Goal: Information Seeking & Learning: Understand process/instructions

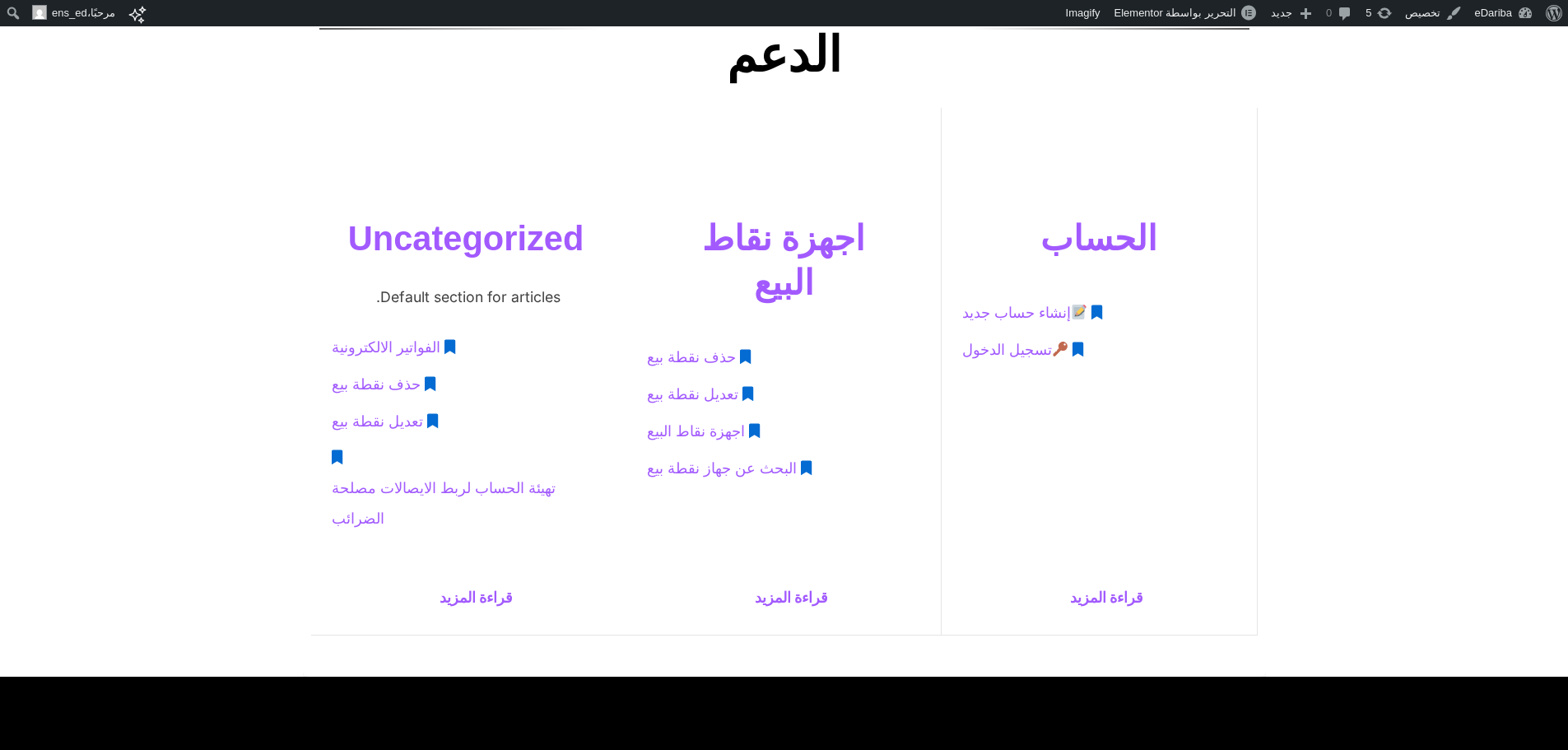
scroll to position [600, 0]
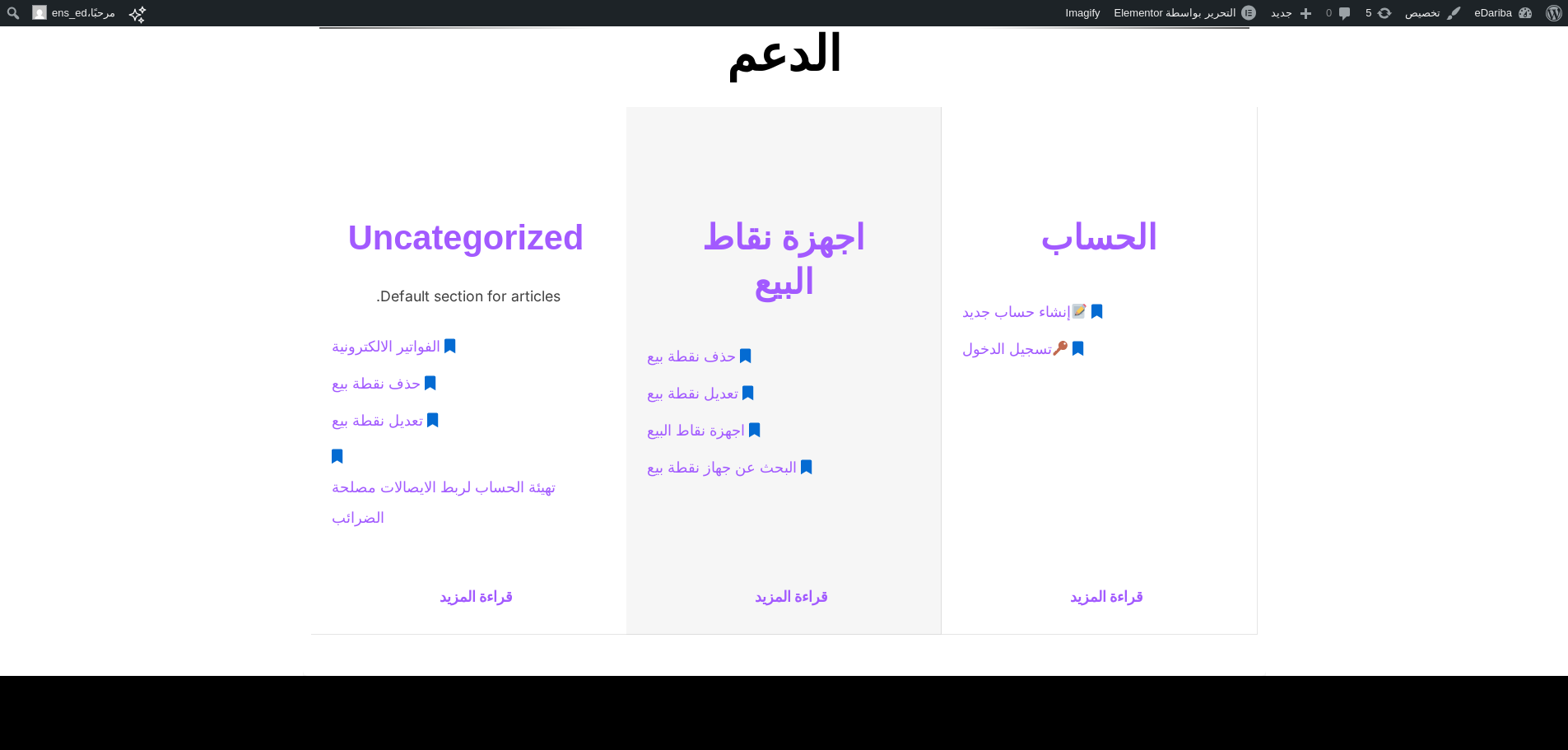
click at [731, 452] on span "البحث عن جهاز نقطة بيع" at bounding box center [721, 468] width 150 height 31
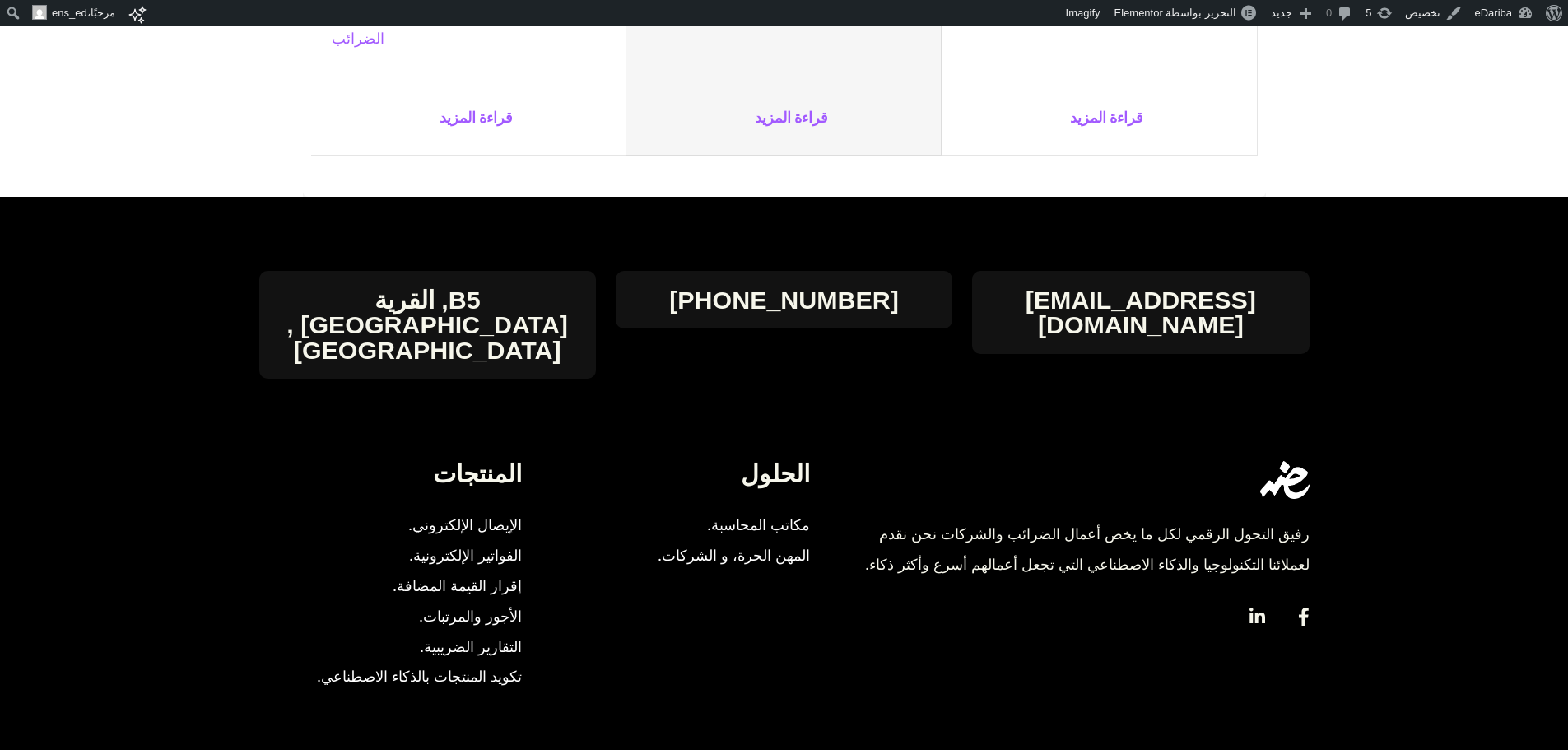
scroll to position [1181, 0]
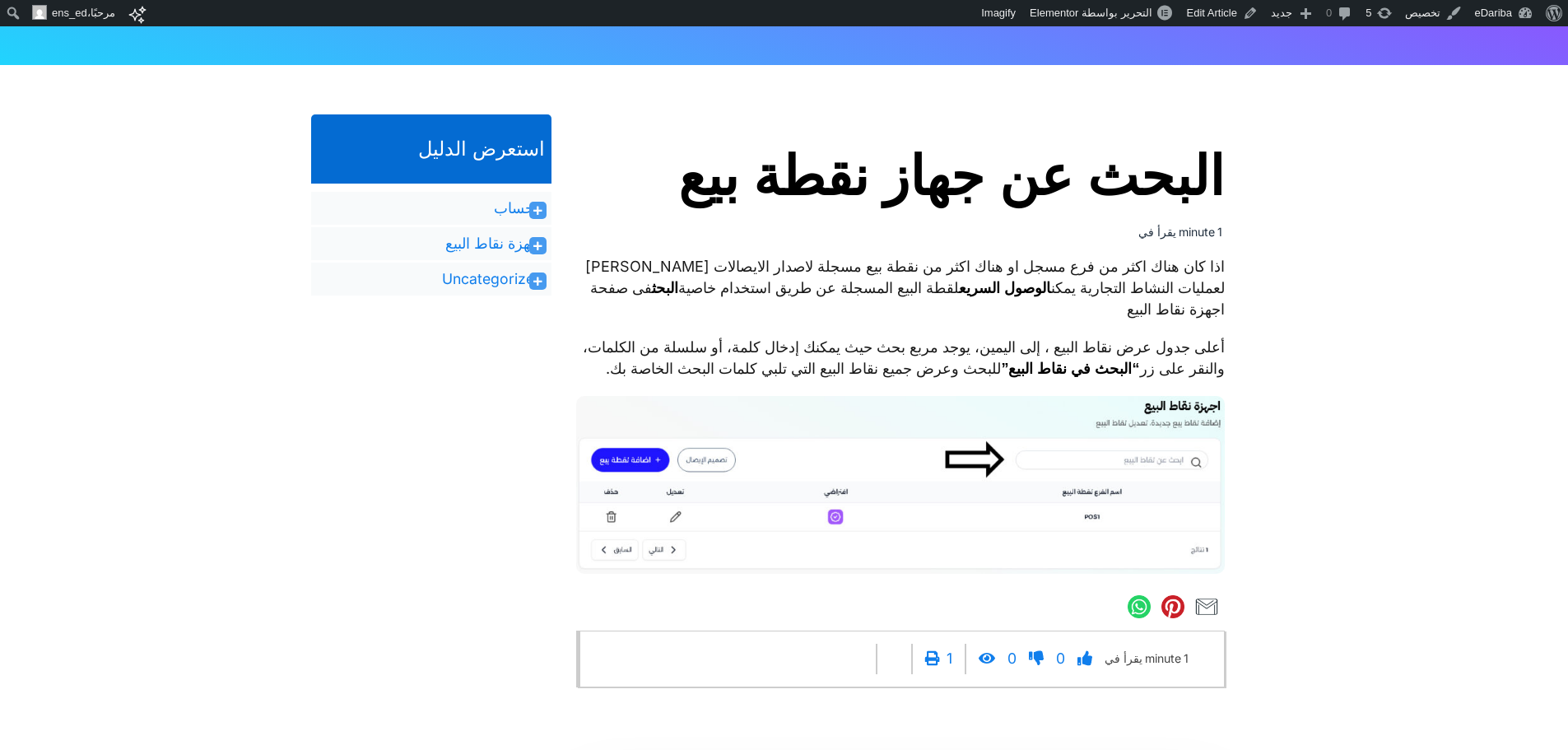
scroll to position [333, 0]
click at [1002, 194] on h1 "البحث عن جهاز نقطة بيع" at bounding box center [900, 178] width 649 height 63
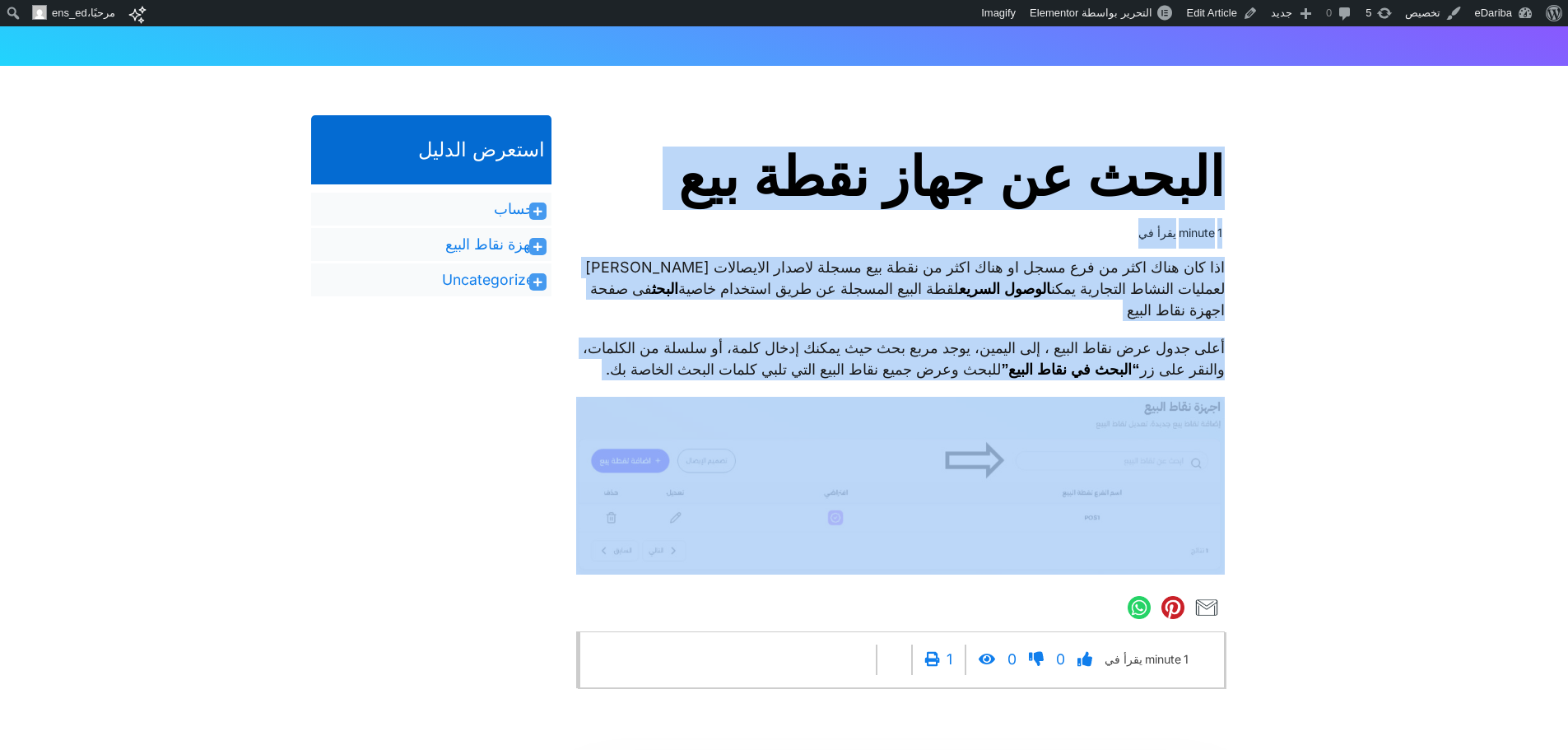
drag, startPoint x: 1002, startPoint y: 194, endPoint x: 930, endPoint y: 366, distance: 186.5
click at [930, 366] on div "البحث عن جهاز نقطة بيع 1 minute يقرأ في اذا كان هناك اكثر من فرع مسجل او هناك ا…" at bounding box center [900, 417] width 649 height 541
click at [930, 366] on p "أعلى جدول عرض نقاط البيع ، إلى اليمين، يوجد مربع بحث حيث يمكنك إدخال كلمة، أو س…" at bounding box center [900, 359] width 649 height 43
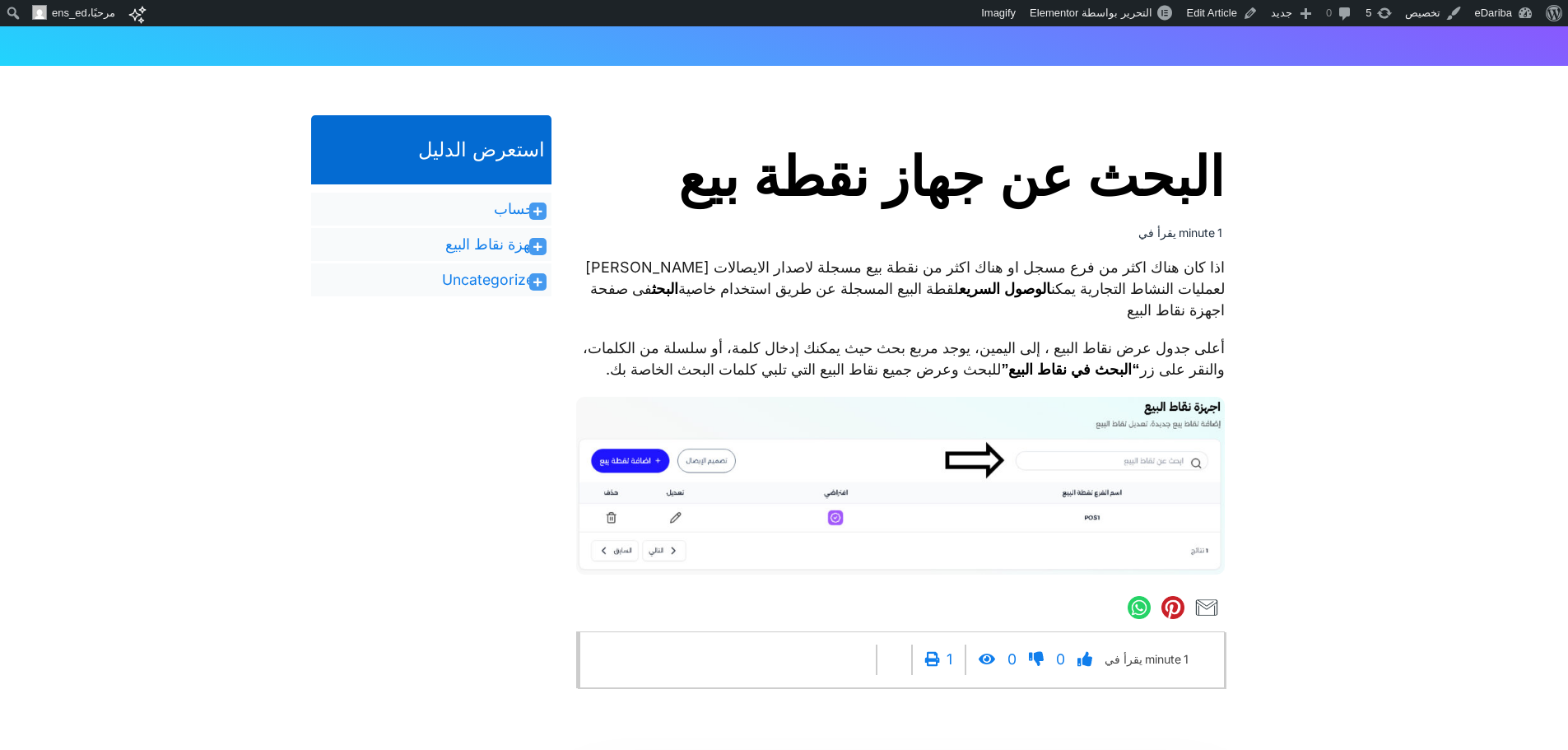
click at [796, 275] on p "اذا كان هناك اكثر من فرع مسجل او هناك اكثر من نقطة بيع مسجلة لاصدار الايصالات ا…" at bounding box center [900, 288] width 649 height 64
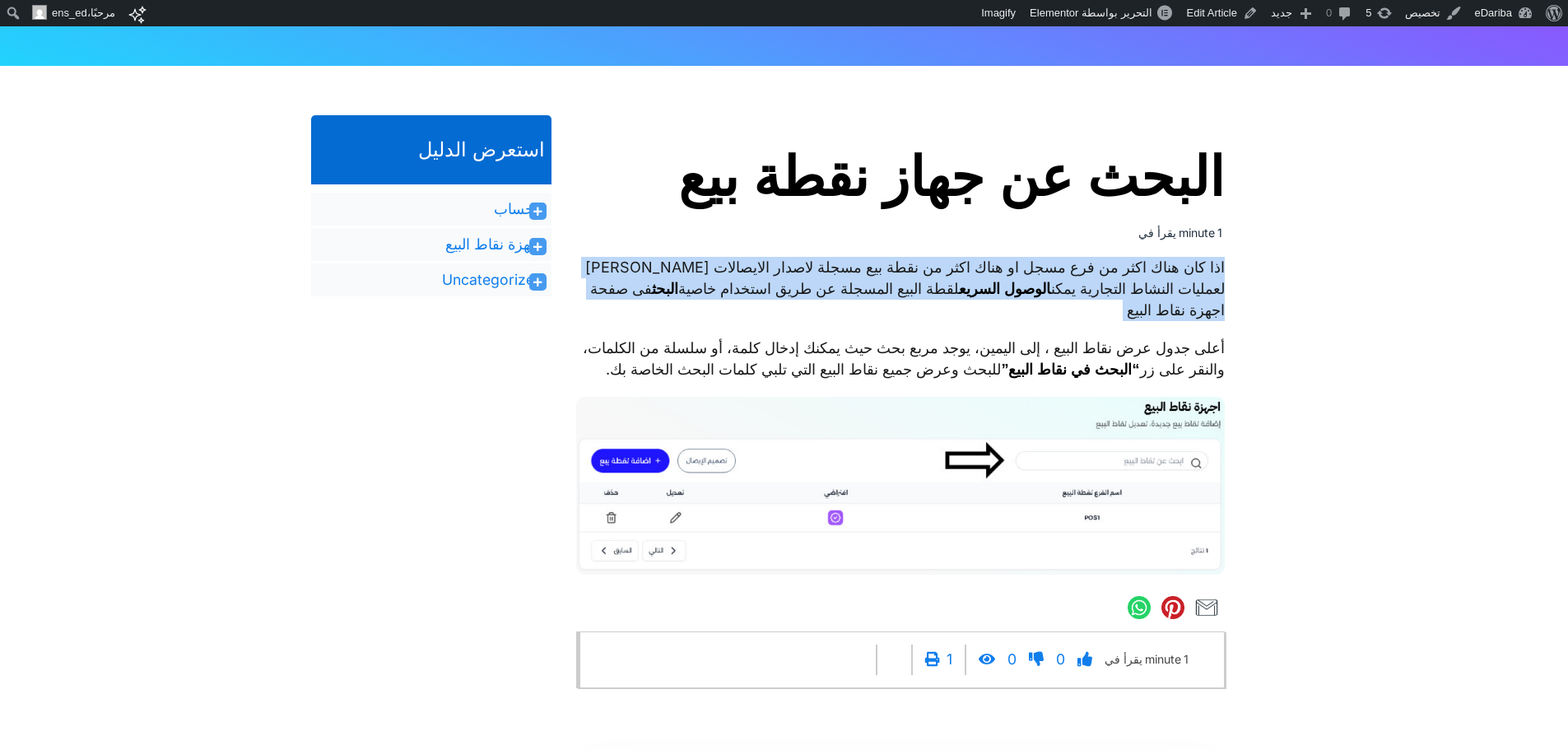
click at [796, 275] on p "اذا كان هناك اكثر من فرع مسجل او هناك اكثر من نقطة بيع مسجلة لاصدار الايصالات ا…" at bounding box center [900, 288] width 649 height 64
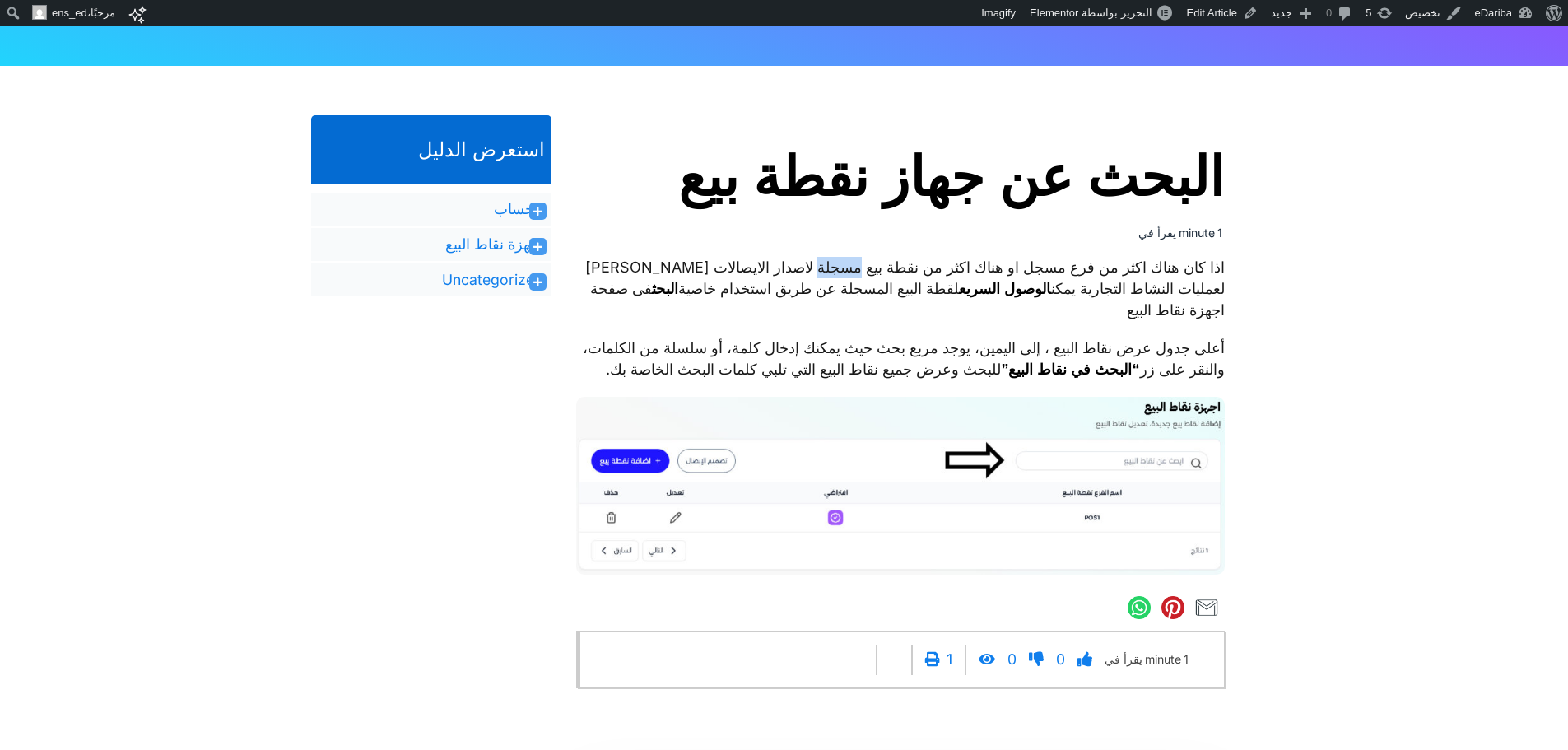
click at [796, 275] on p "اذا كان هناك اكثر من فرع مسجل او هناك اكثر من نقطة بيع مسجلة لاصدار الايصالات ا…" at bounding box center [900, 288] width 649 height 64
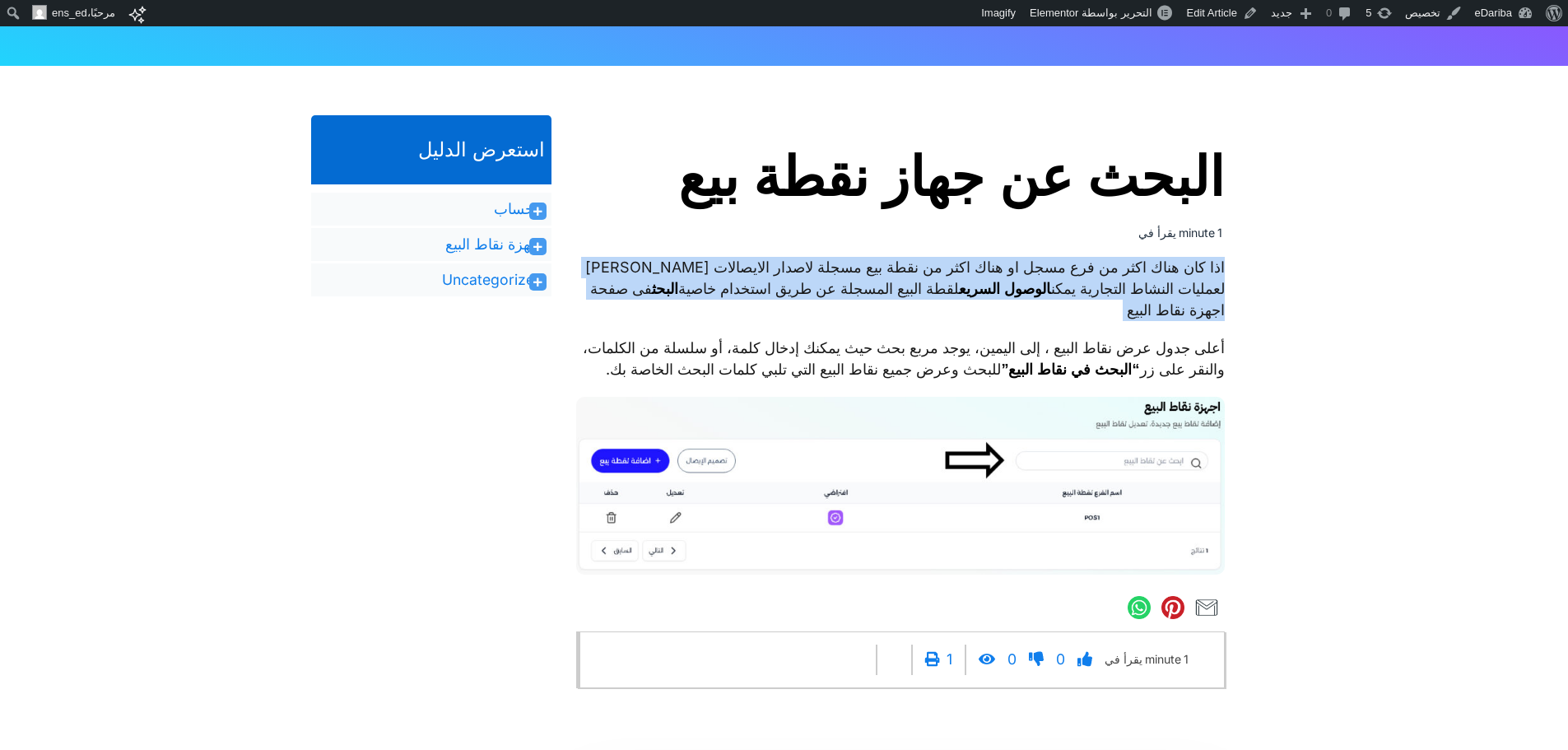
click at [796, 275] on p "اذا كان هناك اكثر من فرع مسجل او هناك اكثر من نقطة بيع مسجلة لاصدار الايصالات ا…" at bounding box center [900, 288] width 649 height 64
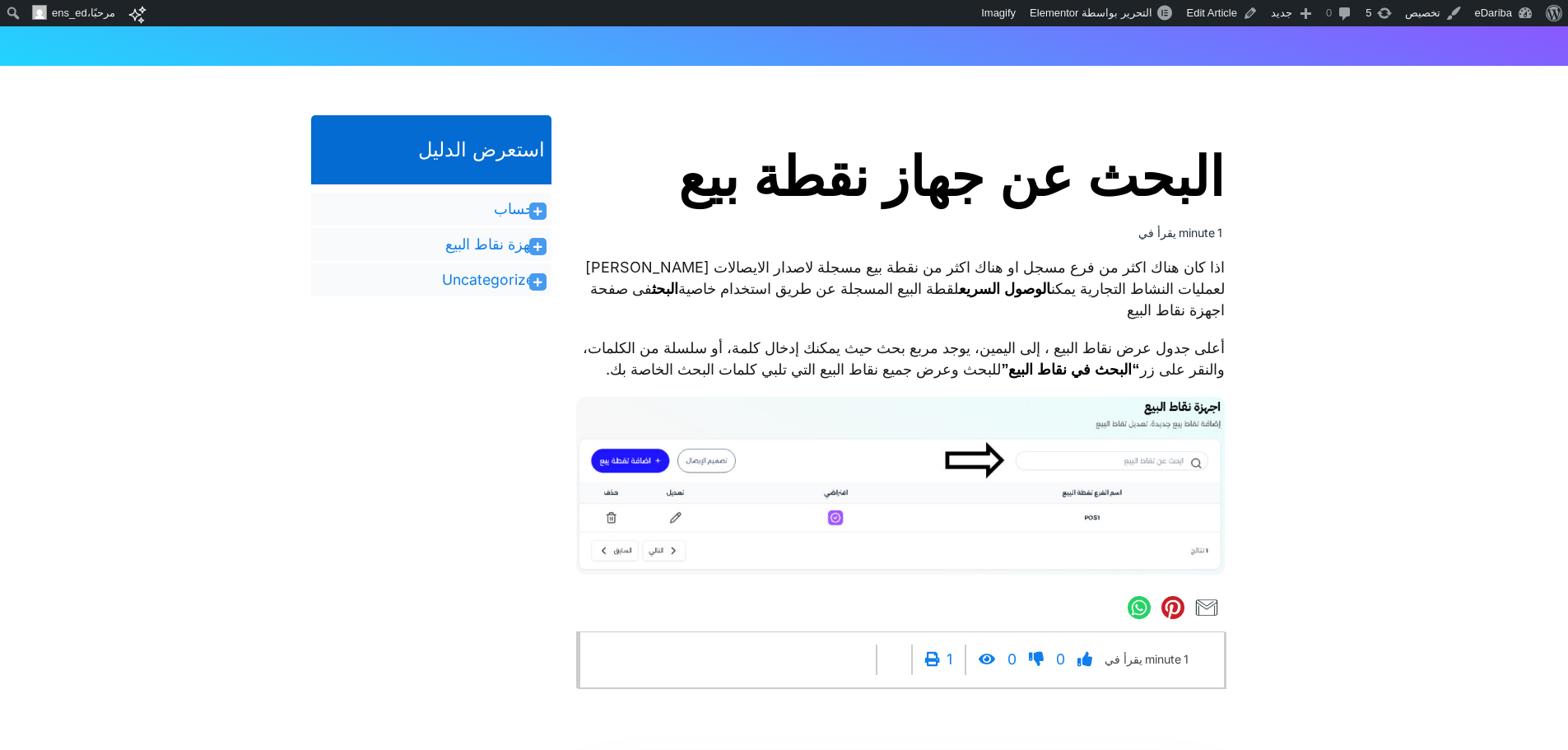
click at [1195, 345] on p "أعلى جدول عرض نقاط البيع ، إلى اليمين، يوجد مربع بحث حيث يمكنك إدخال كلمة، أو س…" at bounding box center [900, 359] width 649 height 43
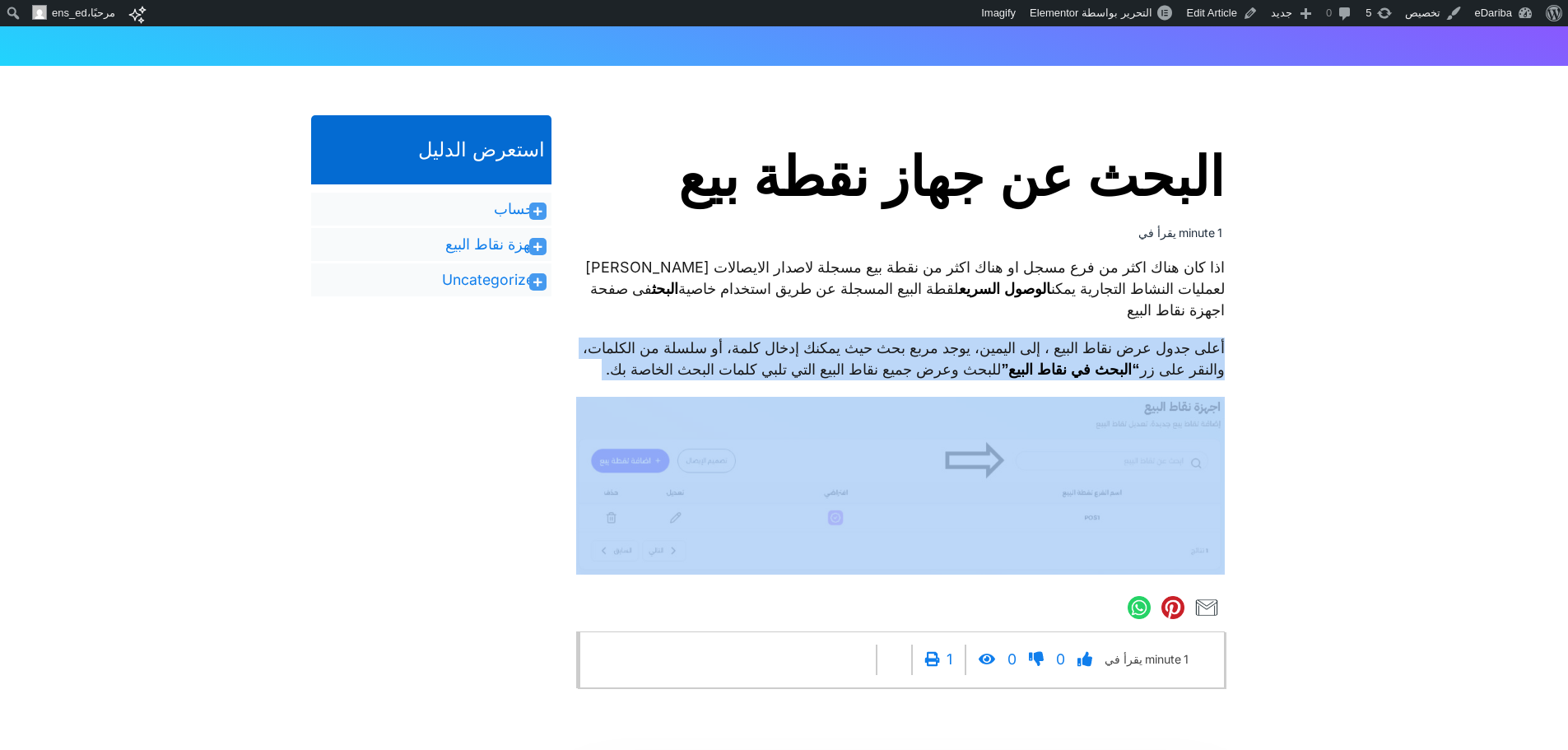
click at [1195, 345] on p "أعلى جدول عرض نقاط البيع ، إلى اليمين، يوجد مربع بحث حيث يمكنك إدخال كلمة، أو س…" at bounding box center [900, 359] width 649 height 43
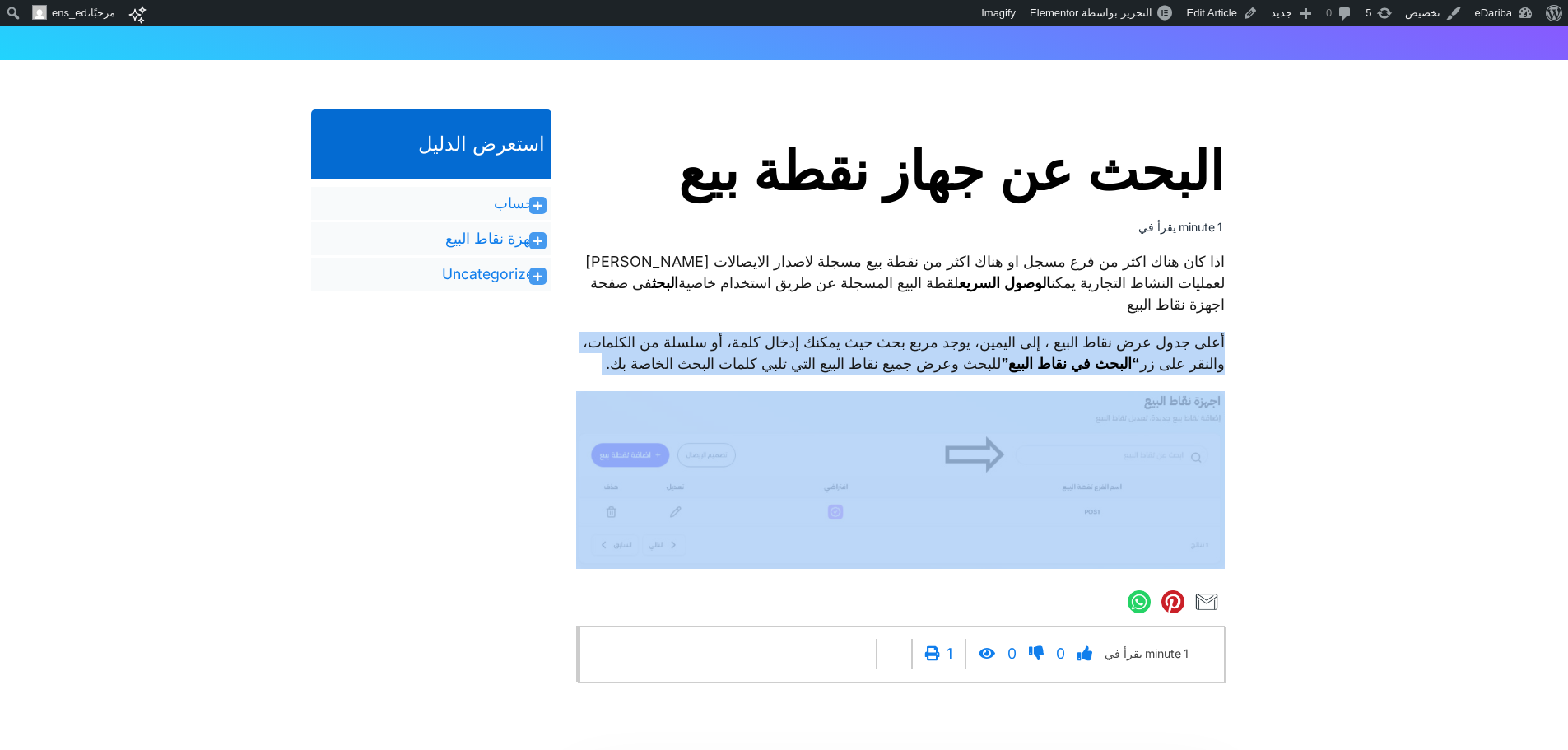
scroll to position [303, 0]
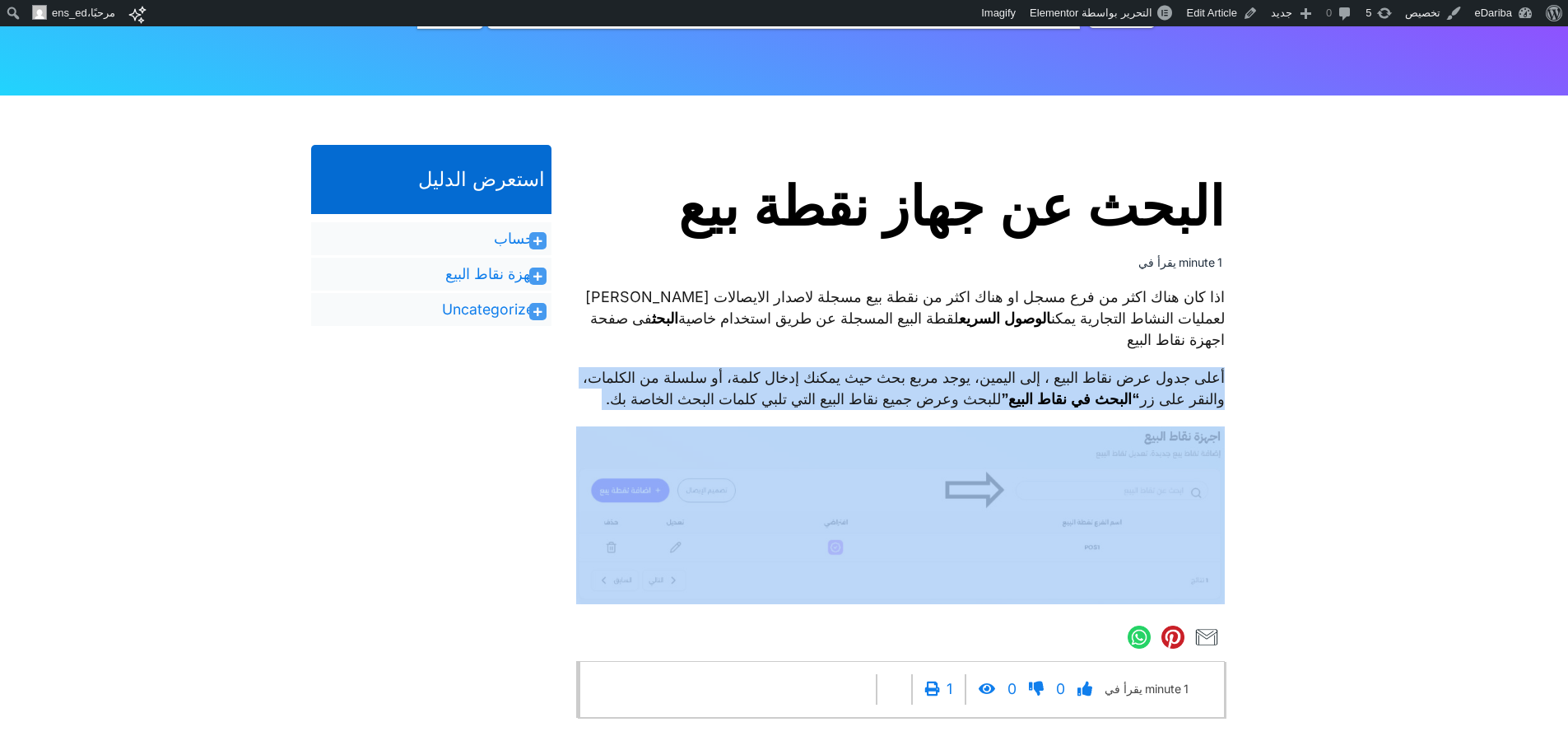
click at [540, 275] on icon at bounding box center [538, 276] width 9 height 10
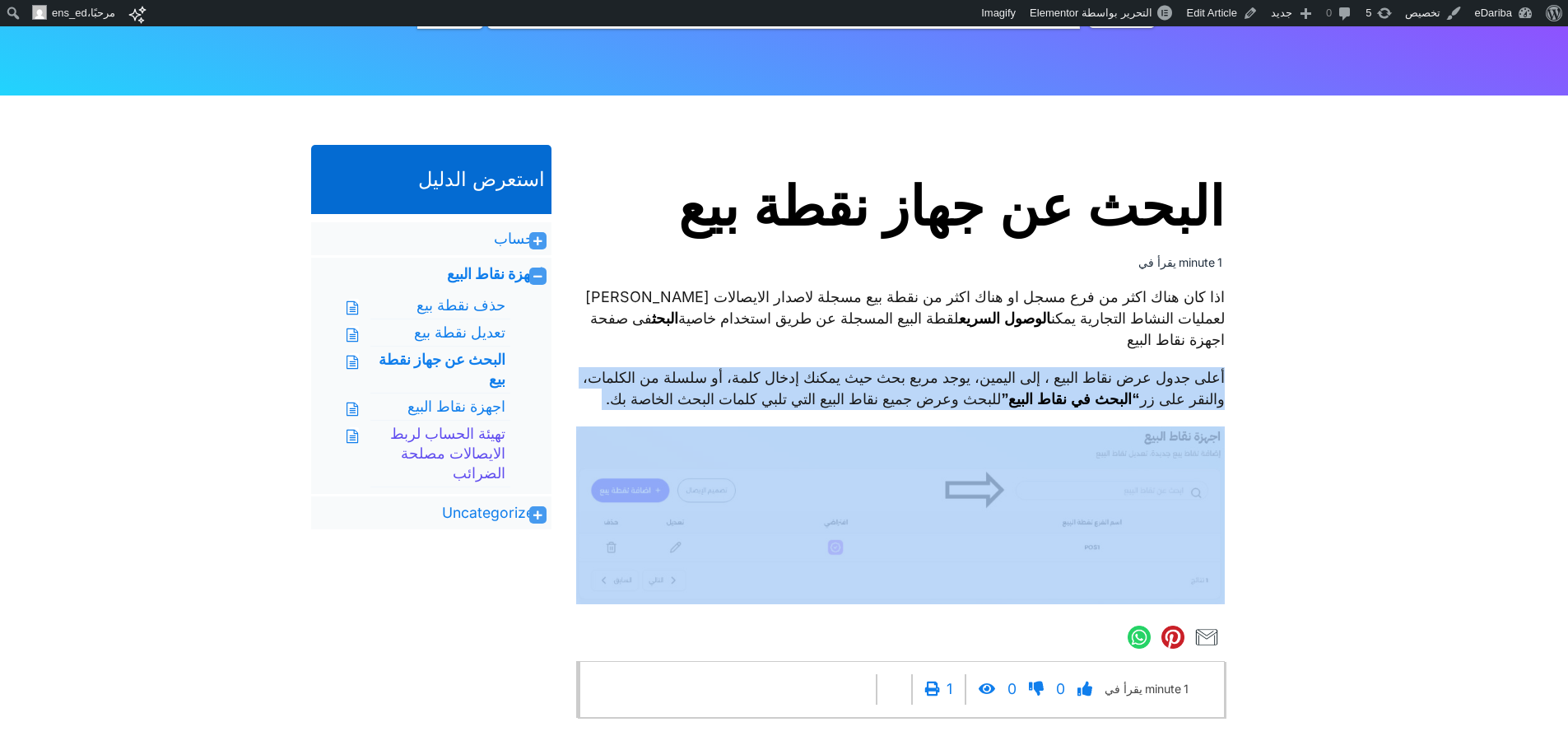
click at [479, 438] on link "تهيئة الحساب لربط الايصالات مصلحة الضرائب" at bounding box center [440, 453] width 131 height 59
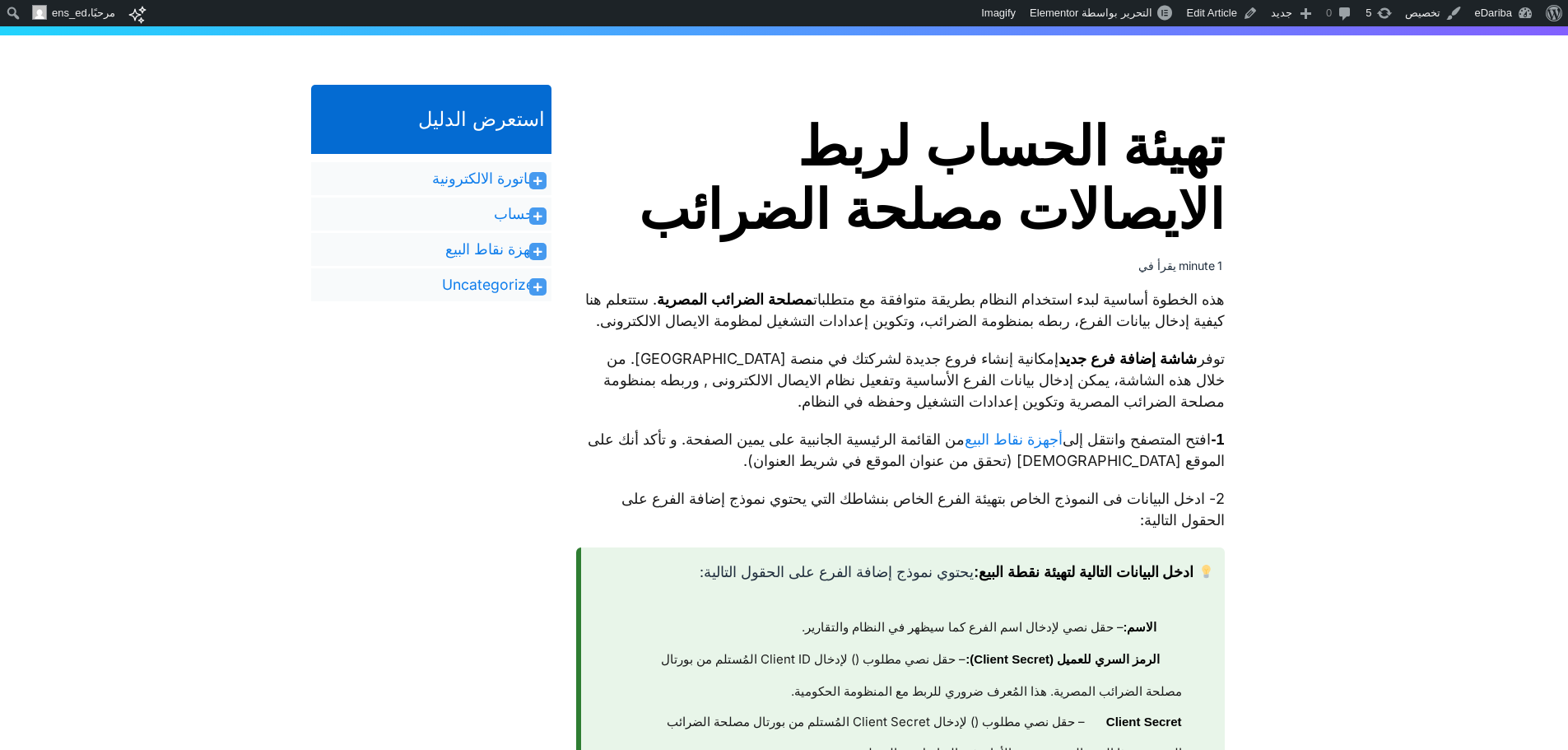
scroll to position [363, 0]
click at [1186, 303] on p "هذه الخطوة أساسية لبدء استخدام النظام بطريقة متوافقة مع متطلبات مصلحة الضرائب ا…" at bounding box center [900, 311] width 649 height 43
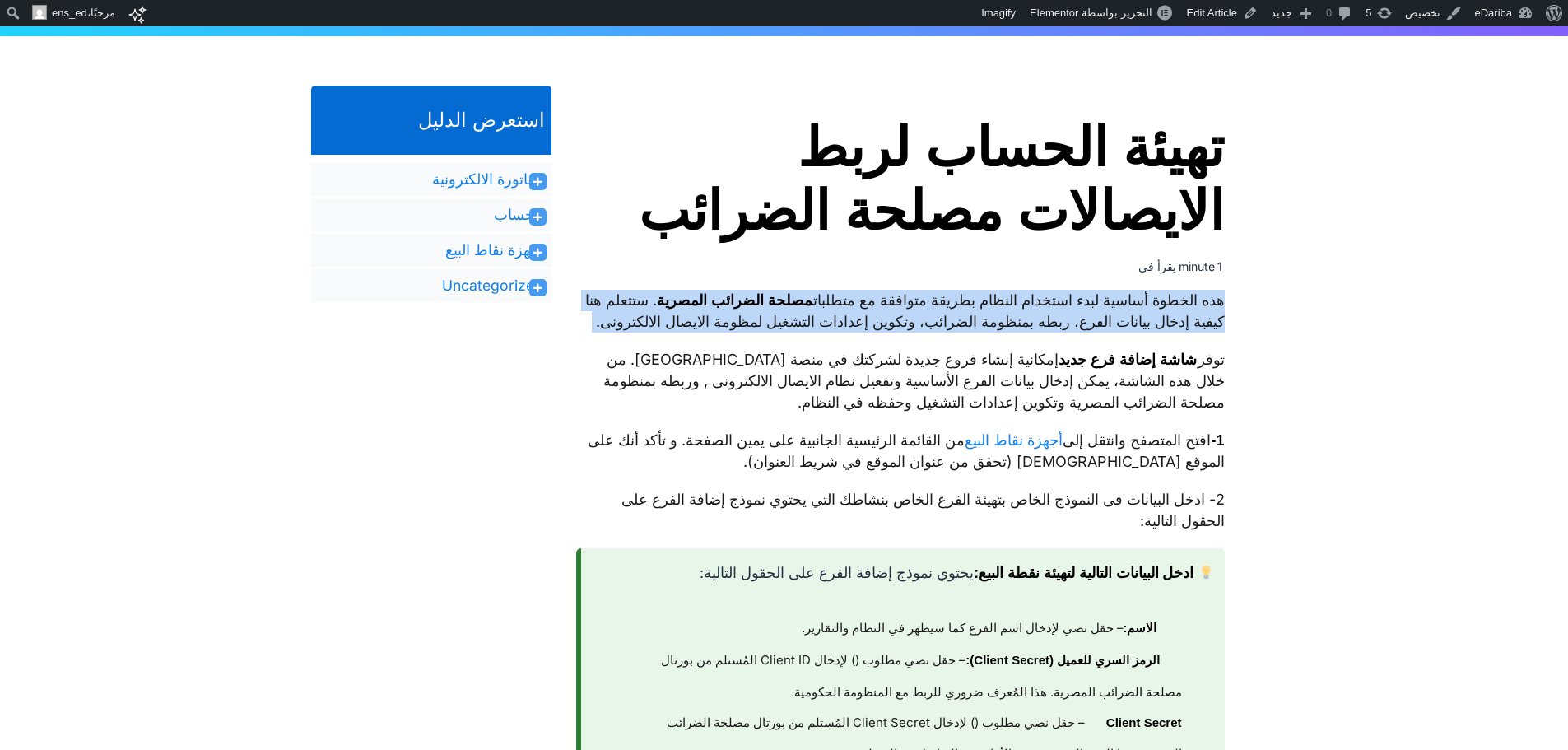
click at [1186, 303] on p "هذه الخطوة أساسية لبدء استخدام النظام بطريقة متوافقة مع متطلبات مصلحة الضرائب ا…" at bounding box center [900, 311] width 649 height 43
click at [1222, 324] on p "هذه الخطوة أساسية لبدء استخدام النظام بطريقة متوافقة مع متطلبات مصلحة الضرائب ا…" at bounding box center [900, 311] width 649 height 43
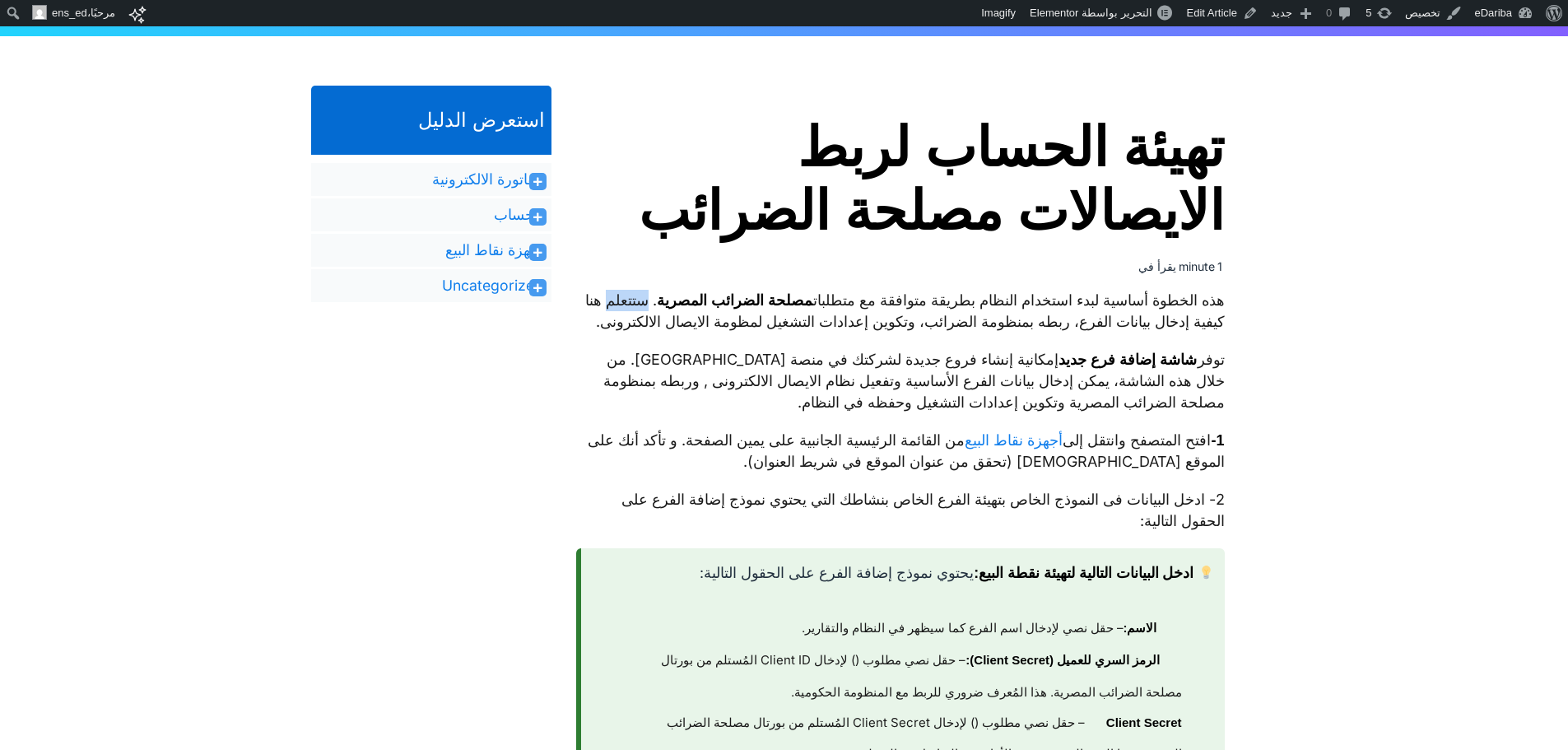
click at [1222, 324] on p "هذه الخطوة أساسية لبدء استخدام النظام بطريقة متوافقة مع متطلبات مصلحة الضرائب ا…" at bounding box center [900, 311] width 649 height 43
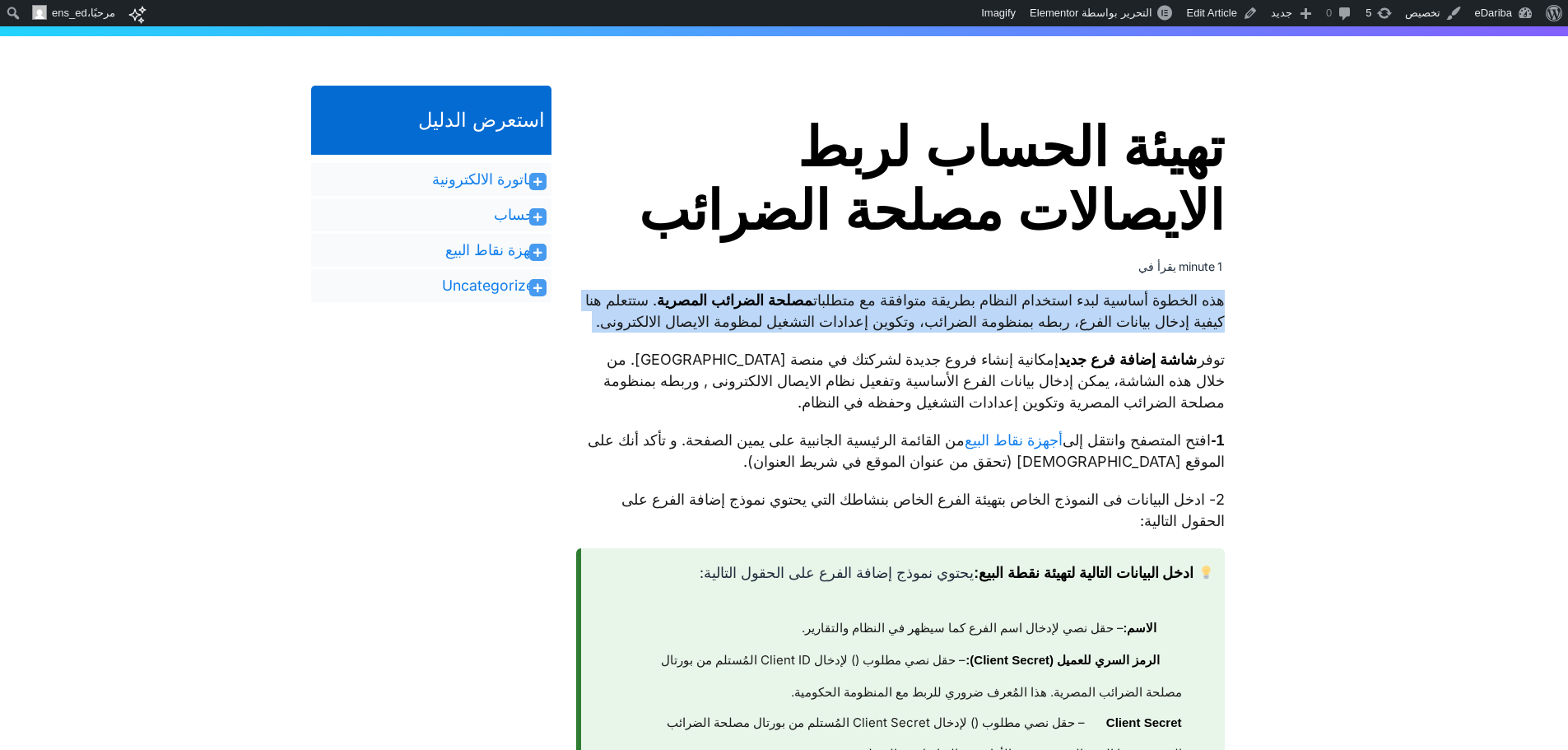
click at [1222, 324] on p "هذه الخطوة أساسية لبدء استخدام النظام بطريقة متوافقة مع متطلبات مصلحة الضرائب ا…" at bounding box center [900, 311] width 649 height 43
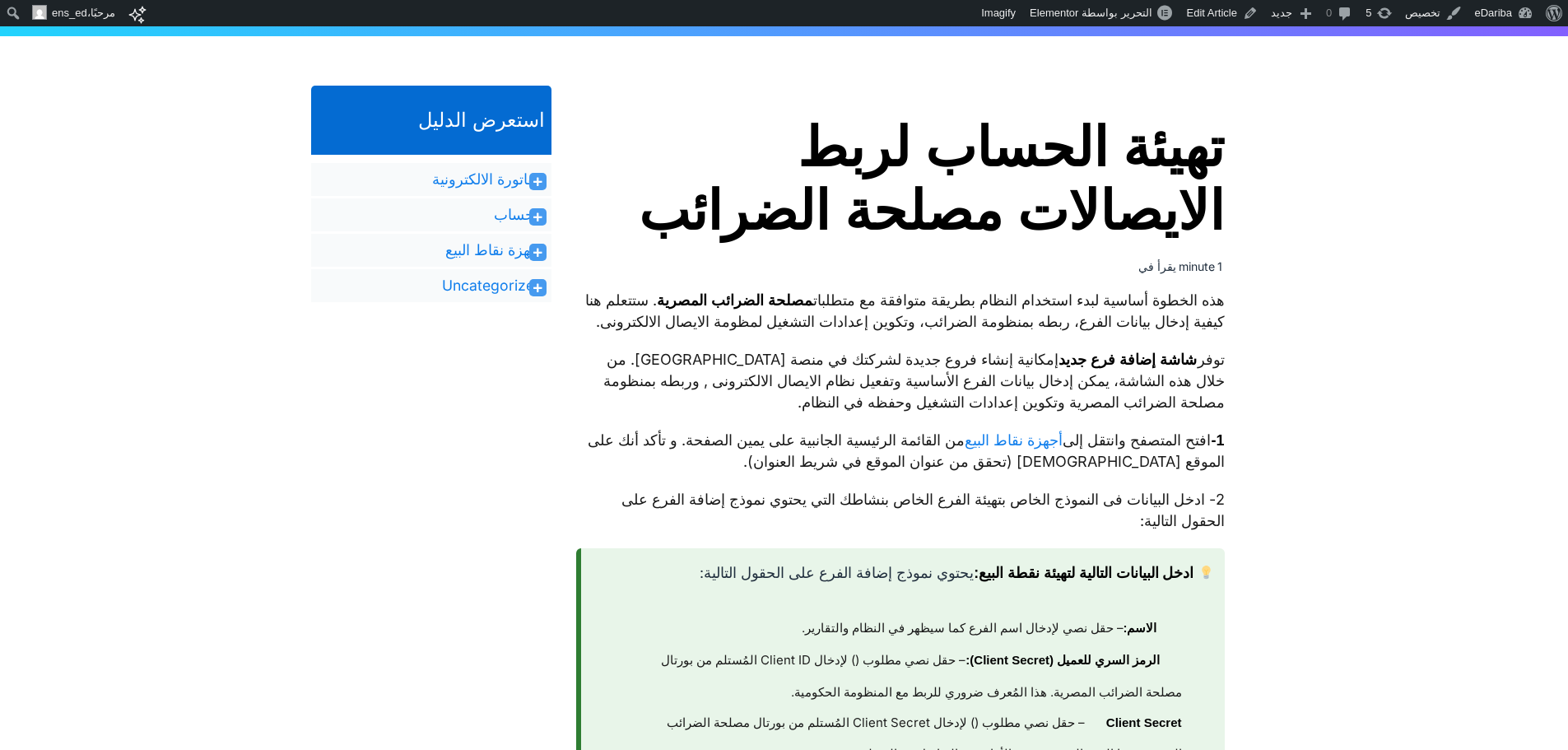
click at [1156, 392] on p "توفر شاشة إضافة فرع جديد إمكانية إنشاء فروع جديدة لشركتك في منصة eDariba. من خل…" at bounding box center [900, 381] width 649 height 64
click at [1215, 379] on p "توفر شاشة إضافة فرع جديد إمكانية إنشاء فروع جديدة لشركتك في منصة eDariba. من خل…" at bounding box center [900, 381] width 649 height 64
drag, startPoint x: 1215, startPoint y: 379, endPoint x: 982, endPoint y: 374, distance: 233.1
click at [982, 374] on p "توفر شاشة إضافة فرع جديد إمكانية إنشاء فروع جديدة لشركتك في منصة eDariba. من خل…" at bounding box center [900, 381] width 649 height 64
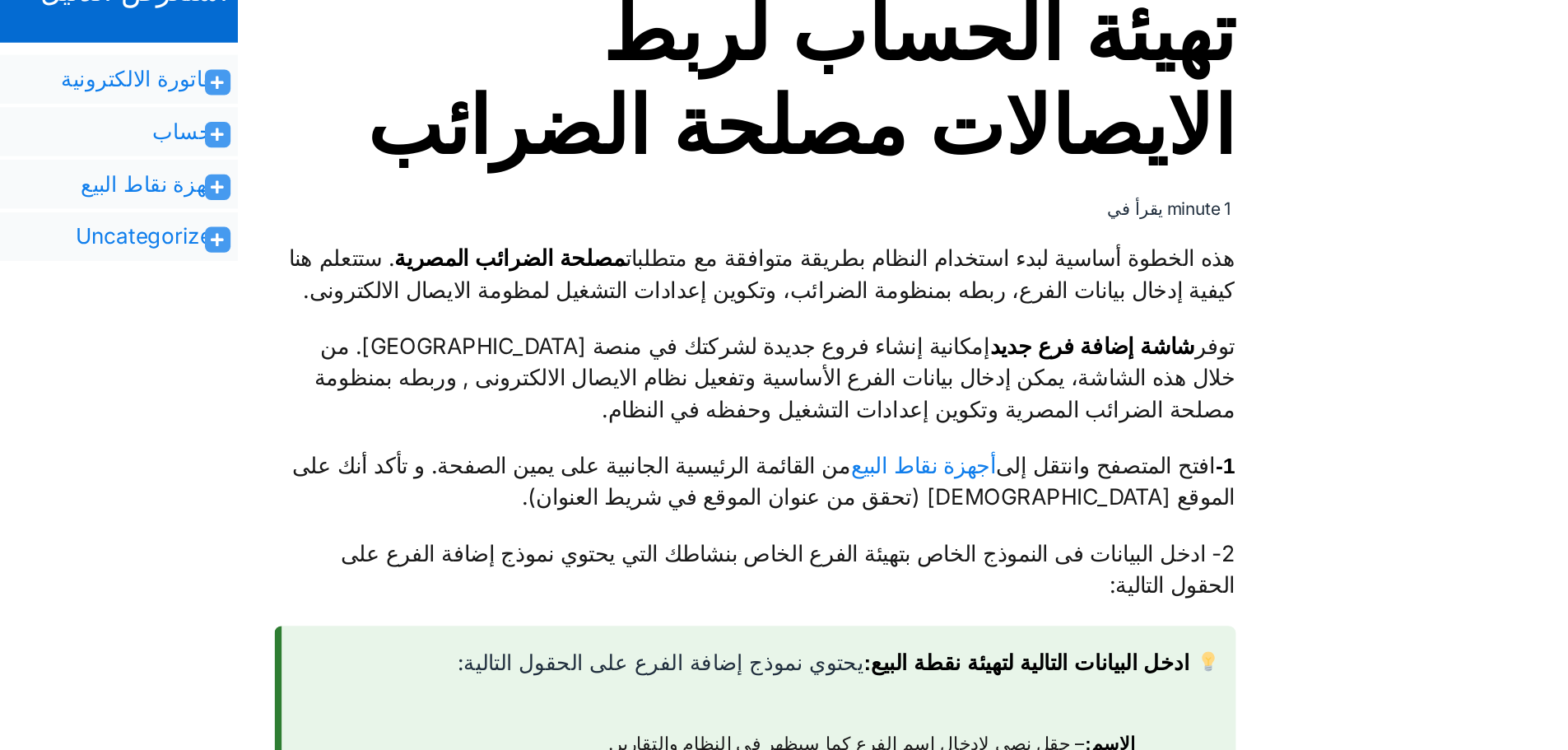
click at [1151, 368] on strong "شاشة إضافة فرع جديد" at bounding box center [1127, 359] width 139 height 16
click at [932, 413] on p "توفر شاشة إضافة فرع جديد إمكانية إنشاء فروع جديدة لشركتك في منصة eDariba. من خل…" at bounding box center [900, 381] width 649 height 64
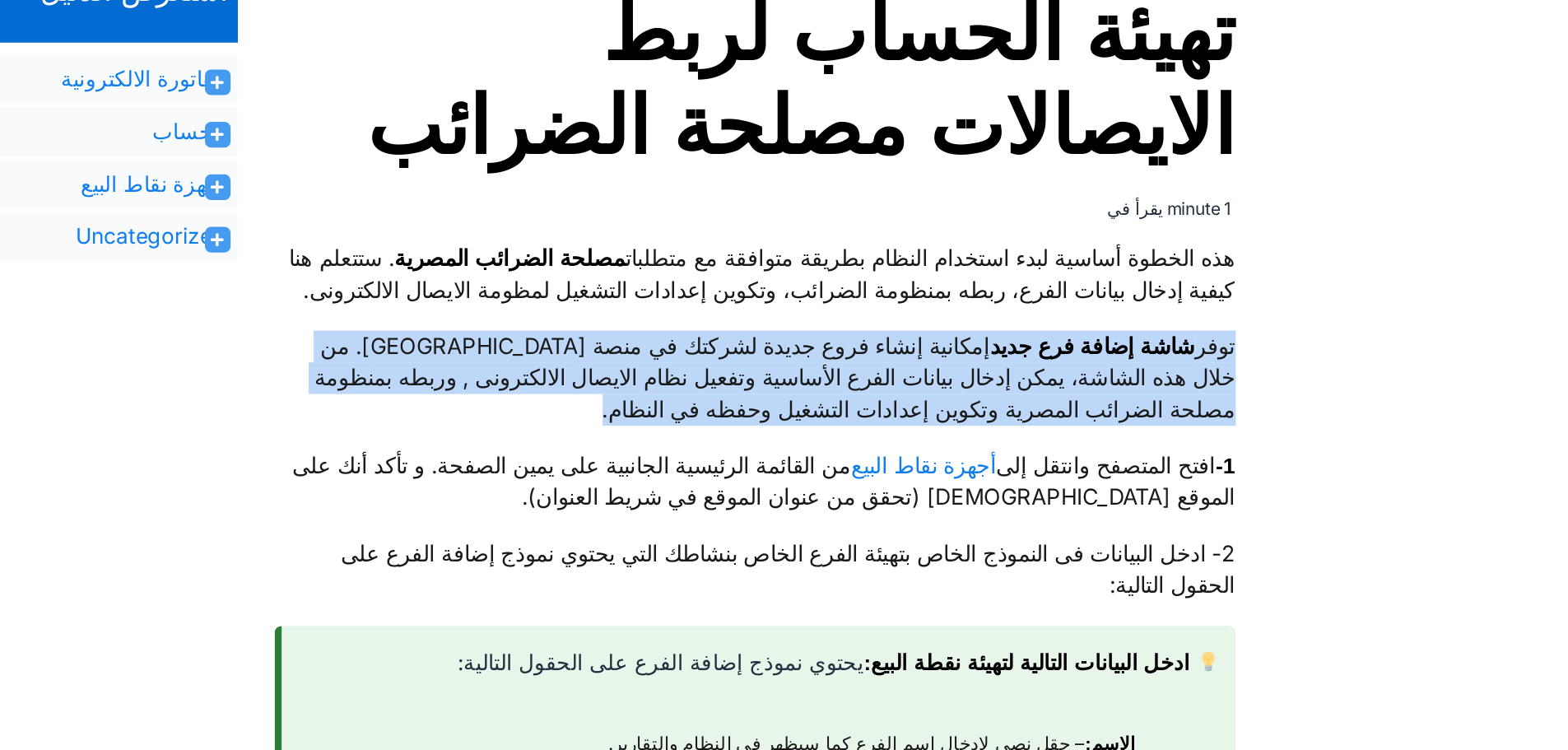
click at [932, 413] on p "توفر شاشة إضافة فرع جديد إمكانية إنشاء فروع جديدة لشركتك في منصة eDariba. من خل…" at bounding box center [900, 381] width 649 height 64
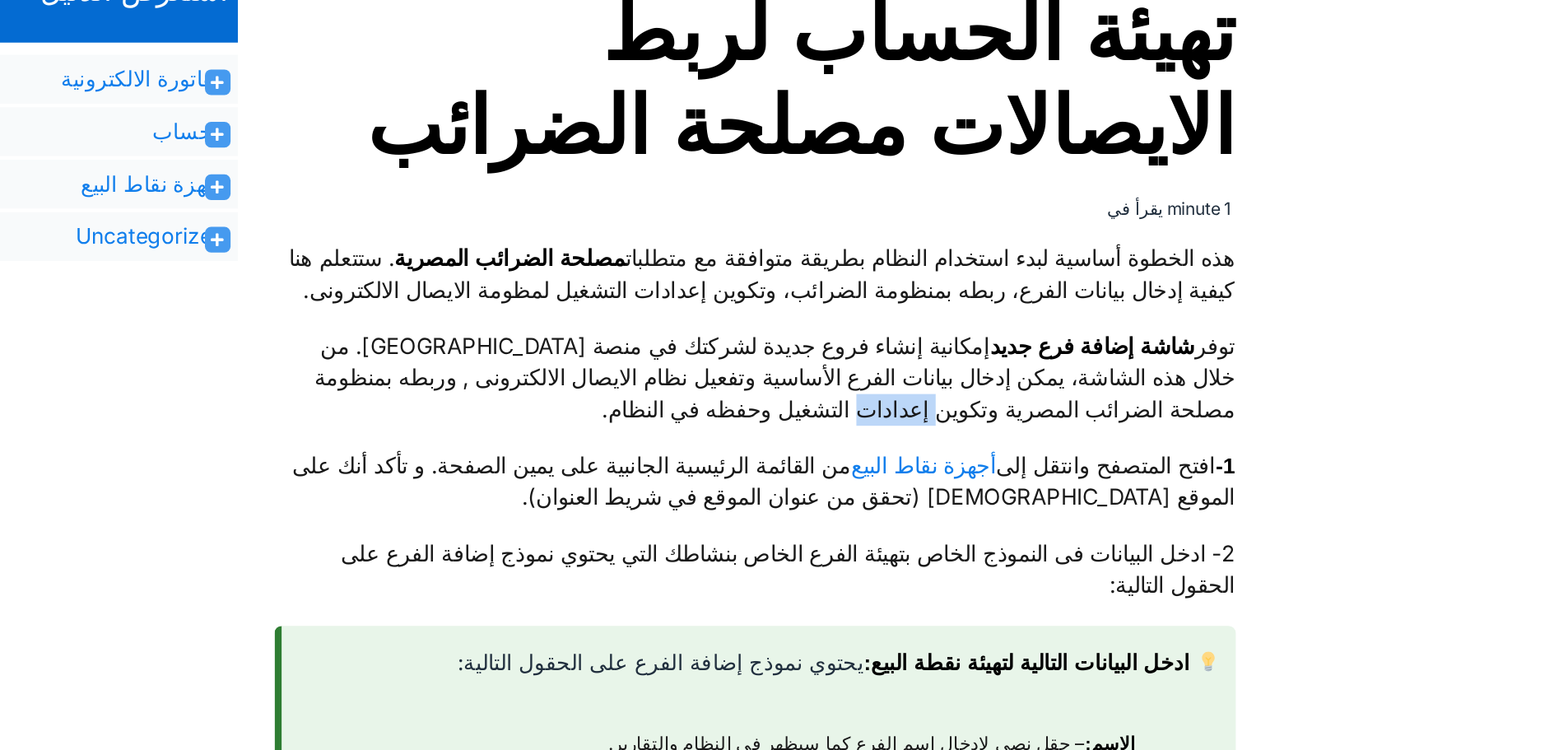
click at [932, 413] on p "توفر شاشة إضافة فرع جديد إمكانية إنشاء فروع جديدة لشركتك في منصة eDariba. من خل…" at bounding box center [900, 381] width 649 height 64
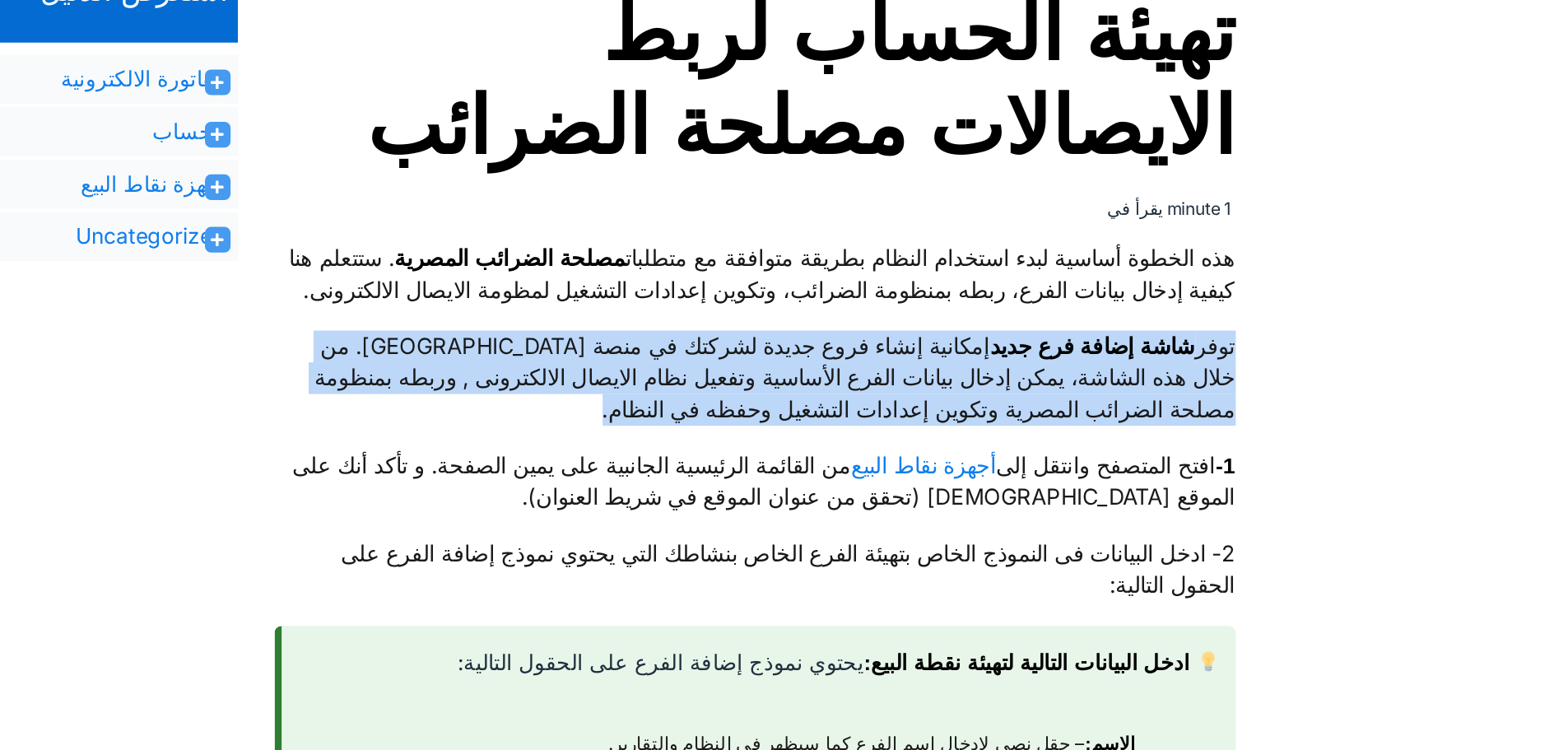
click at [932, 413] on p "توفر شاشة إضافة فرع جديد إمكانية إنشاء فروع جديدة لشركتك في منصة eDariba. من خل…" at bounding box center [900, 381] width 649 height 64
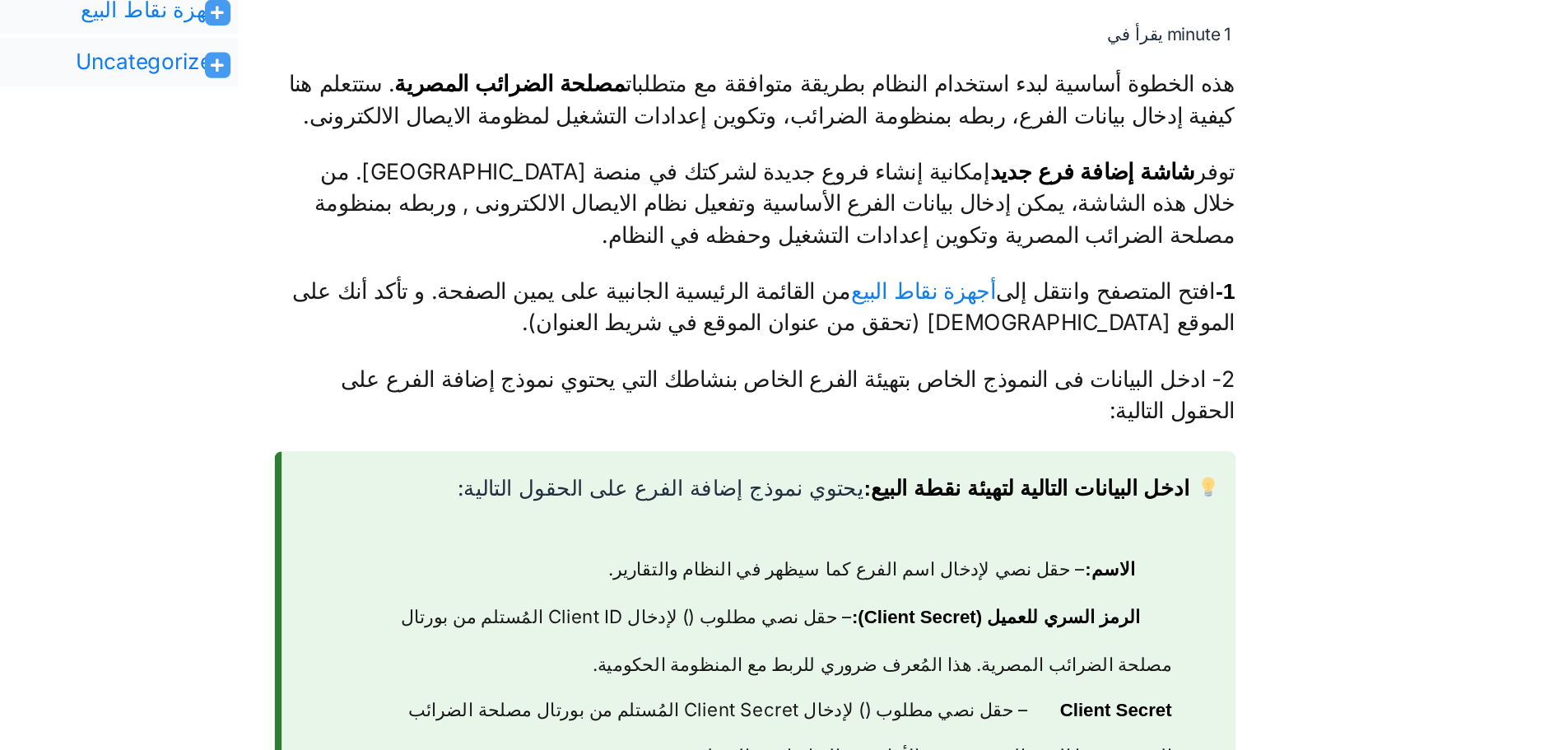
click at [1169, 473] on p "1- افتح المتصفح وانتقل إلى أجهزة نقاط البيع من القائمة الرئيسية الجانبية على يم…" at bounding box center [900, 451] width 649 height 43
click at [1201, 457] on p "1- افتح المتصفح وانتقل إلى أجهزة نقاط البيع من القائمة الرئيسية الجانبية على يم…" at bounding box center [900, 451] width 649 height 43
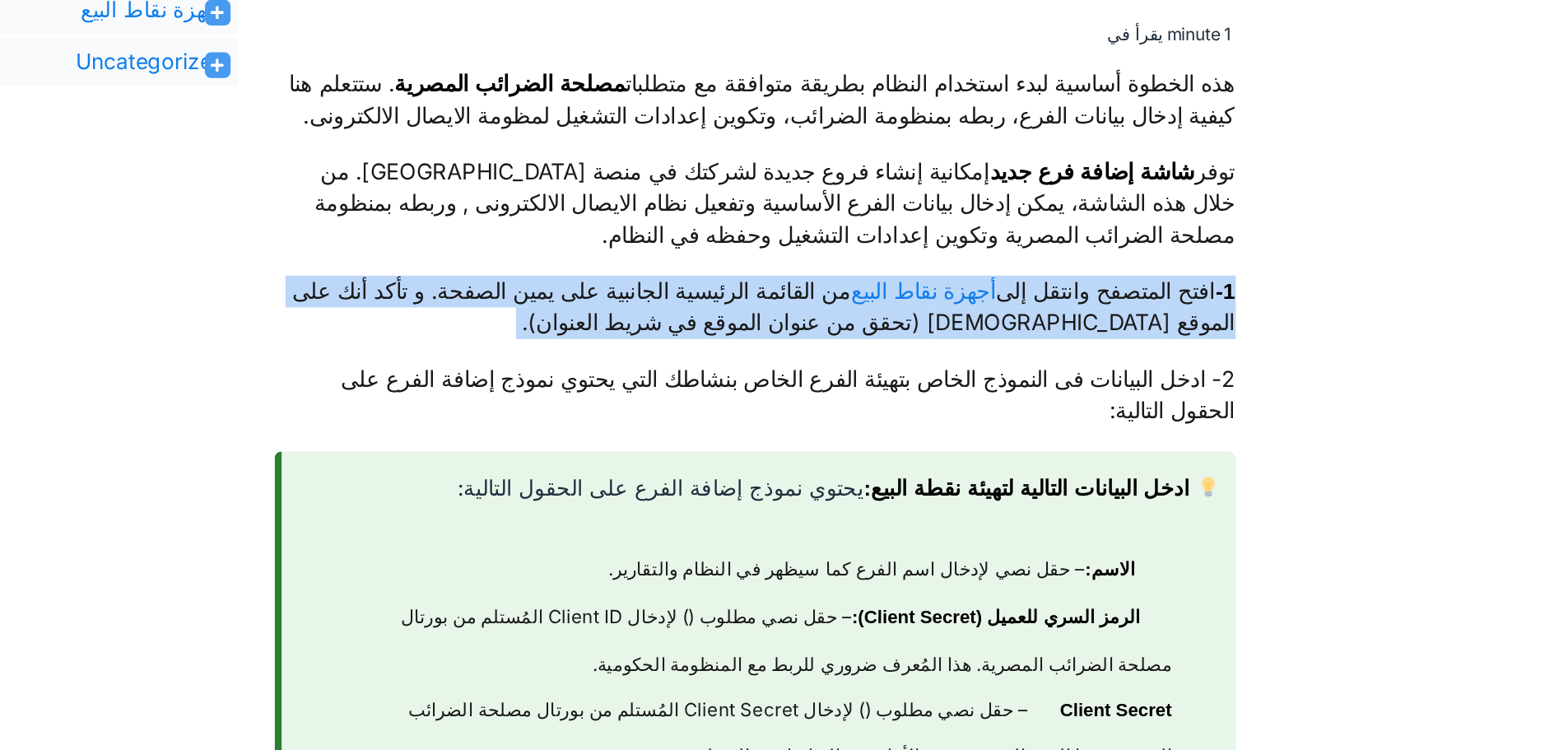
click at [1201, 457] on p "1- افتح المتصفح وانتقل إلى أجهزة نقاط البيع من القائمة الرئيسية الجانبية على يم…" at bounding box center [900, 451] width 649 height 43
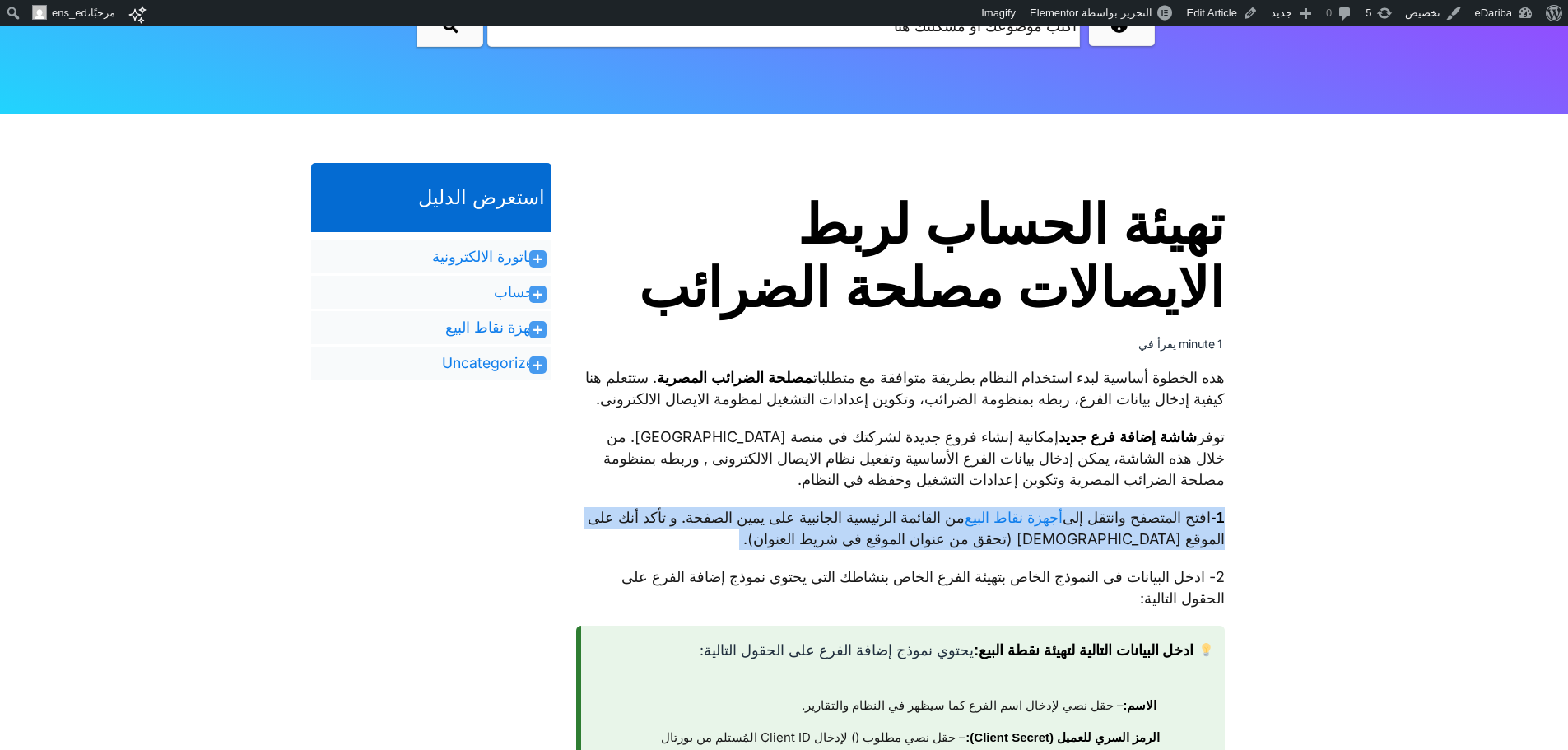
scroll to position [284, 0]
click at [490, 329] on link "اجهزة نقاط البيع" at bounding box center [494, 328] width 98 height 20
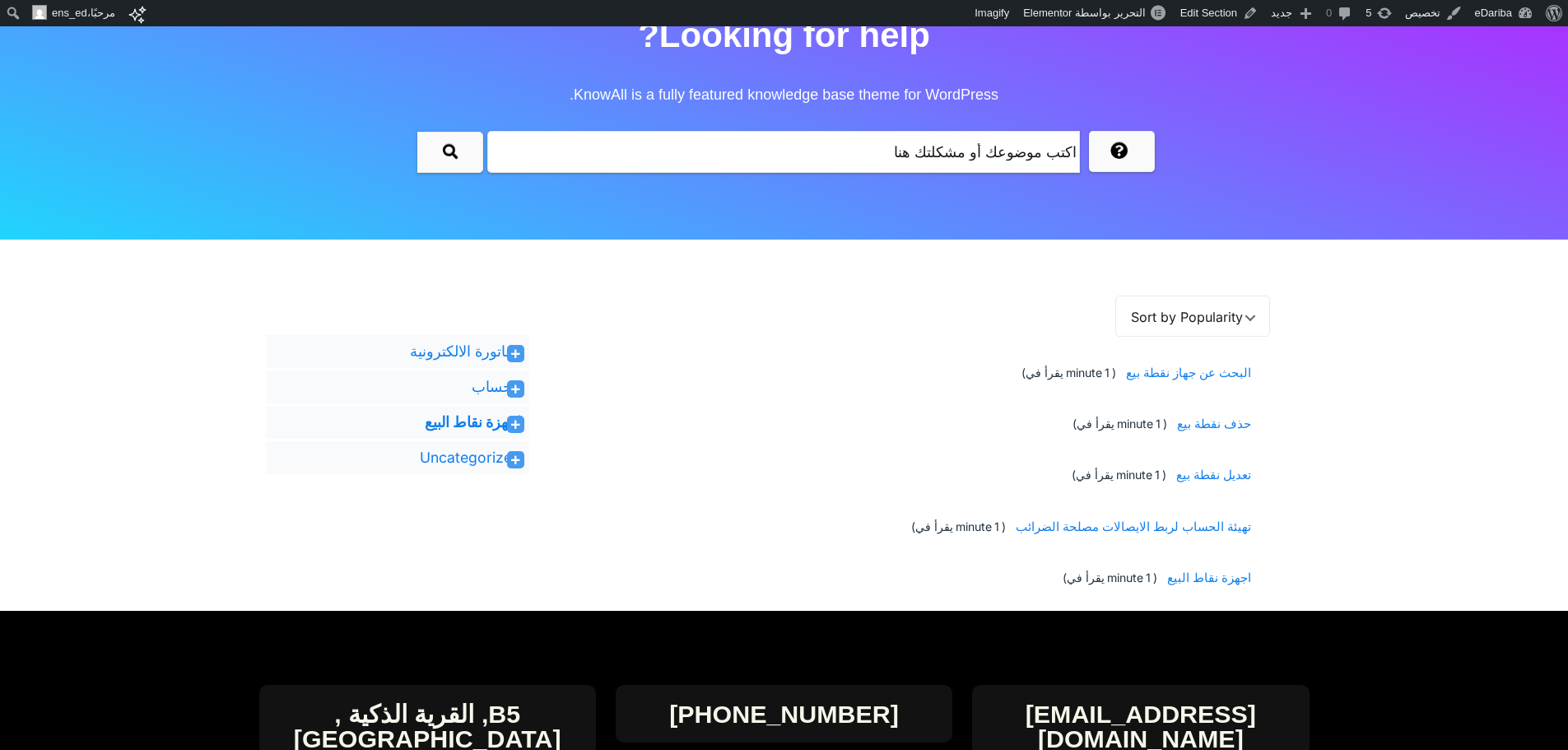
scroll to position [157, 0]
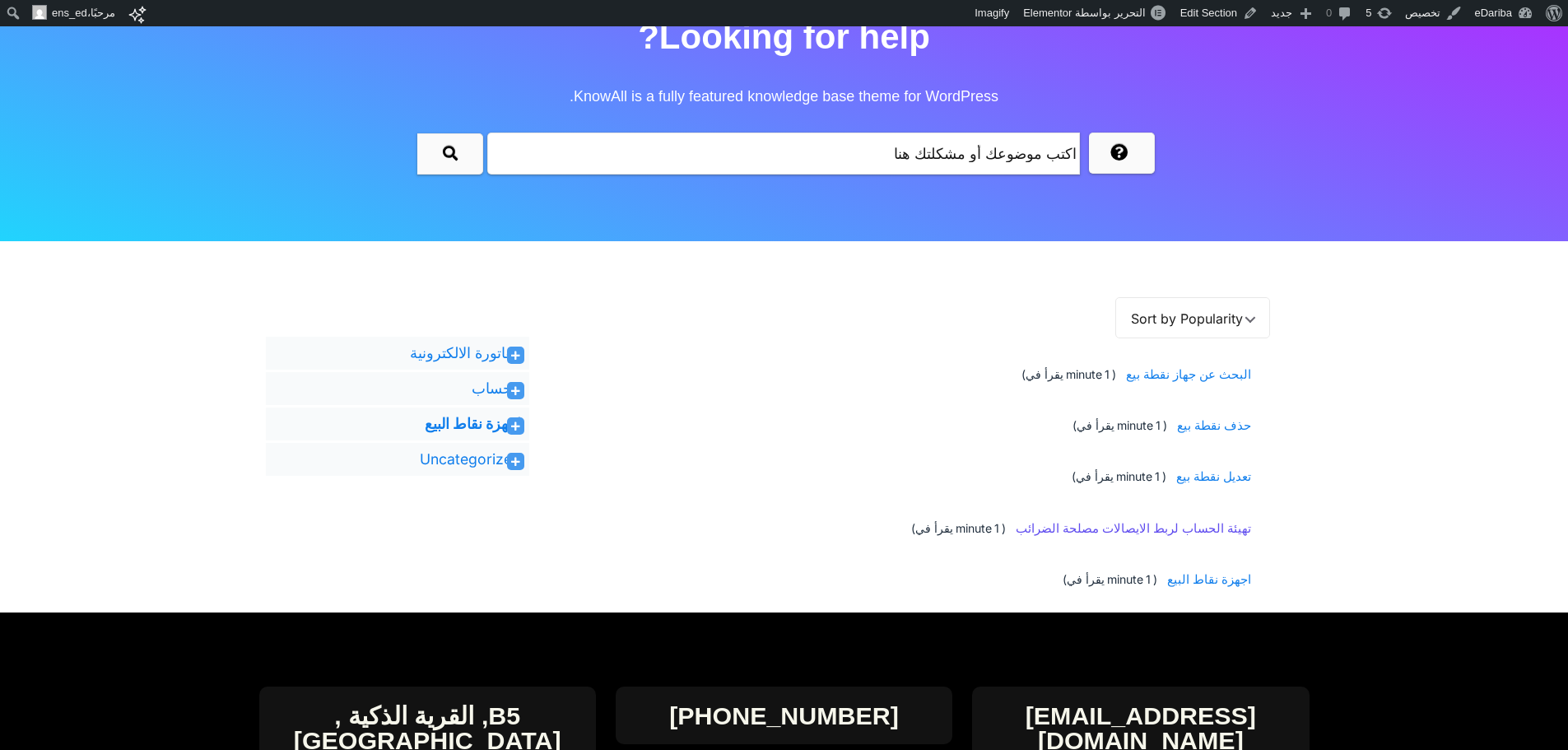
click at [1199, 529] on span "تهيئة الحساب لربط الايصالات مصلحة الضرائب" at bounding box center [1131, 529] width 241 height 31
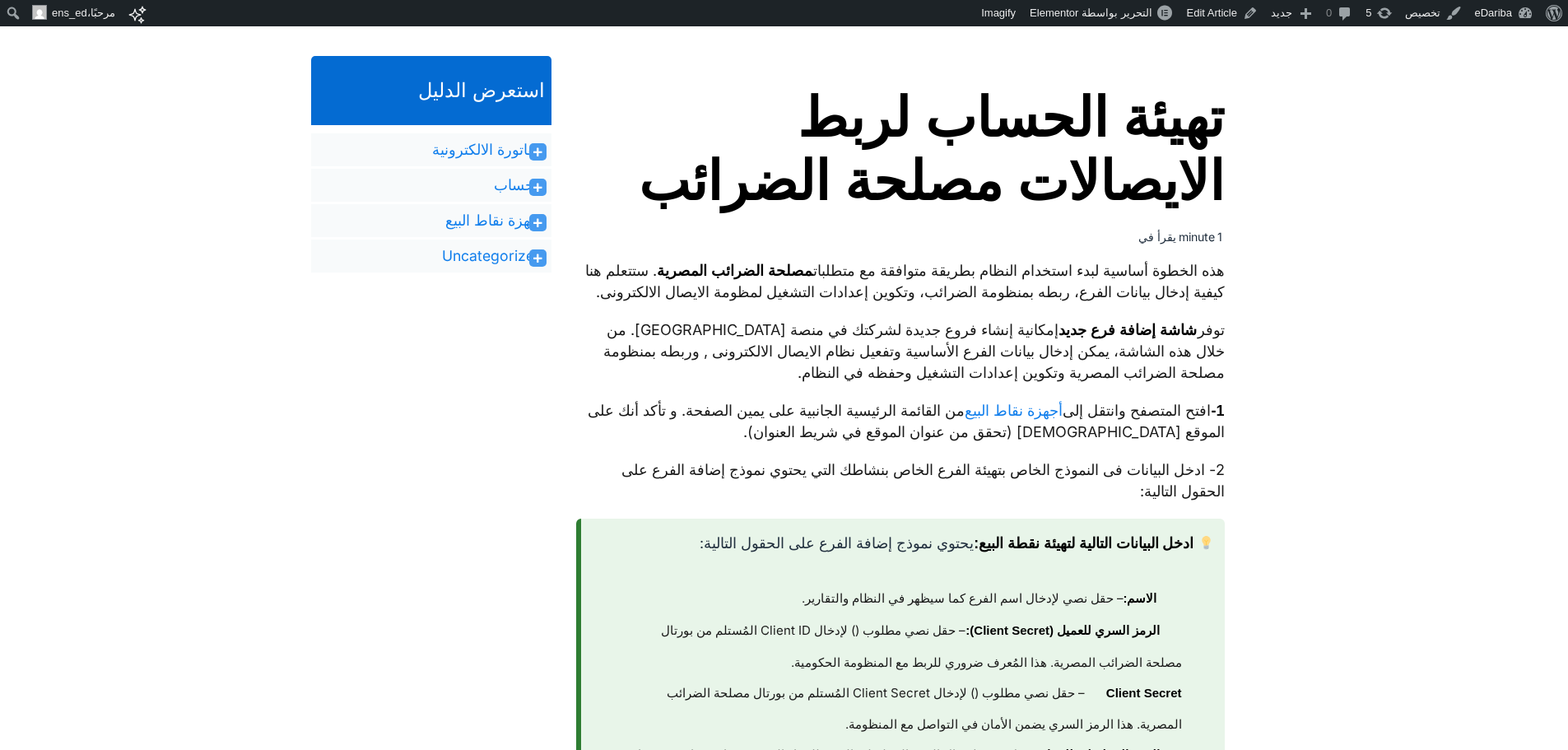
scroll to position [392, 0]
click at [1210, 276] on p "هذه الخطوة أساسية لبدء استخدام النظام بطريقة متوافقة مع متطلبات مصلحة الضرائب ا…" at bounding box center [900, 280] width 649 height 43
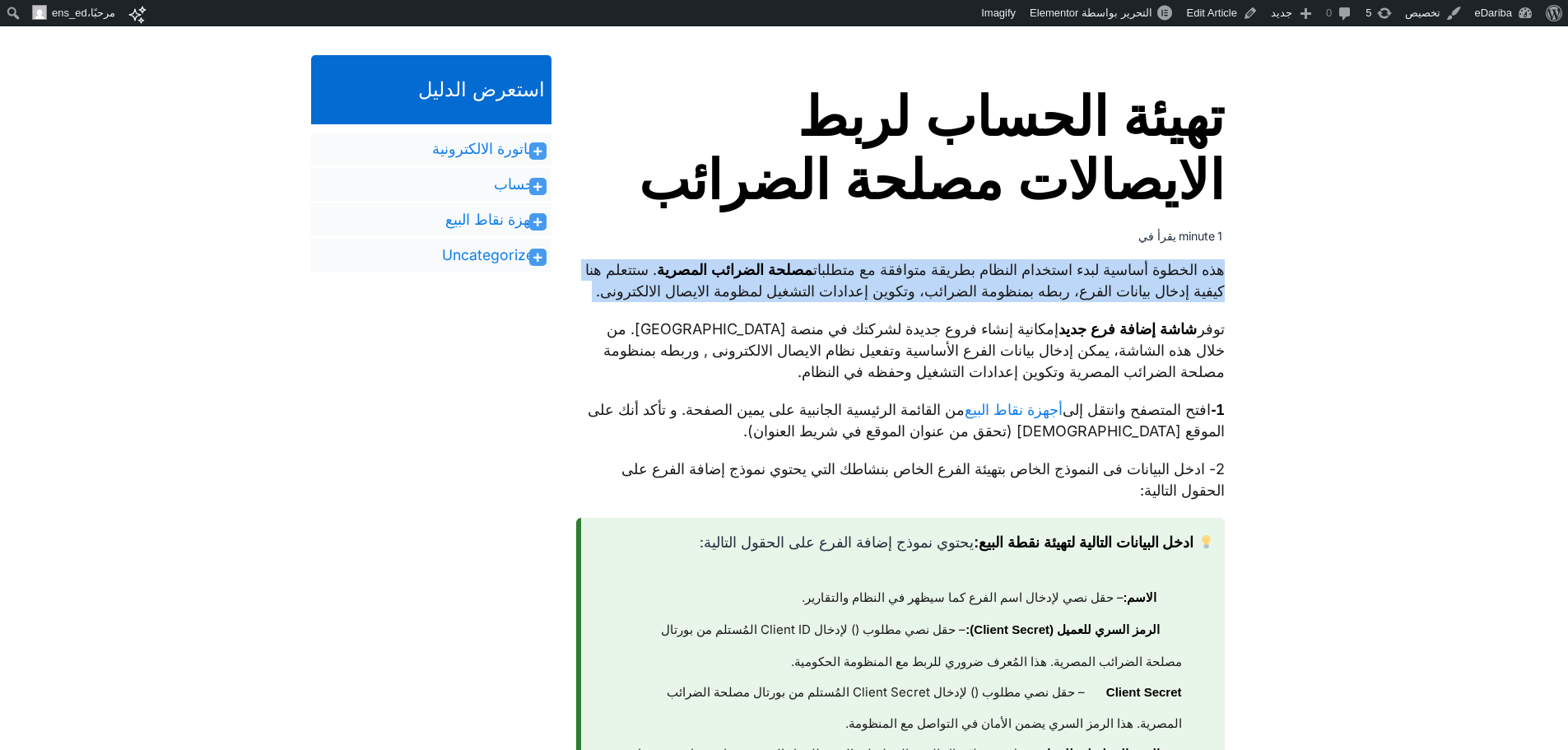
click at [1210, 276] on p "هذه الخطوة أساسية لبدء استخدام النظام بطريقة متوافقة مع متطلبات مصلحة الضرائب ا…" at bounding box center [900, 280] width 649 height 43
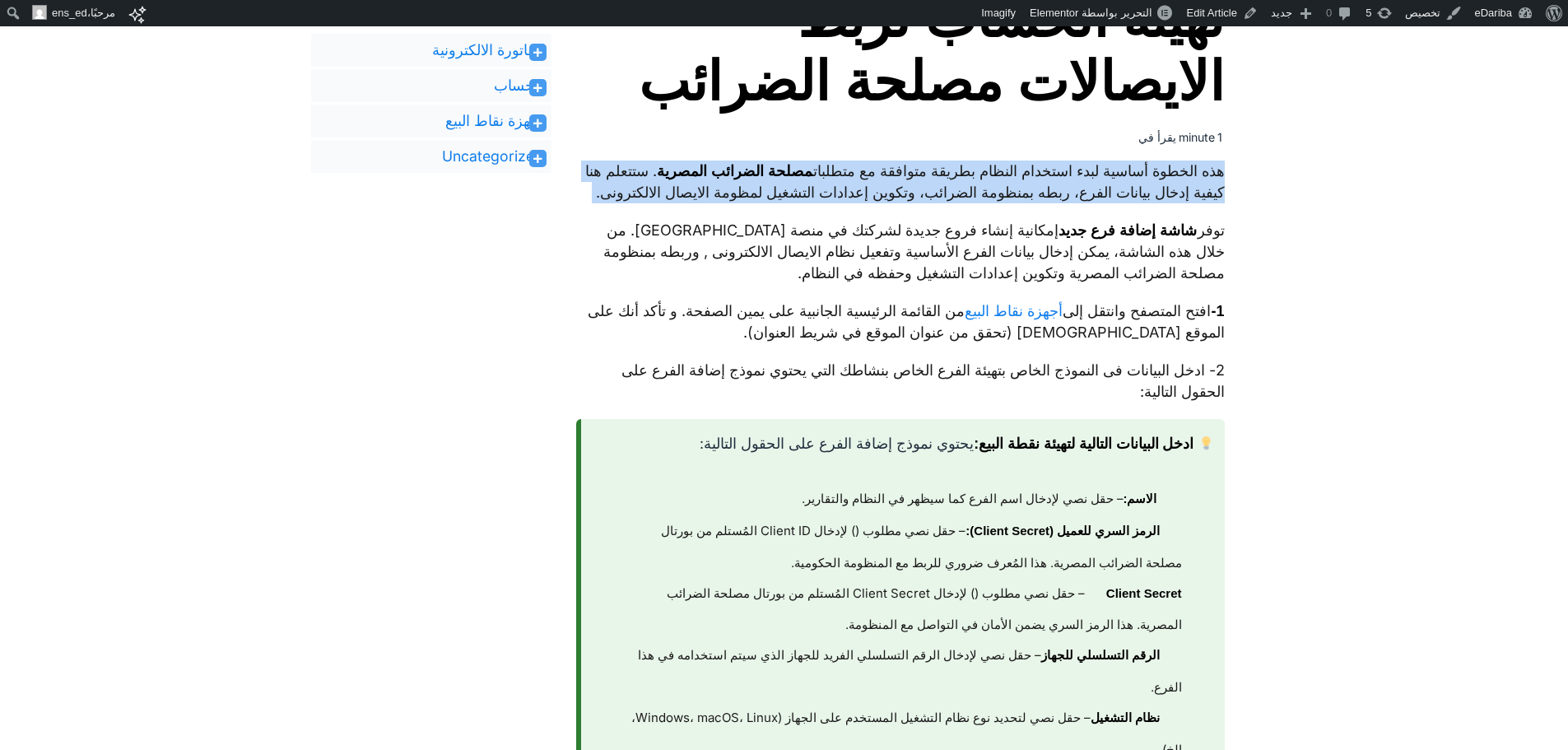
scroll to position [493, 0]
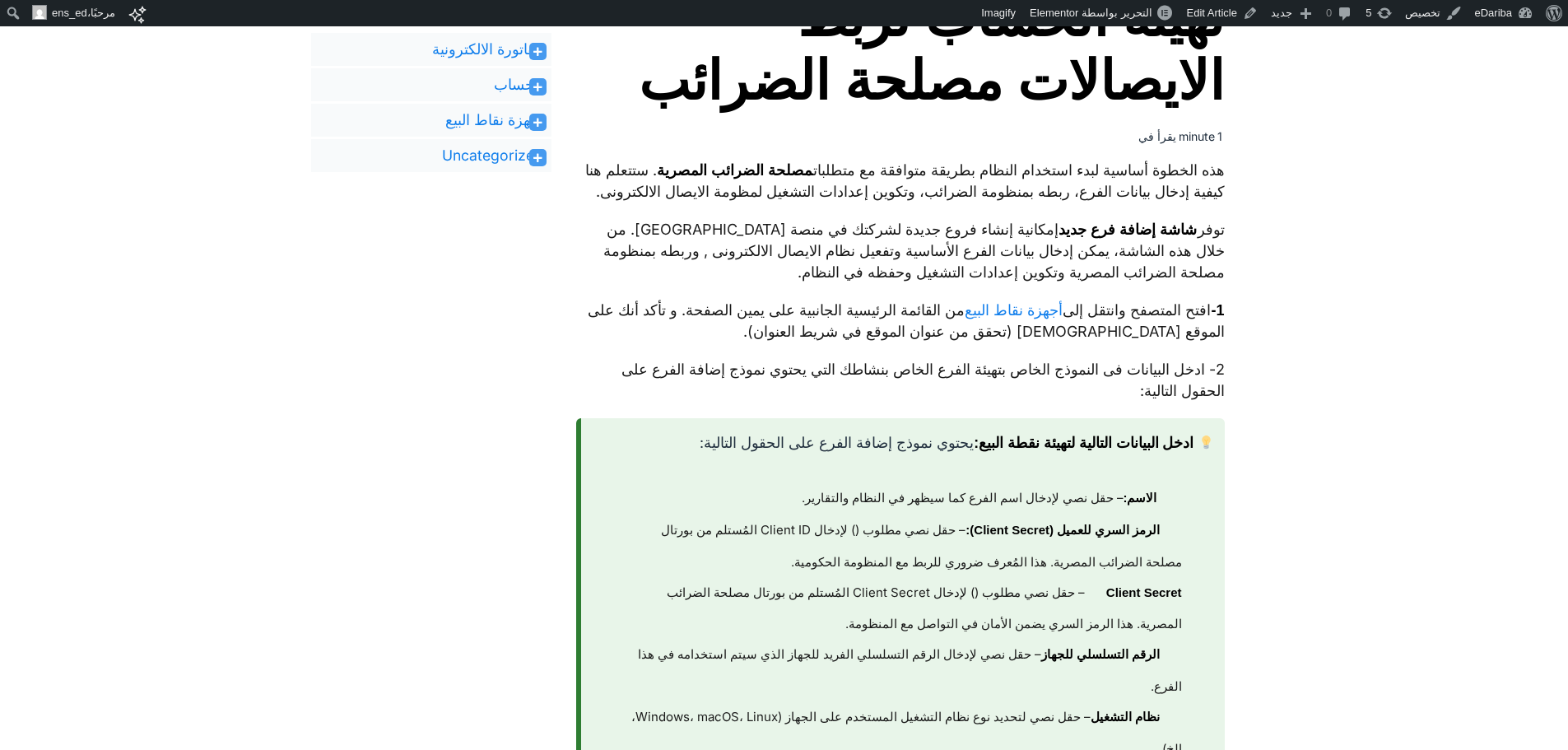
click at [1202, 335] on p "1- افتح المتصفح وانتقل إلى أجهزة نقاط البيع من القائمة الرئيسية الجانبية على يم…" at bounding box center [900, 320] width 649 height 43
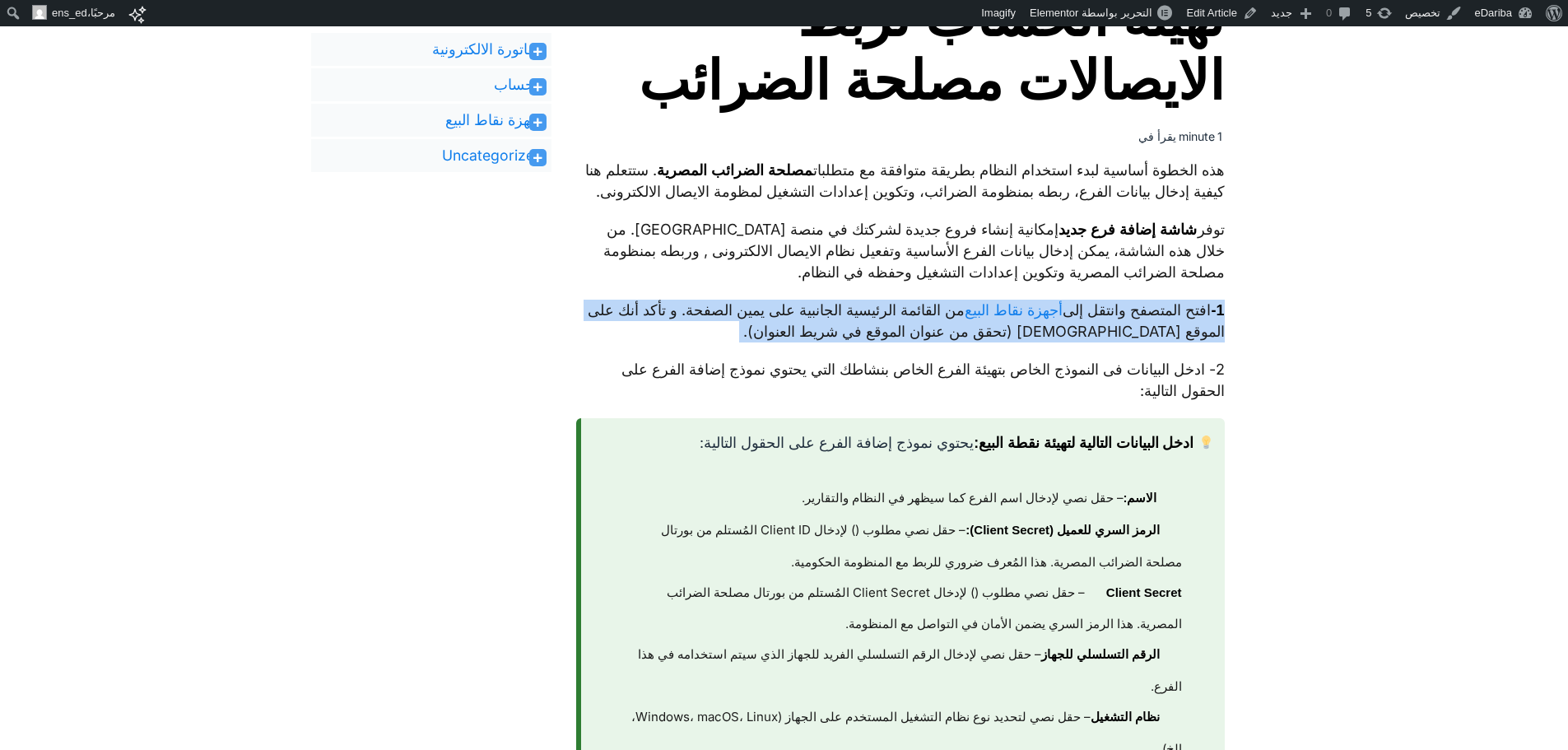
click at [1202, 335] on p "1- افتح المتصفح وانتقل إلى أجهزة نقاط البيع من القائمة الرئيسية الجانبية على يم…" at bounding box center [900, 320] width 649 height 43
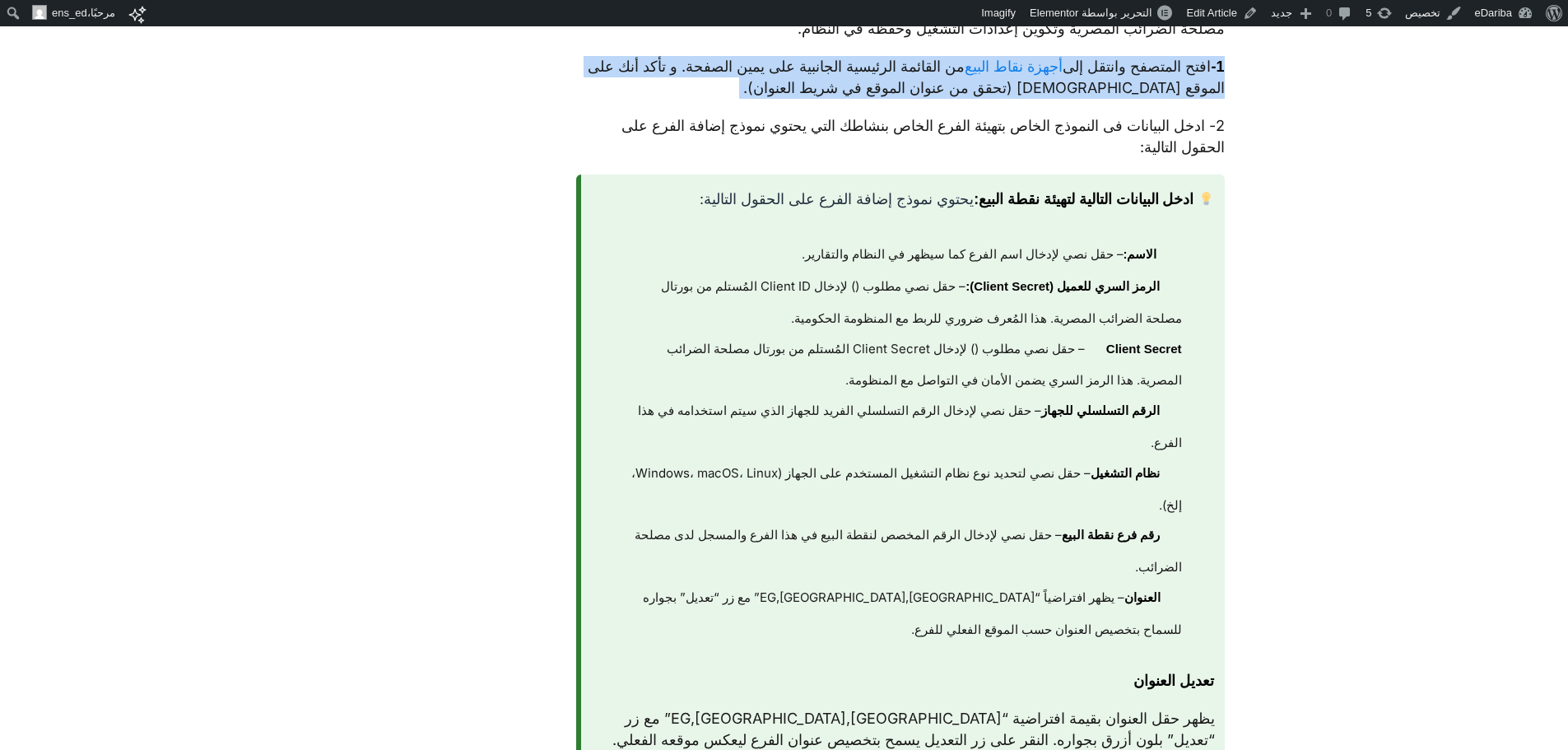
scroll to position [735, 0]
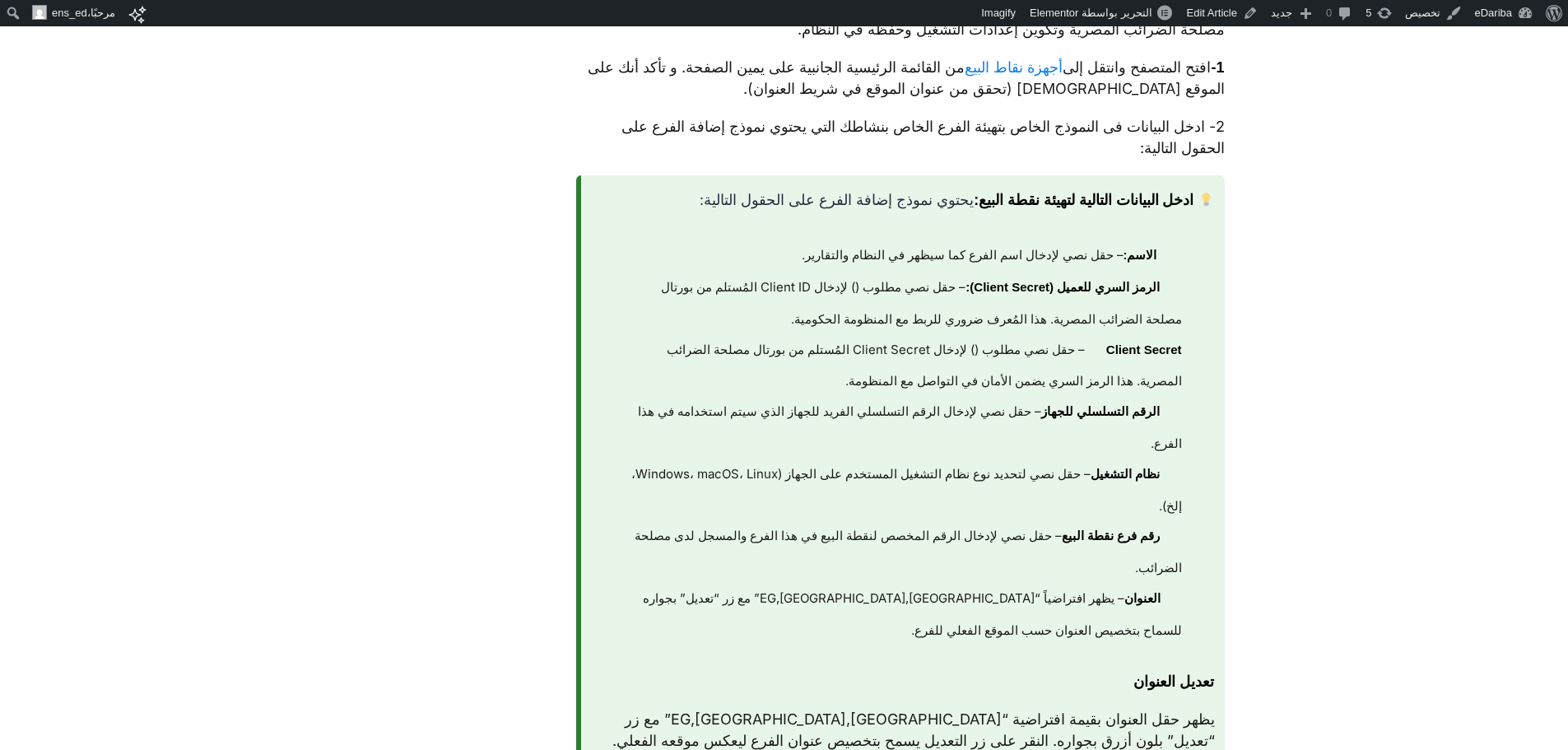
click at [1179, 209] on strong "ادخل البيانات التالية لتهيئة نقطة البيع:" at bounding box center [1084, 199] width 220 height 16
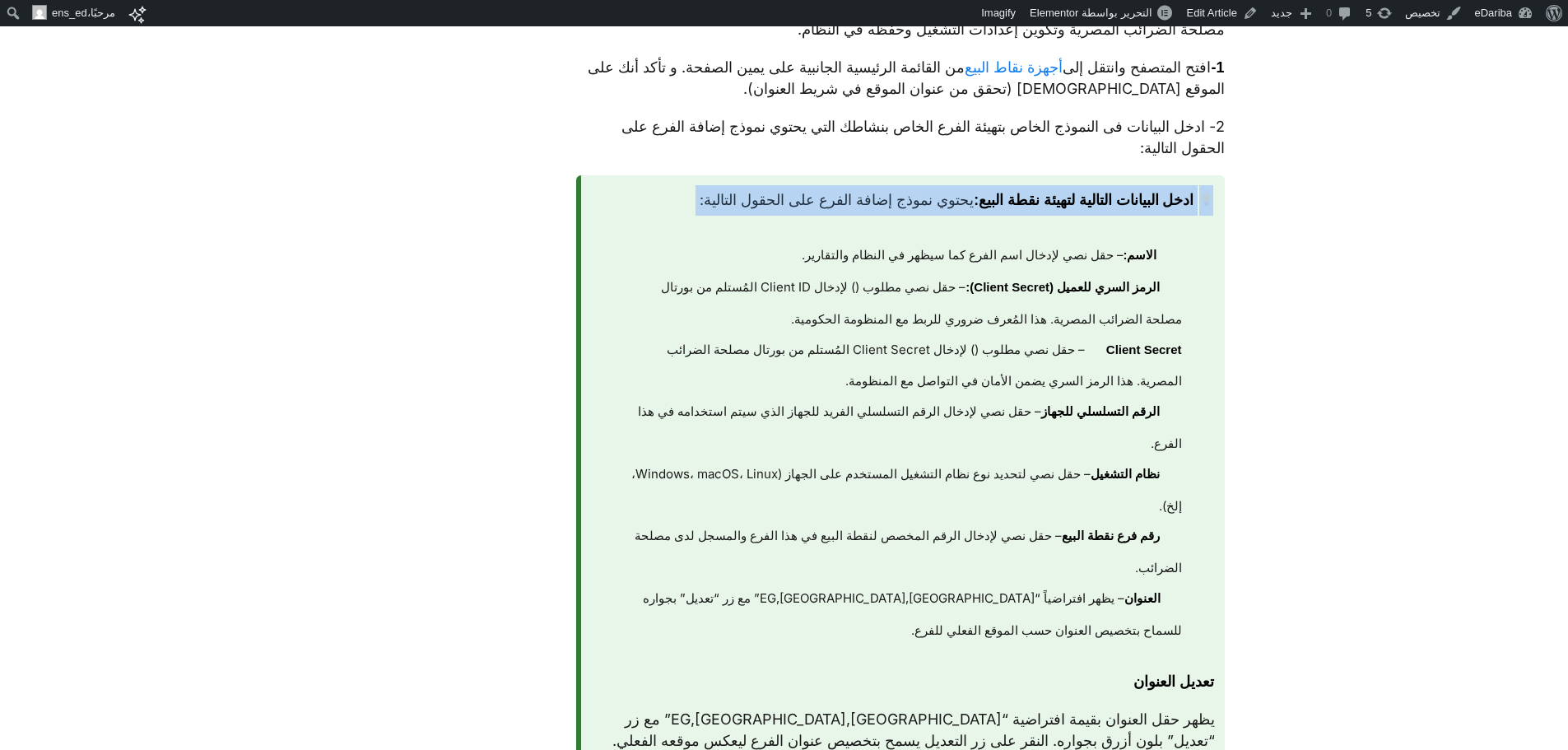
click at [1179, 209] on strong "ادخل البيانات التالية لتهيئة نقطة البيع:" at bounding box center [1084, 199] width 220 height 16
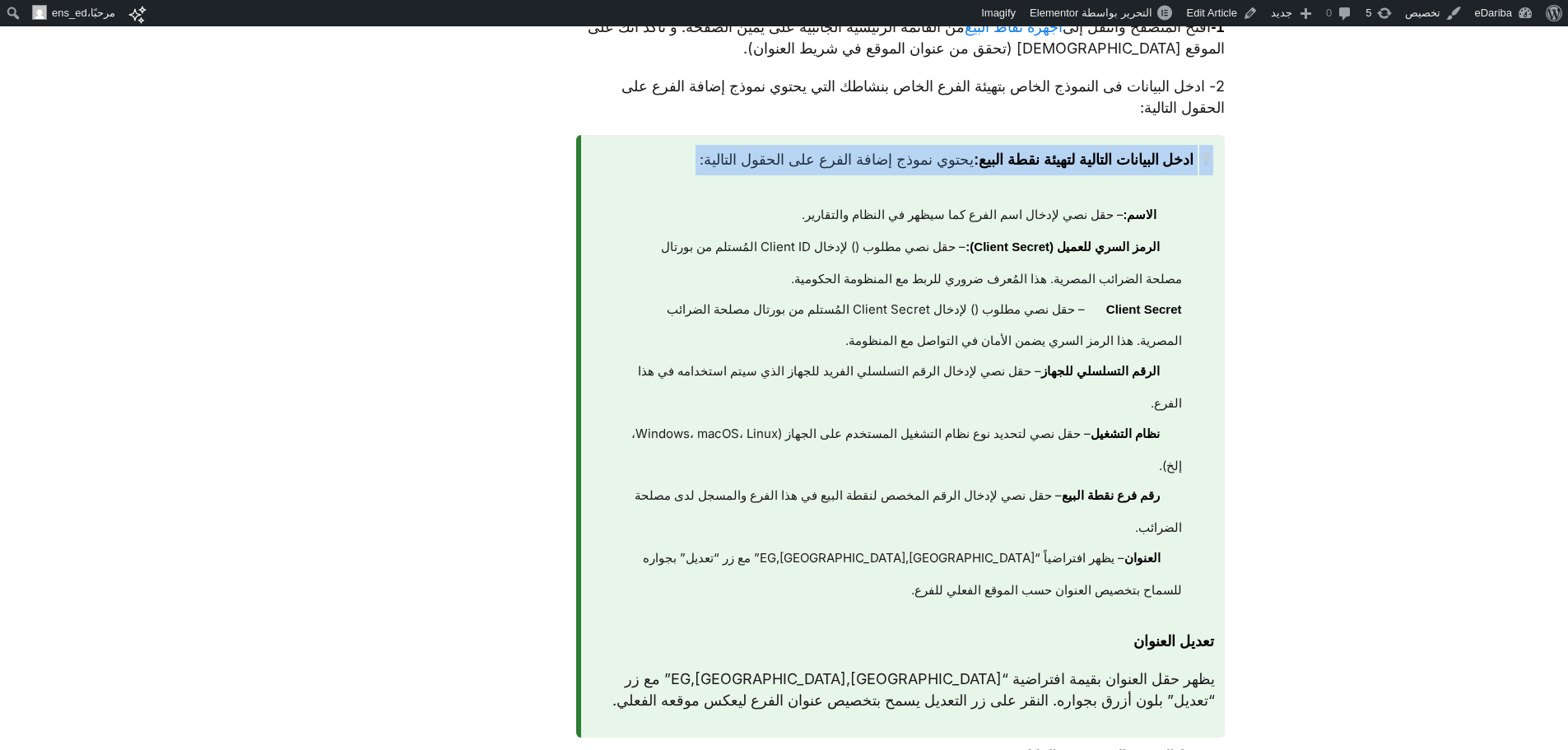
scroll to position [776, 0]
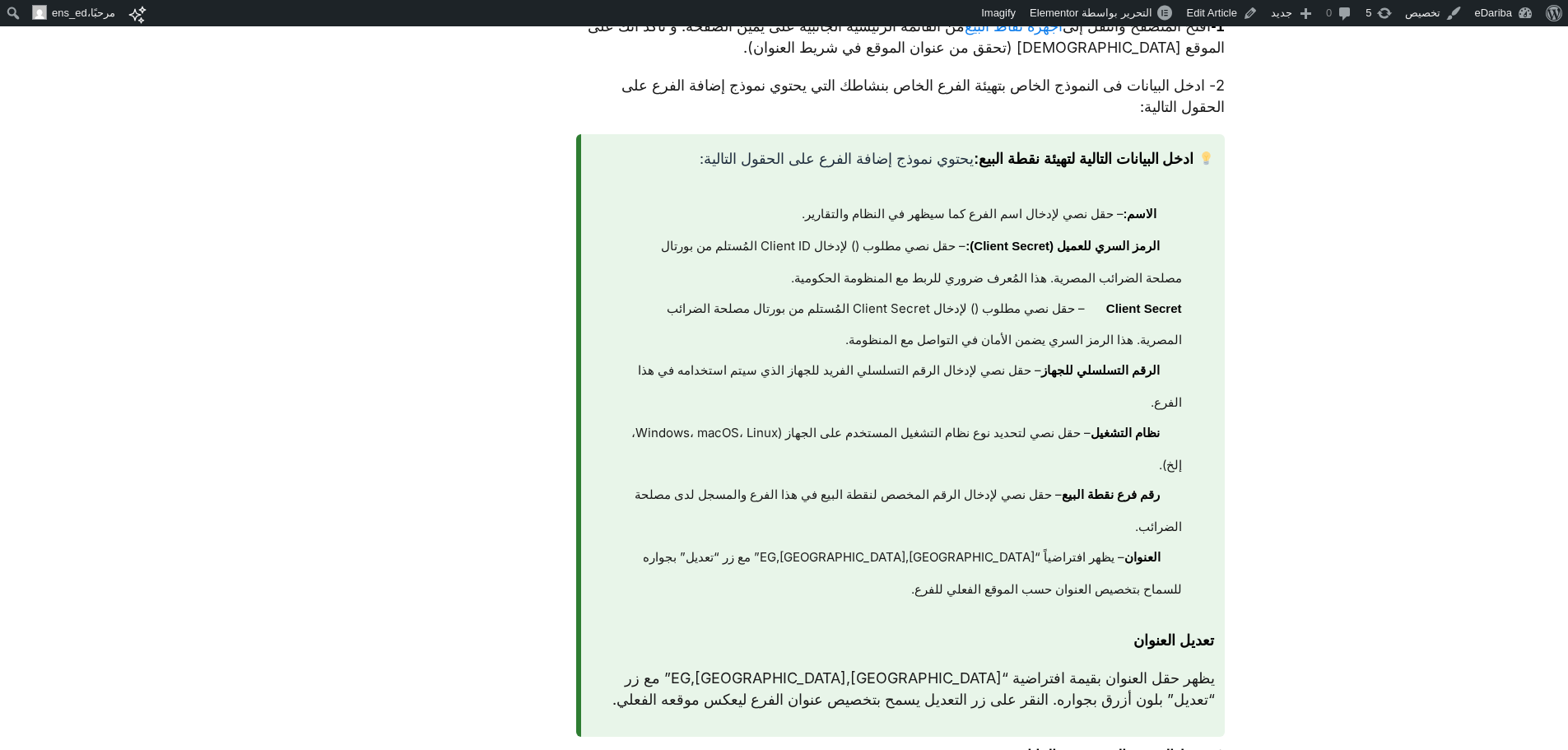
click at [1065, 466] on li "نظام التشغيل – حقل نصي لتحديد نوع نظام التشغيل المستخدم على الجهاز (Windows، ma…" at bounding box center [894, 449] width 575 height 62
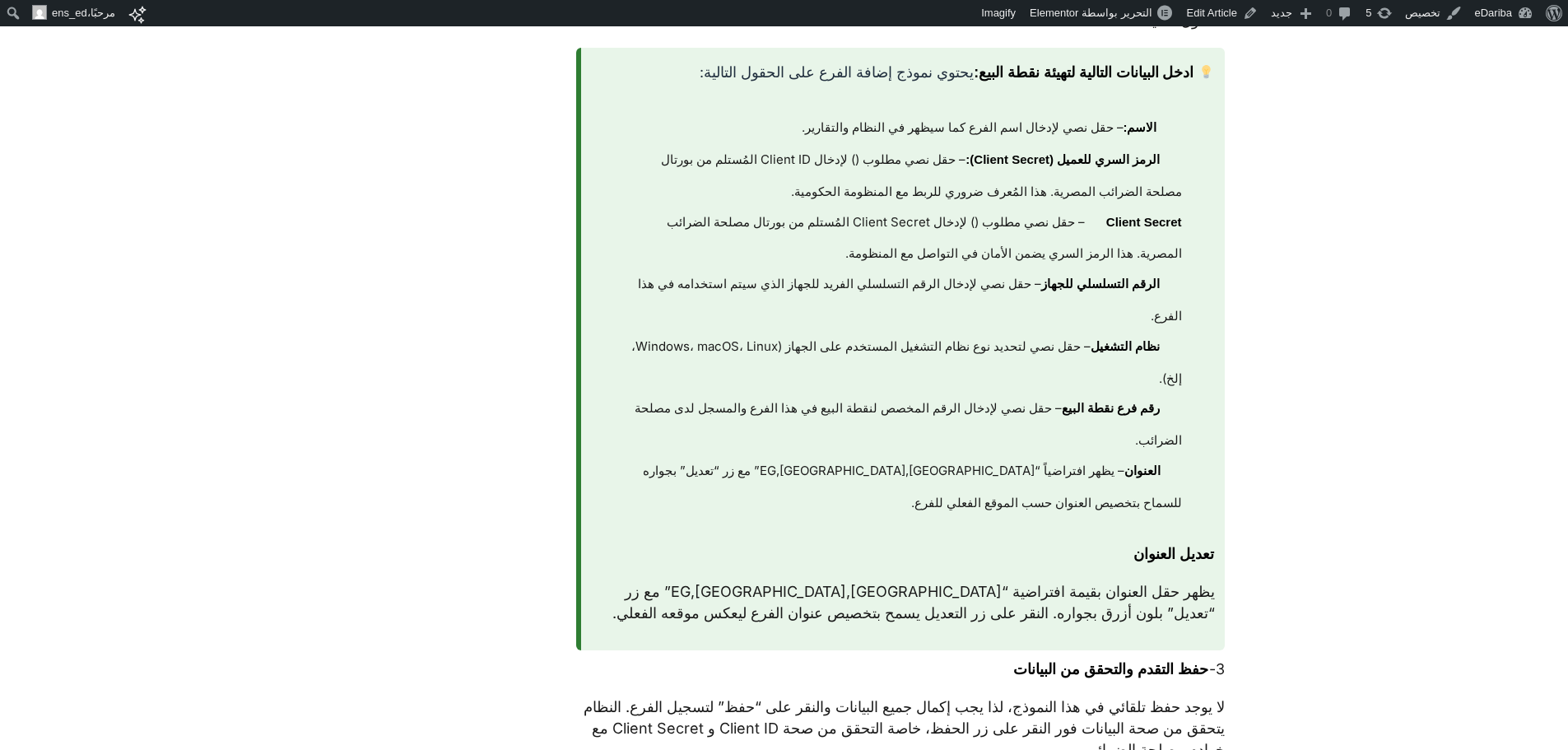
scroll to position [862, 0]
click at [1147, 137] on li "الاسم: – حقل نصي لإدخال اسم الفرع كما سيظهر في النظام والتقارير." at bounding box center [894, 130] width 575 height 33
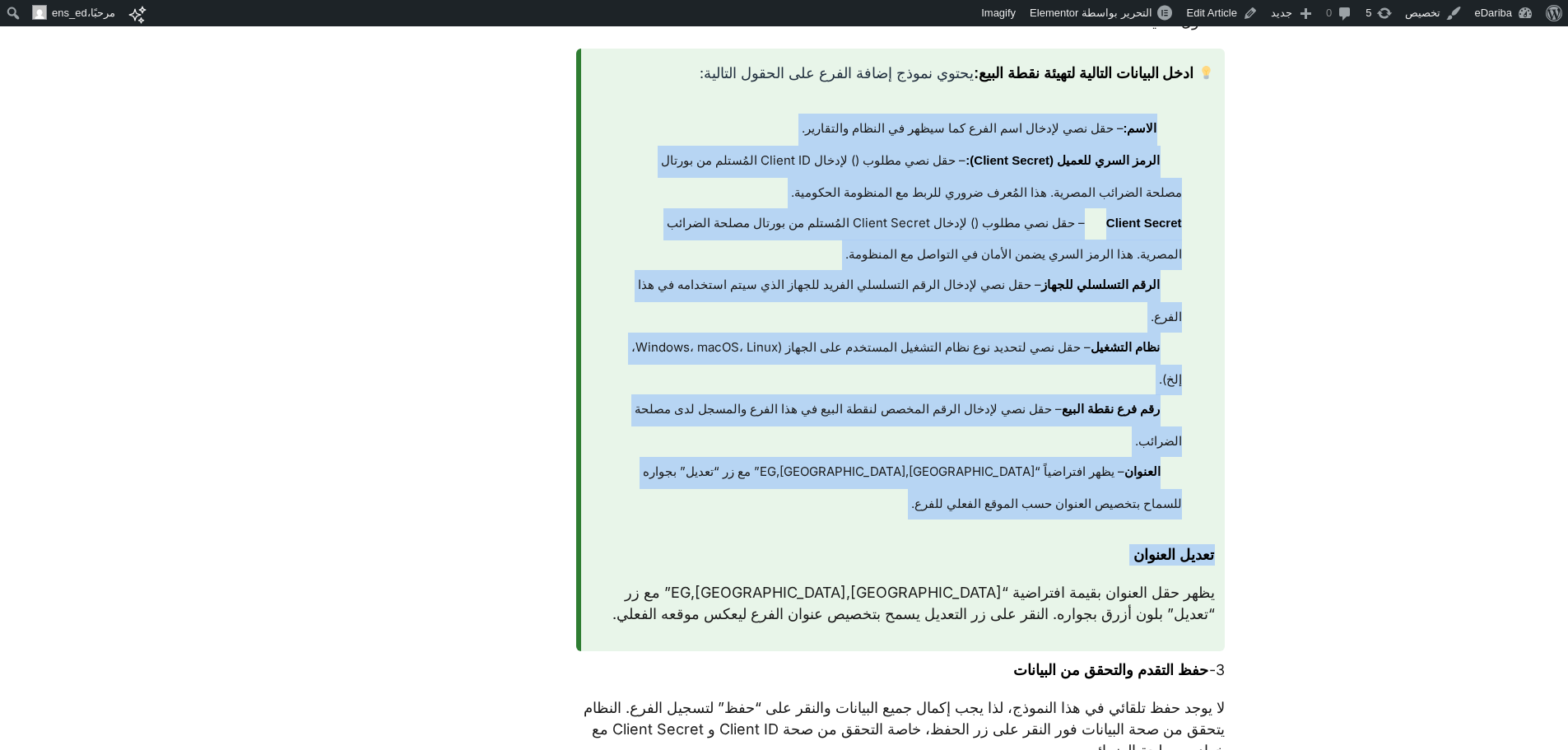
drag, startPoint x: 1147, startPoint y: 137, endPoint x: 1006, endPoint y: 581, distance: 465.9
click at [1006, 581] on div "ادخل البيانات التالية لتهيئة نقطة البيع: يحتوي نموذج إضافة الفرع على الحقول الت…" at bounding box center [900, 349] width 649 height 602
click at [1006, 565] on p "تعديل العنوان" at bounding box center [903, 555] width 624 height 21
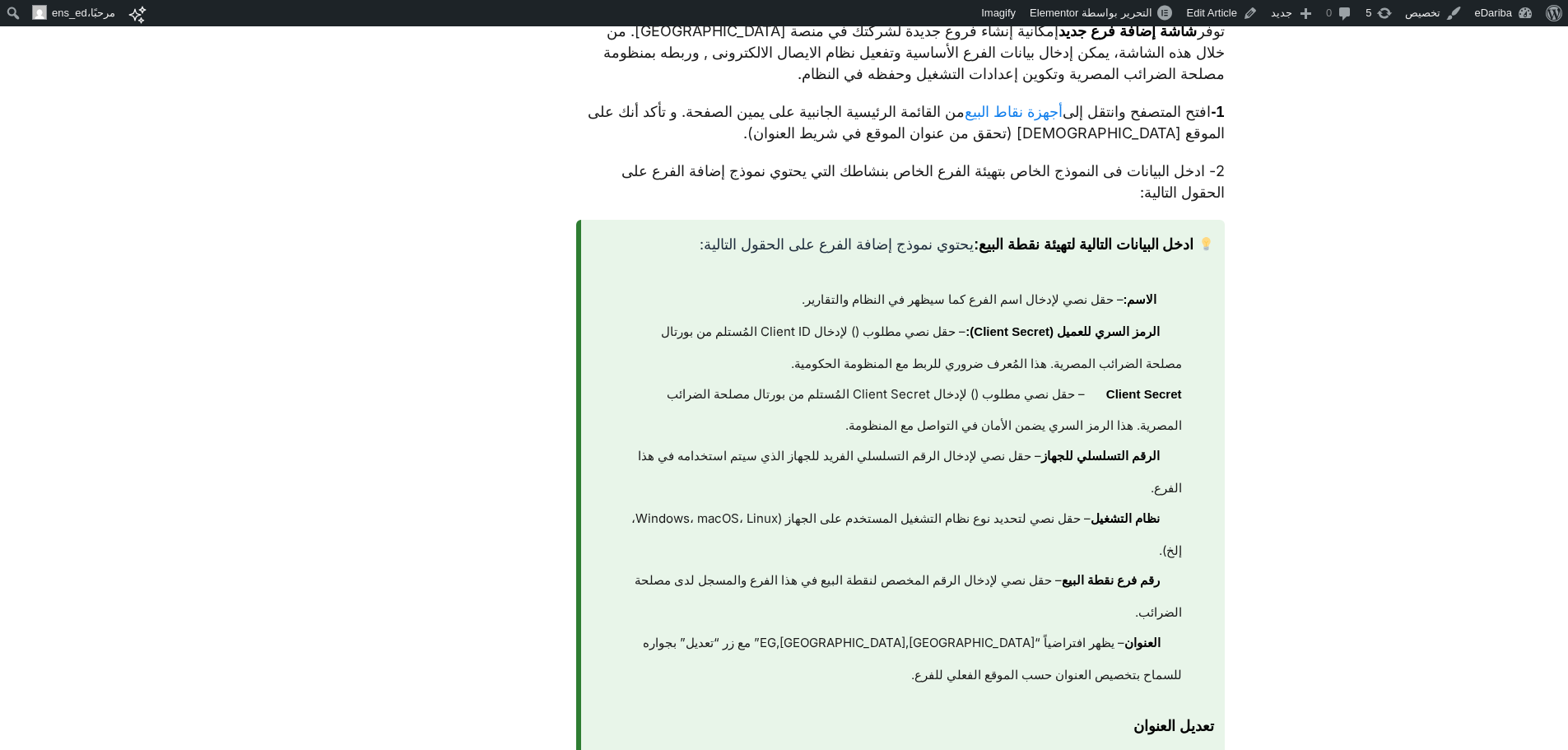
scroll to position [0, 0]
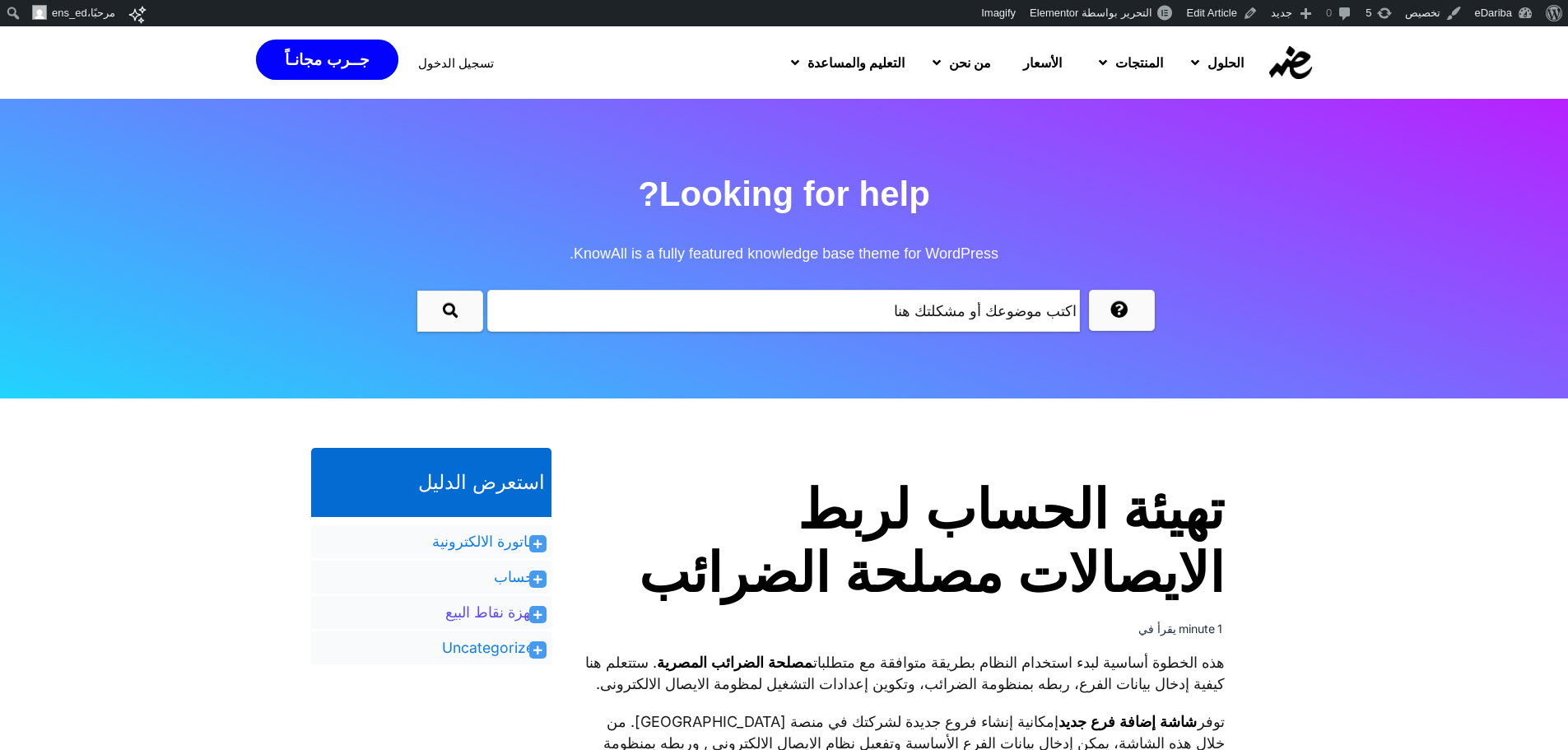
click at [515, 616] on link "اجهزة نقاط البيع" at bounding box center [494, 612] width 98 height 20
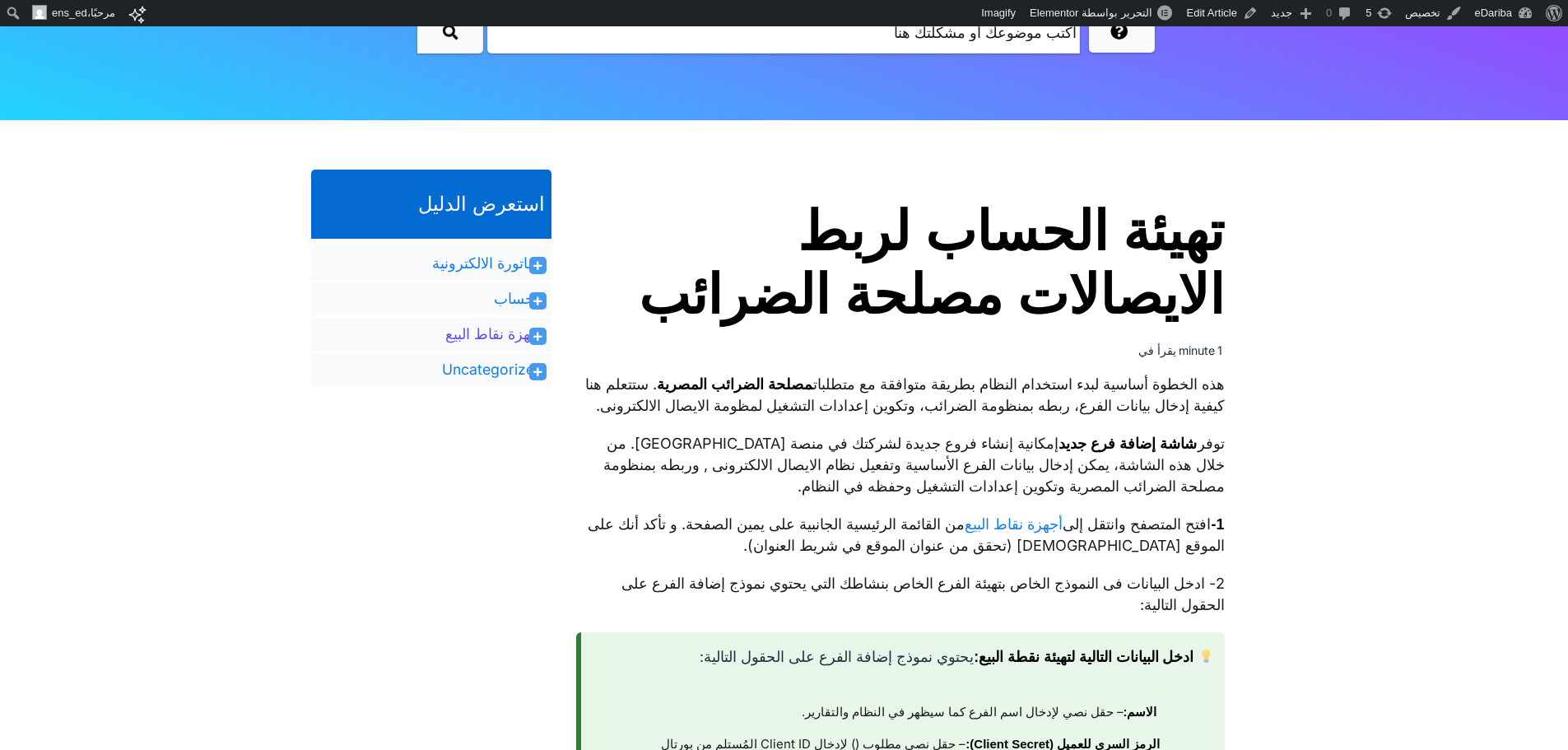
scroll to position [286, 0]
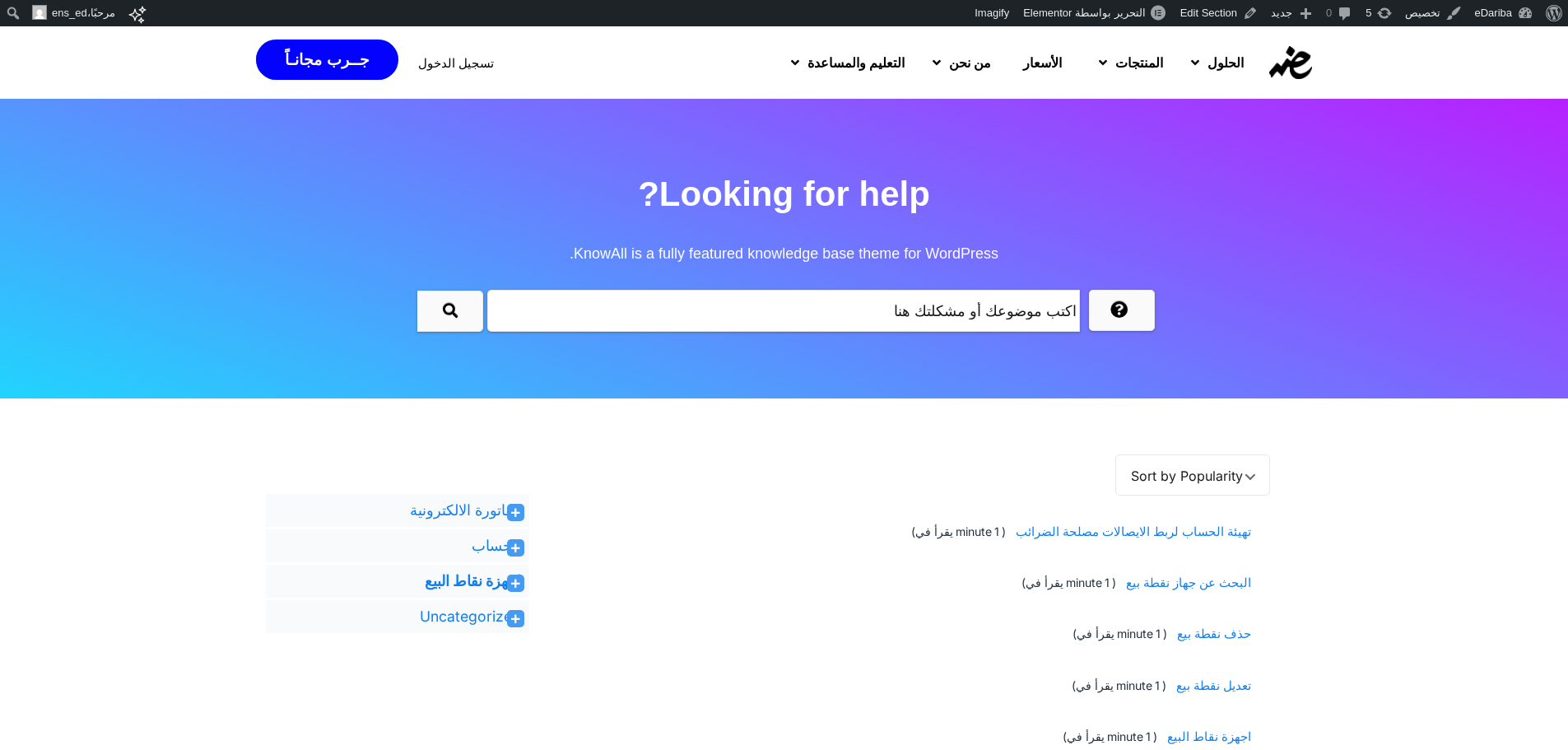
click at [516, 586] on icon at bounding box center [515, 584] width 9 height 10
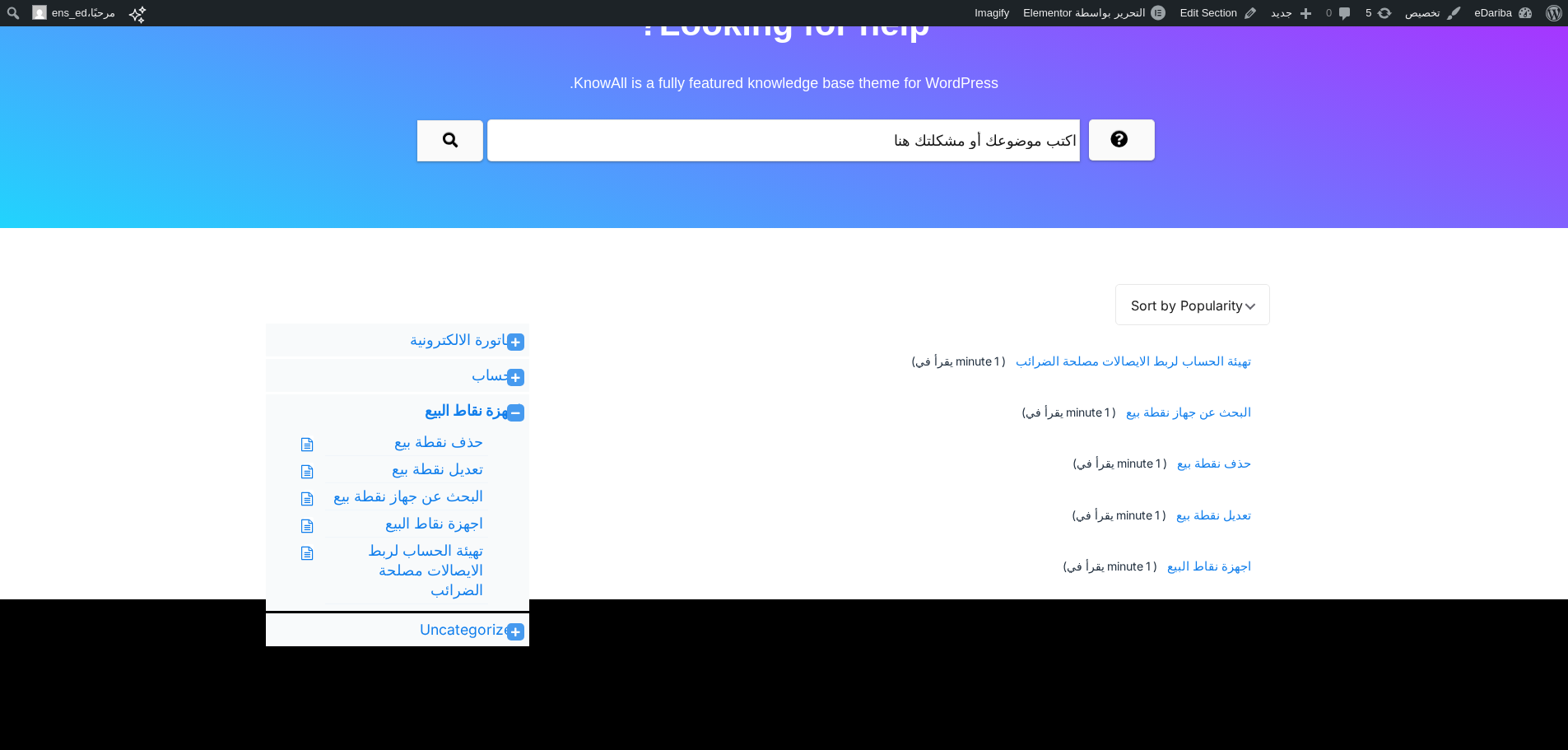
scroll to position [177, 0]
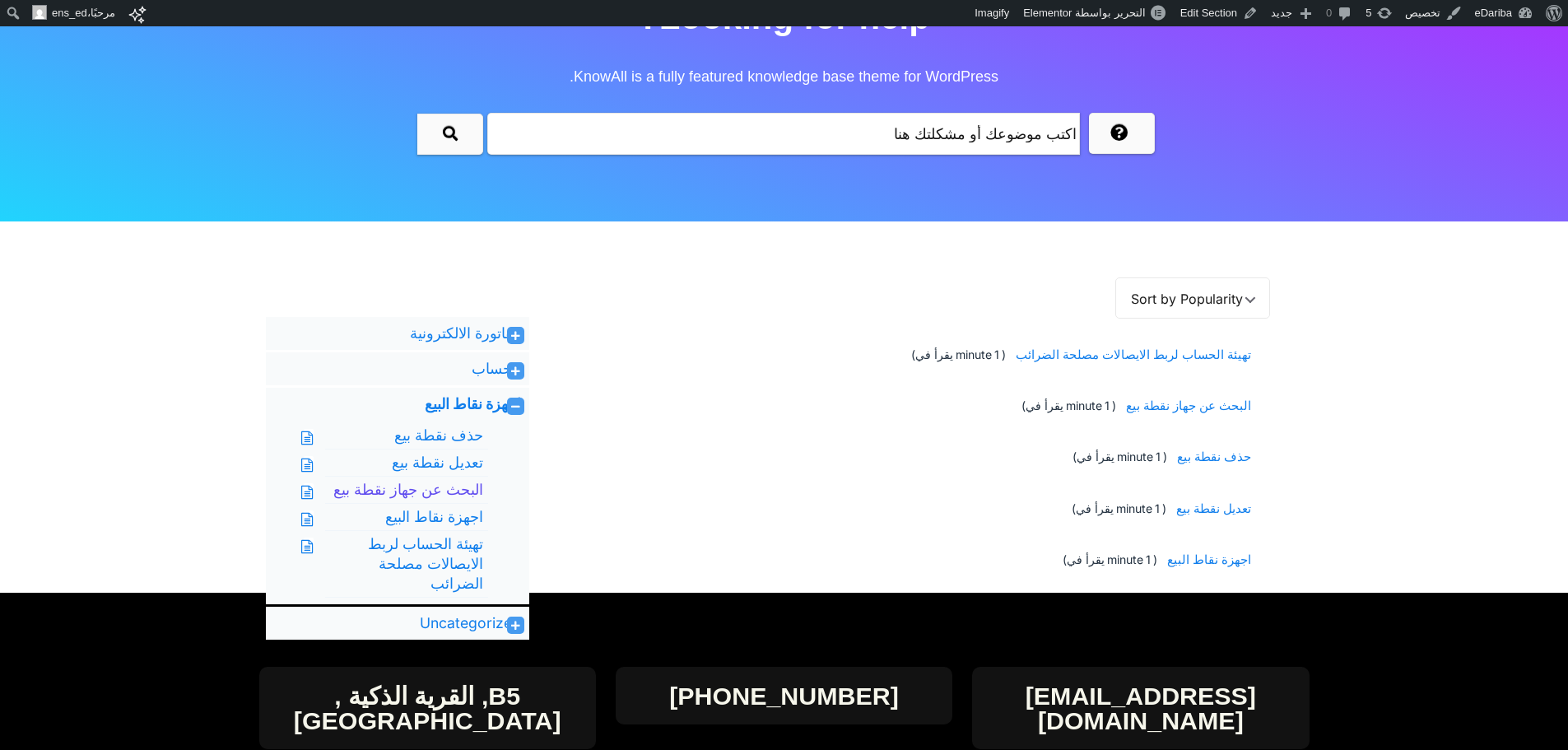
click at [457, 492] on link "البحث عن جهاز نقطة بيع" at bounding box center [408, 490] width 150 height 20
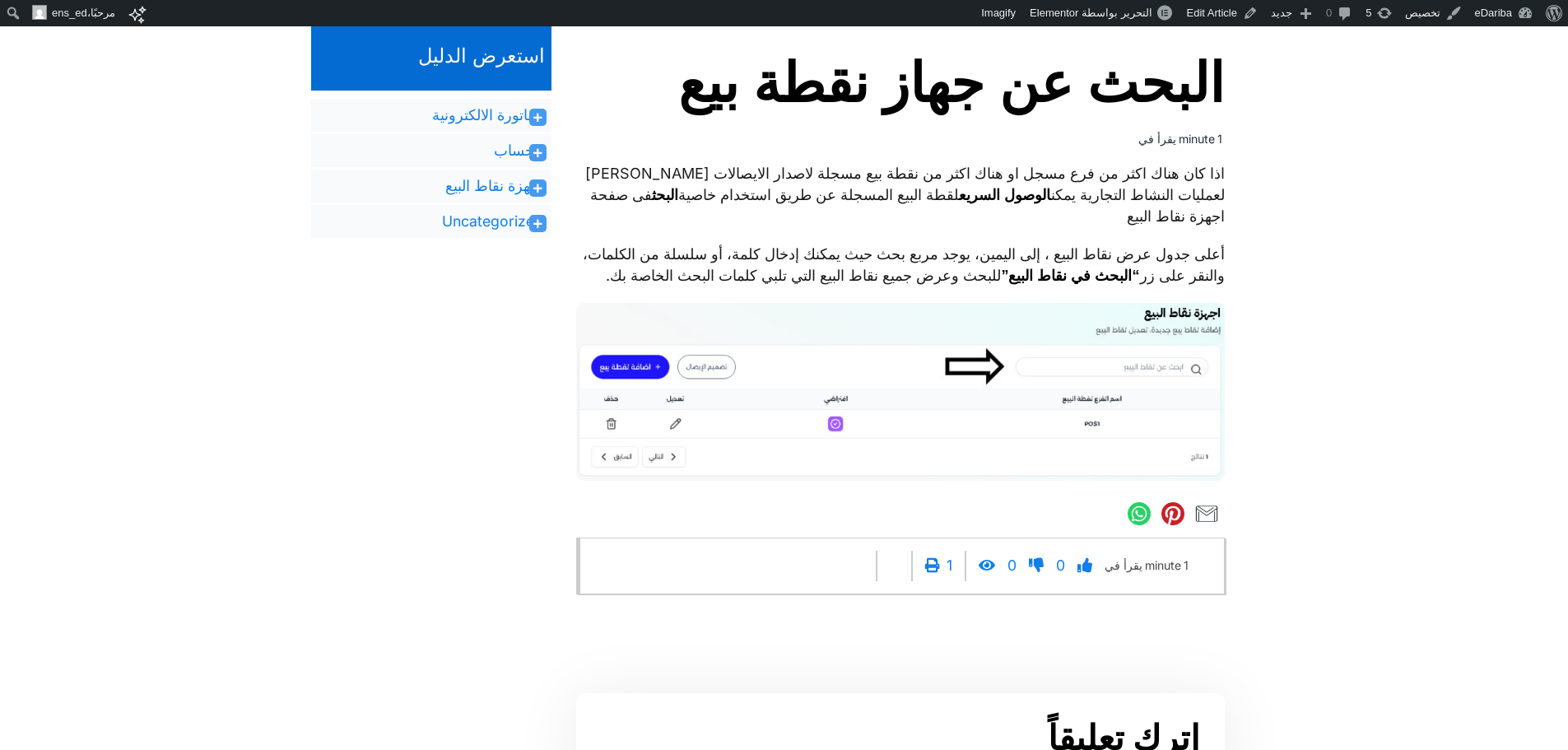
click at [1116, 176] on p "اذا كان هناك اكثر من فرع مسجل او هناك اكثر من نقطة بيع مسجلة لاصدار الايصالات […" at bounding box center [900, 194] width 649 height 64
click at [1116, 176] on p "اذا كان هناك اكثر من فرع مسجل او هناك اكثر من نقطة بيع مسجلة لاصدار الايصالات ا…" at bounding box center [900, 194] width 649 height 64
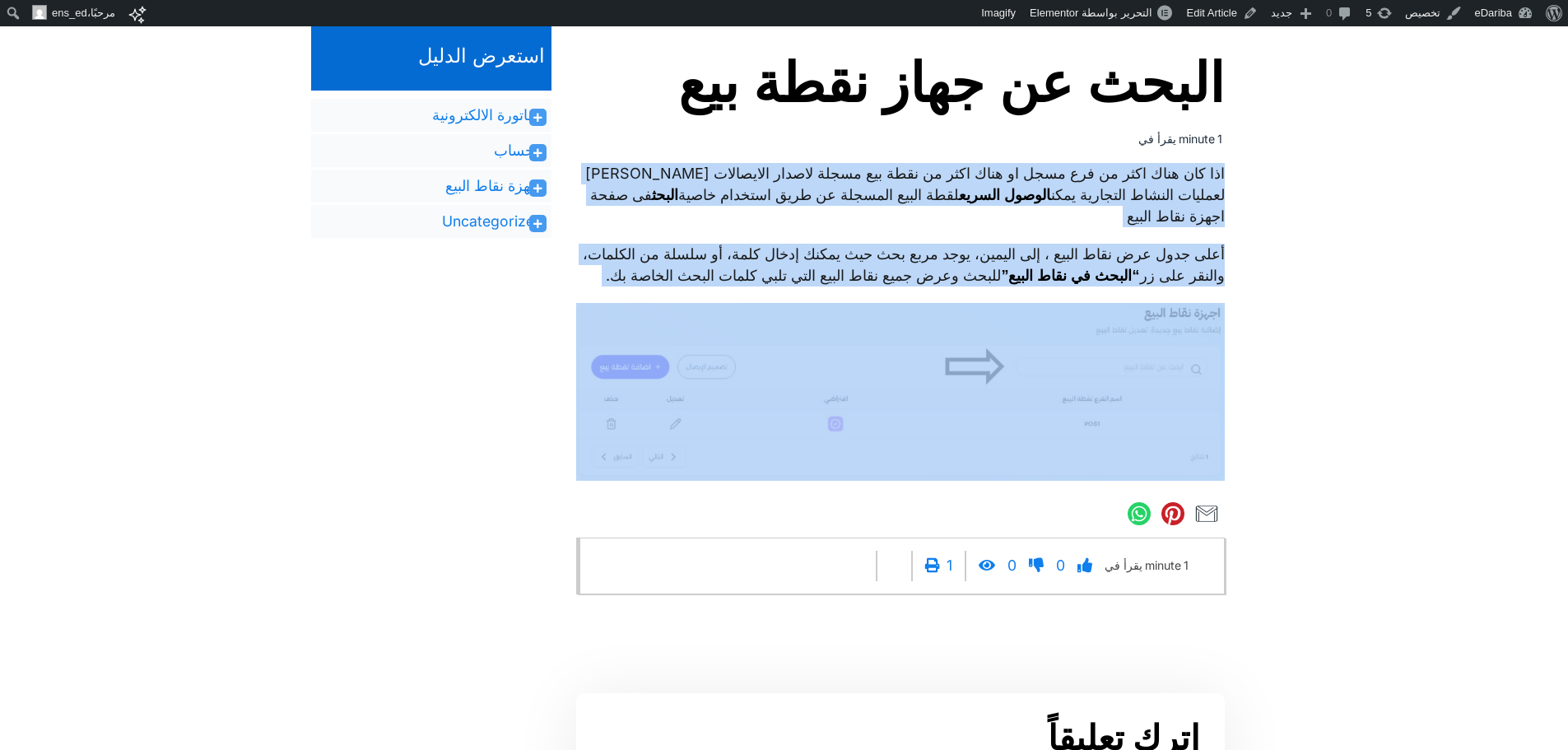
drag, startPoint x: 1116, startPoint y: 176, endPoint x: 1002, endPoint y: 270, distance: 147.8
click at [1002, 270] on div "اذا كان هناك اكثر من فرع مسجل او هناك اكثر من نقطة بيع مسجلة لاصدار الايصالات ا…" at bounding box center [900, 321] width 649 height 319
click at [1103, 281] on p "أعلى جدول عرض نقاط البيع ، إلى اليمين، يوجد مربع بحث حيث يمكنك إدخال كلمة، أو س…" at bounding box center [900, 265] width 649 height 43
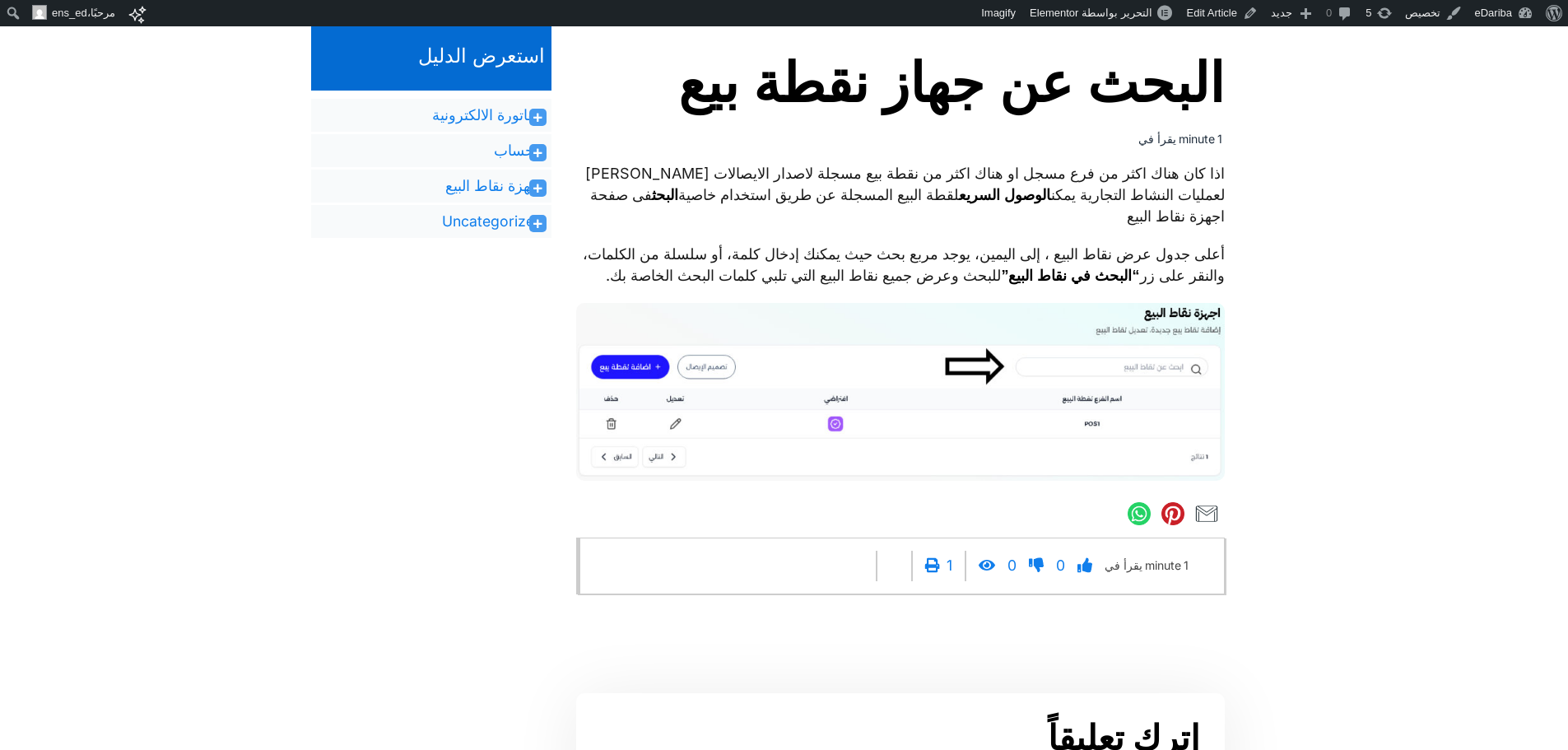
drag, startPoint x: 663, startPoint y: 133, endPoint x: 139, endPoint y: 280, distance: 544.2
click at [139, 280] on html "نبذة عن ووردبريس نبذة عن ووردبريس شارك بالمساهمة معنا WordPress.org وثائق المسا…" at bounding box center [784, 328] width 1568 height 1456
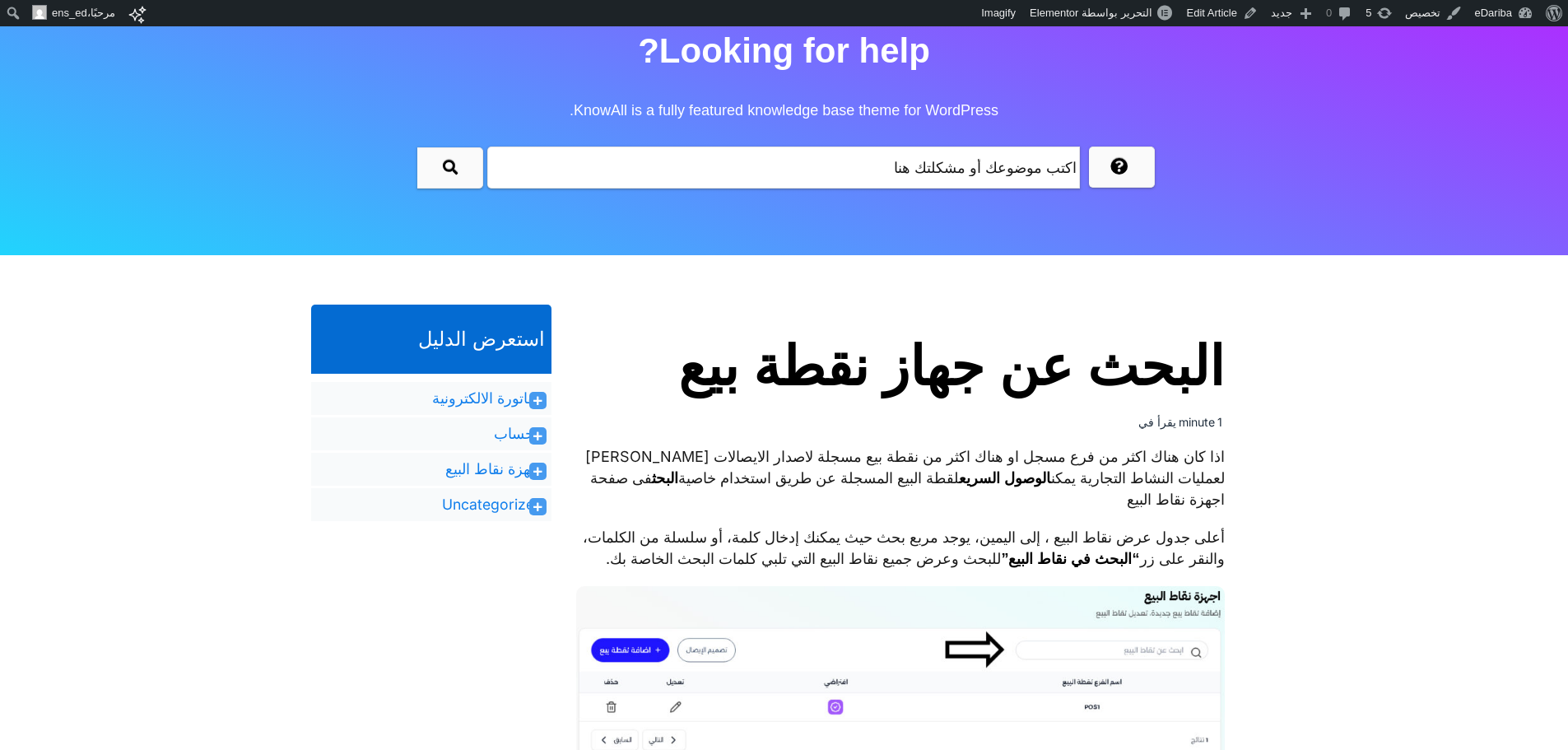
scroll to position [136, 0]
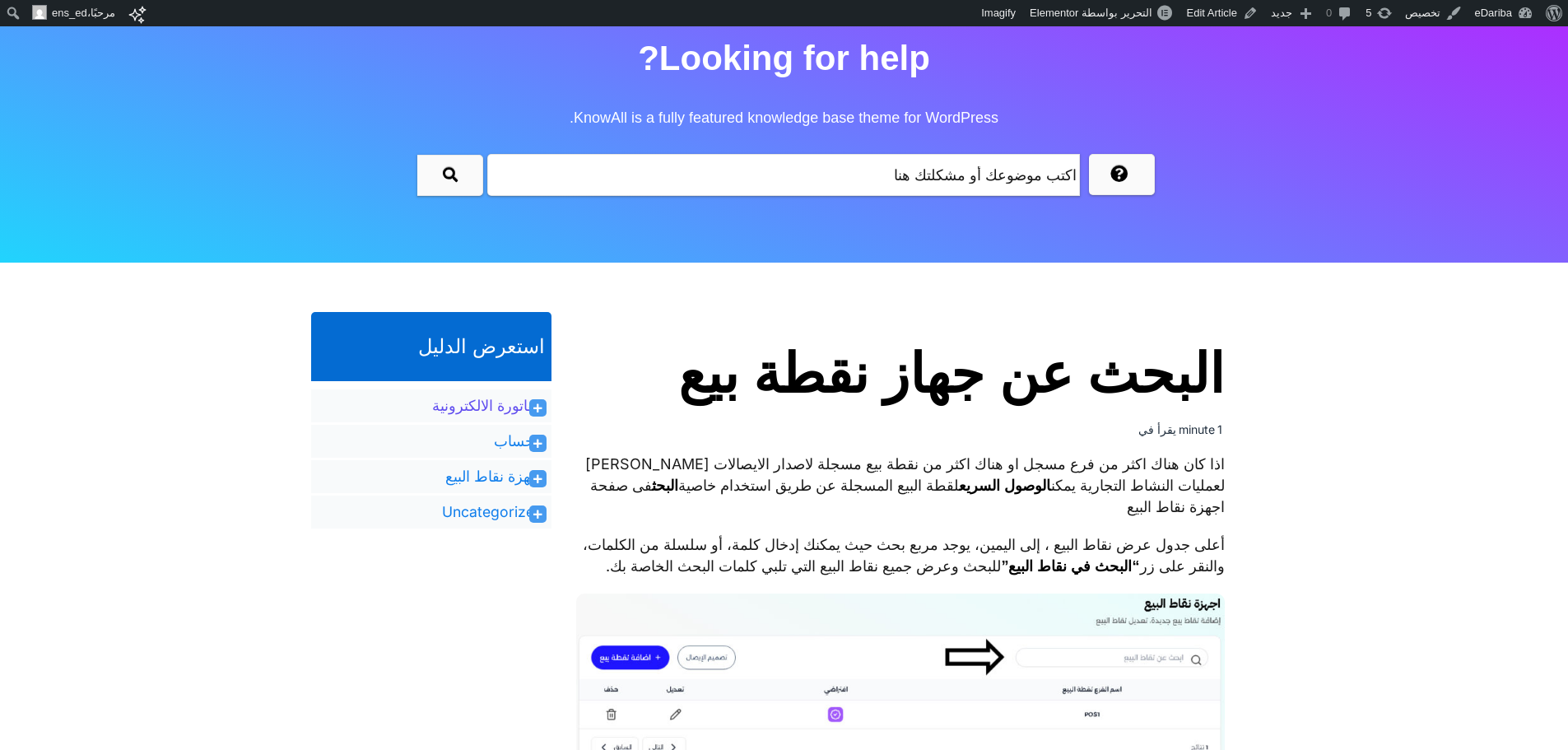
click at [484, 408] on link "الفاتورة الالكترونية" at bounding box center [488, 406] width 111 height 20
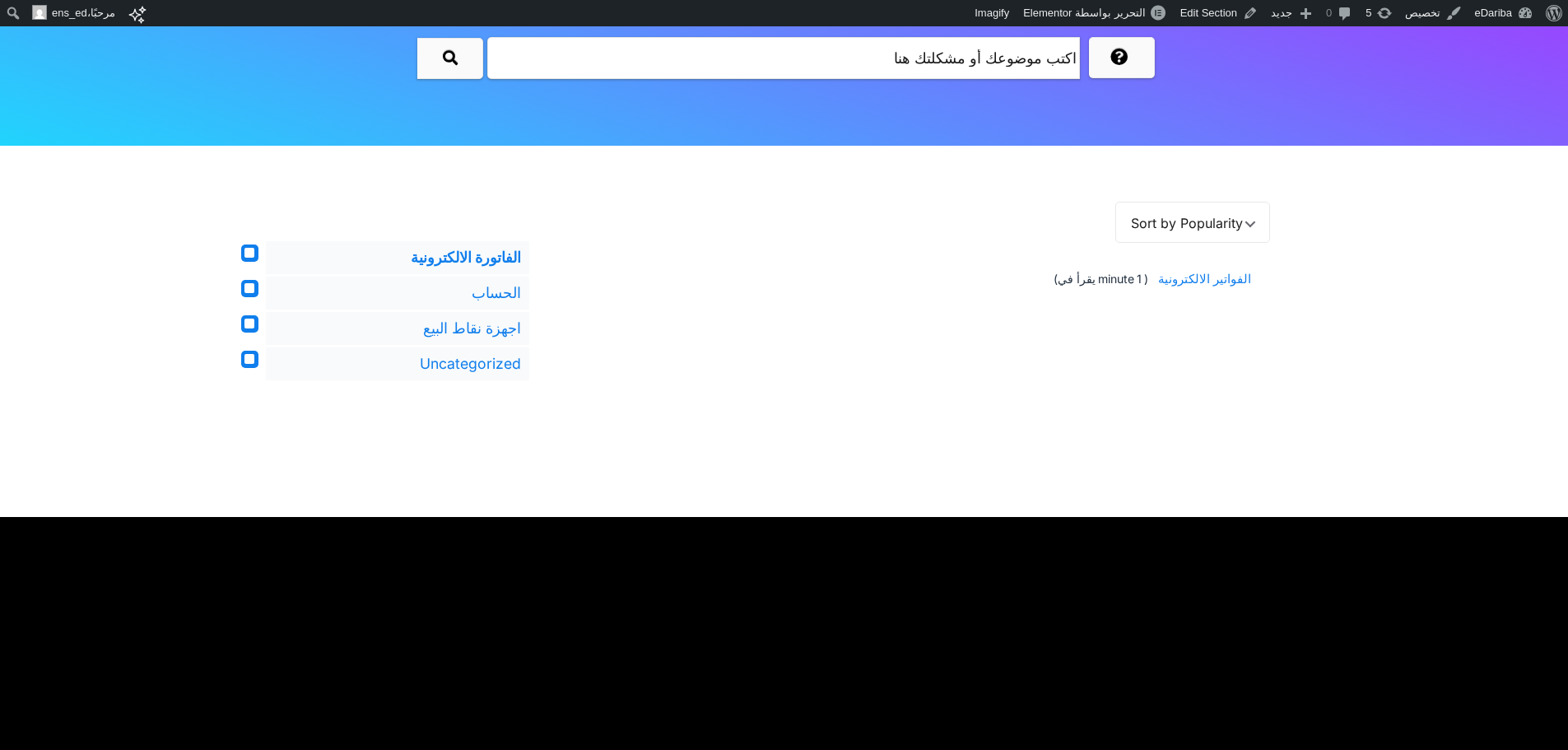
scroll to position [252, 0]
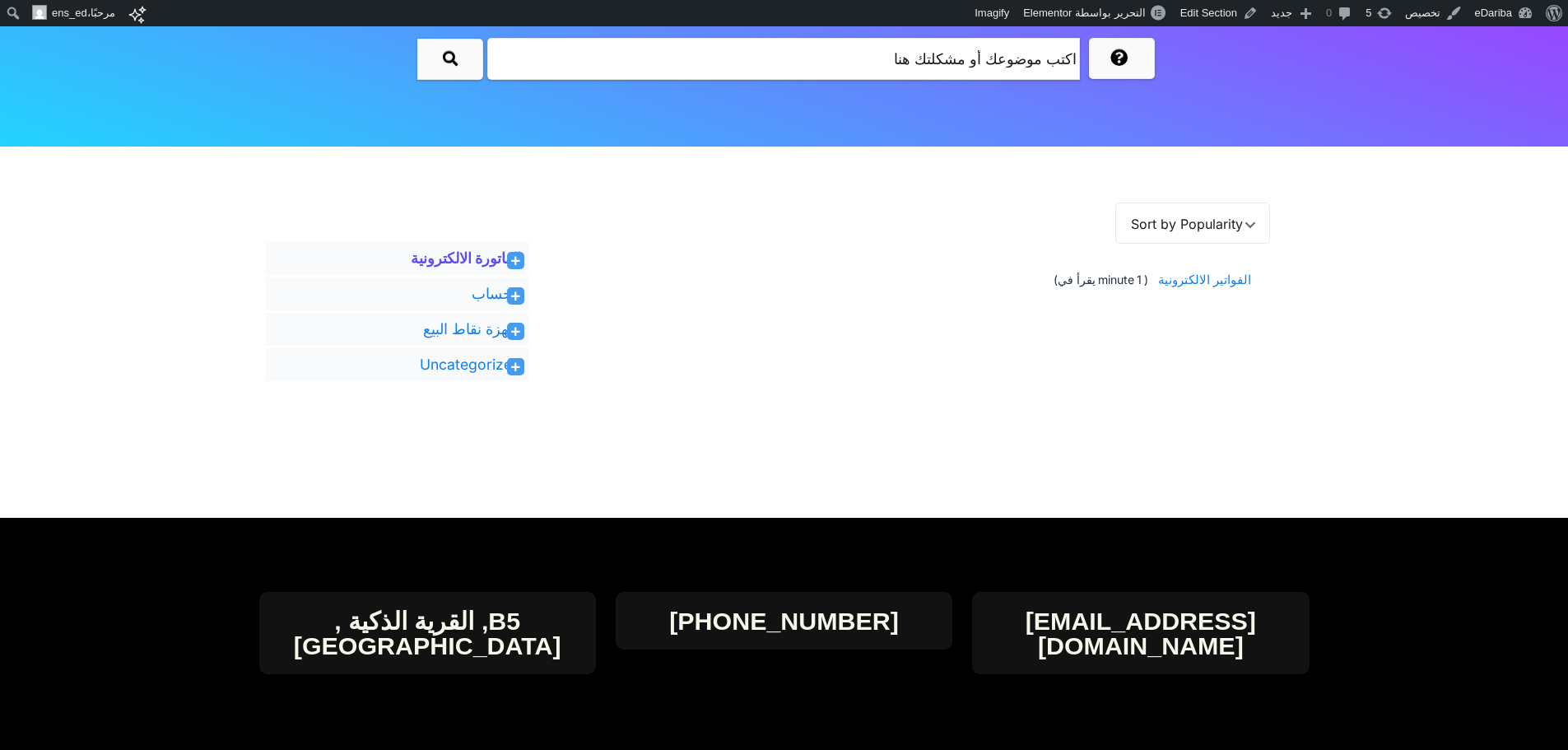
click at [496, 260] on link "الفاتورة الالكترونية" at bounding box center [465, 258] width 110 height 20
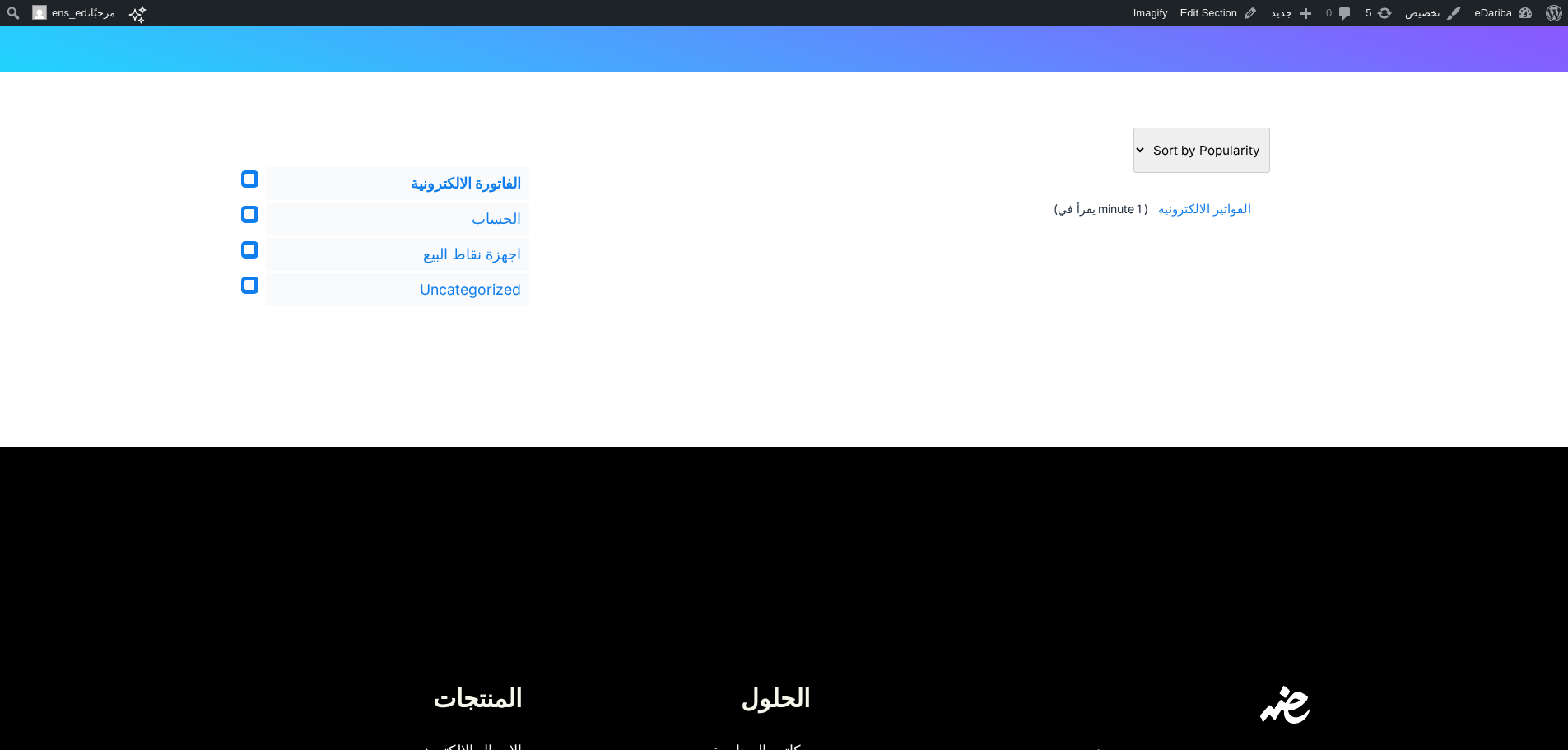
scroll to position [328, 0]
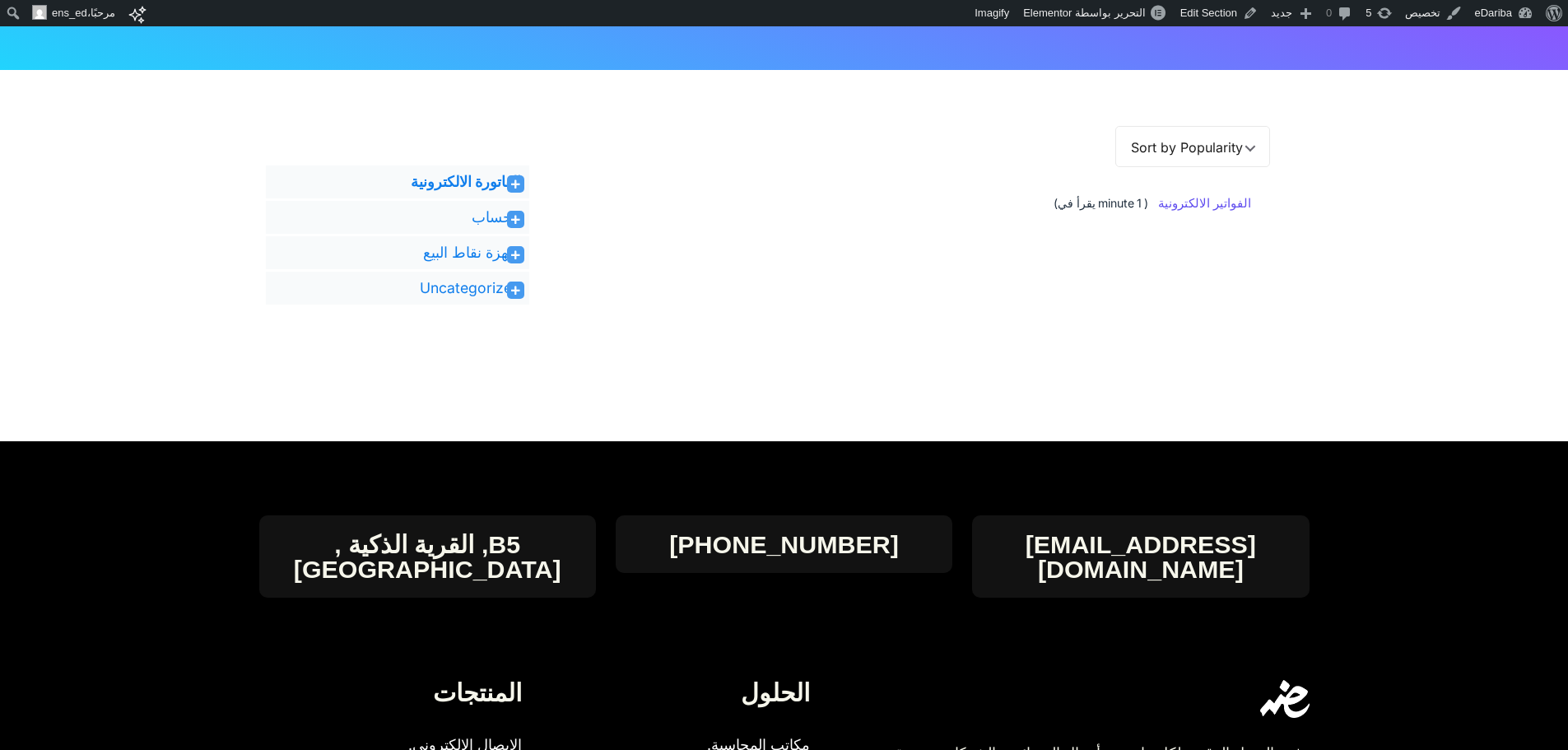
click at [1210, 209] on span "الفواتير الالكترونية" at bounding box center [1202, 204] width 99 height 31
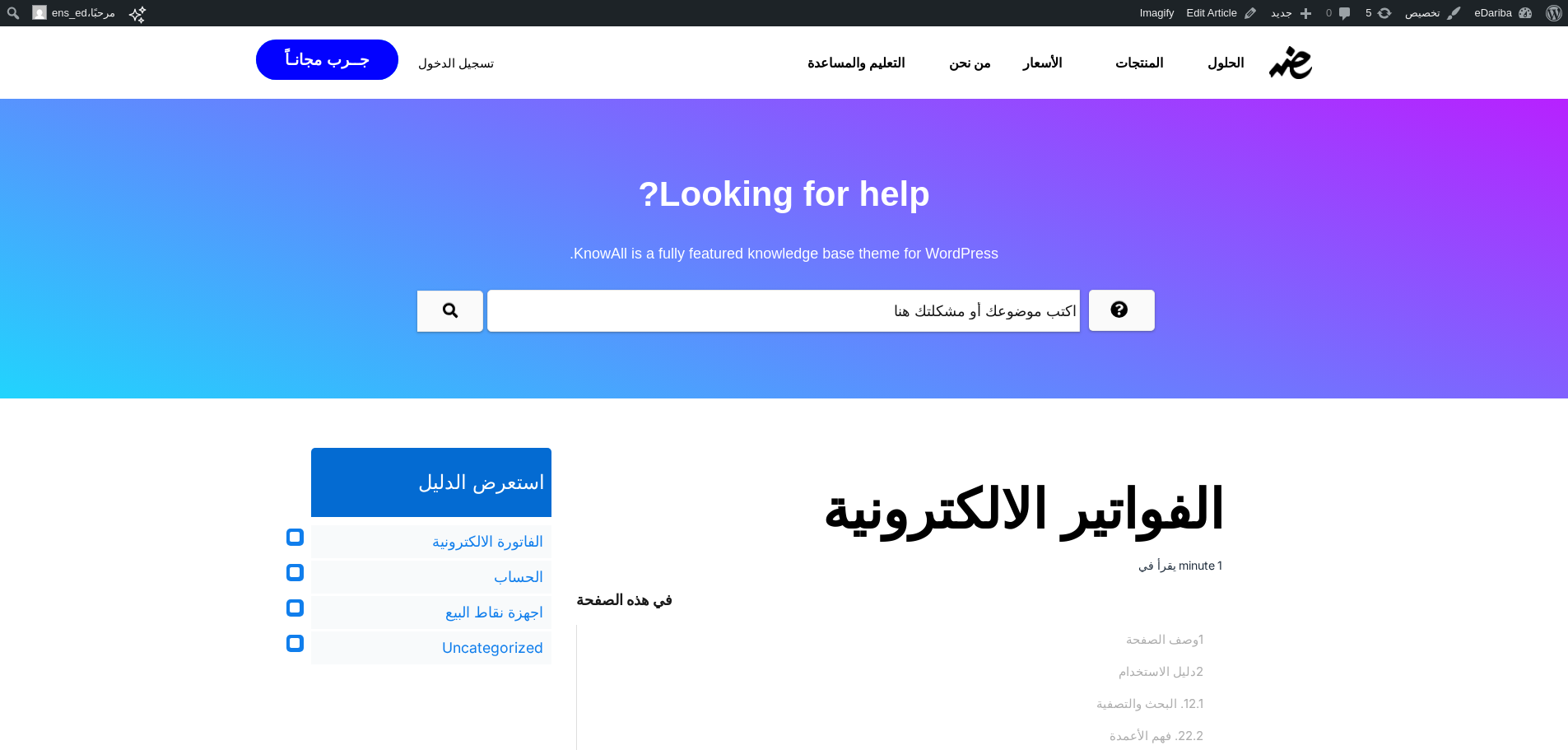
click at [873, 315] on input "text" at bounding box center [783, 311] width 592 height 42
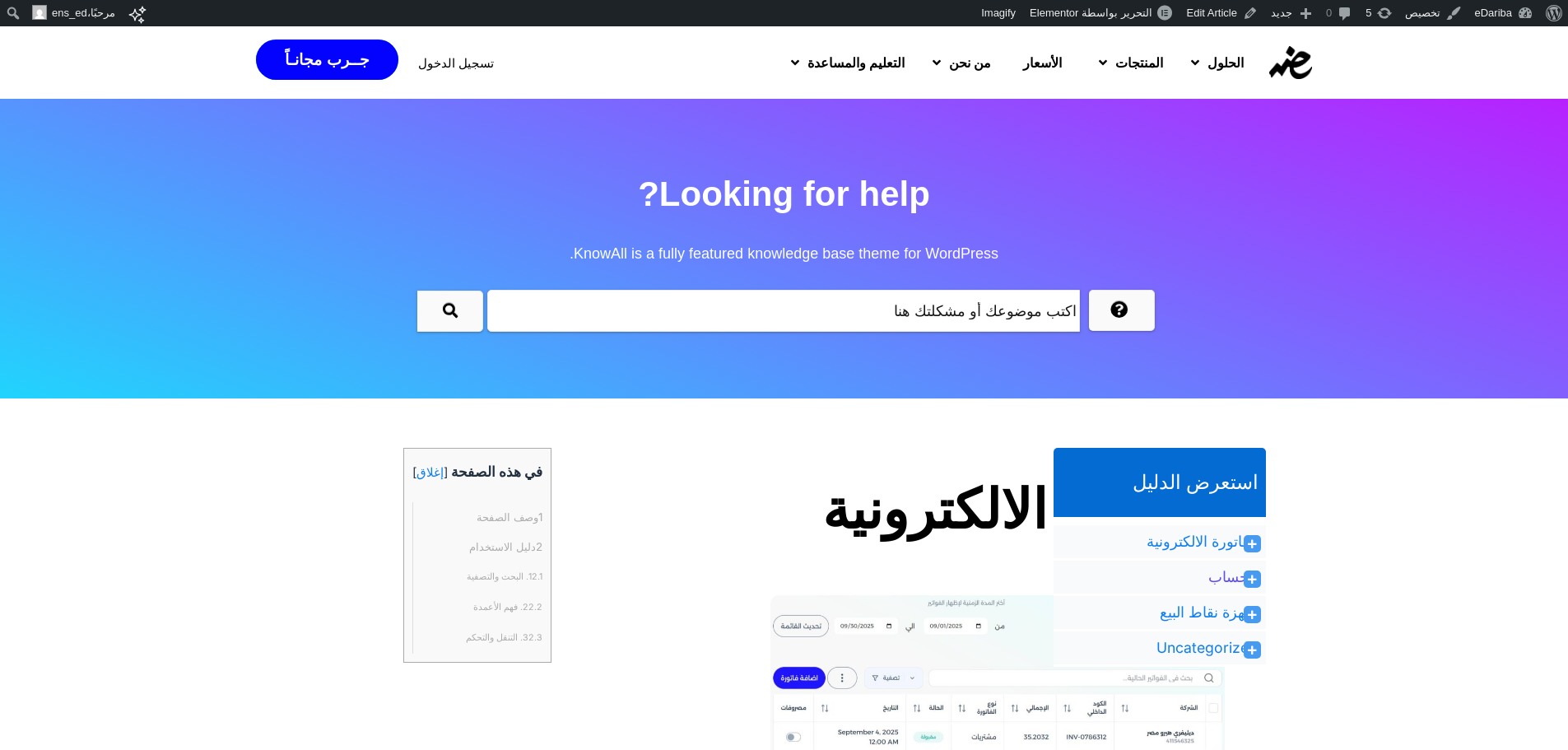
click at [1231, 578] on link "الحساب" at bounding box center [1233, 577] width 50 height 20
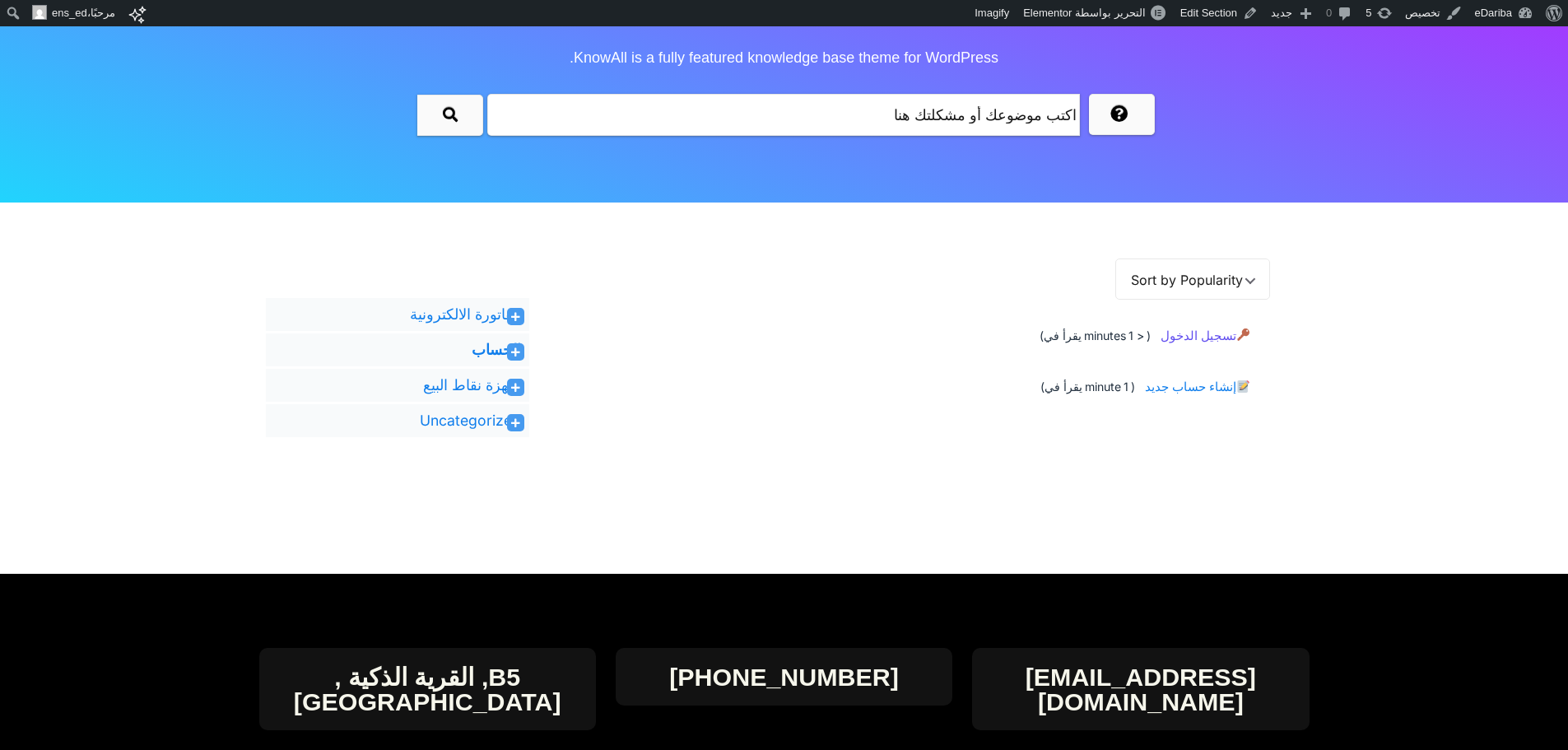
click at [1196, 345] on span "تسجيل الدخول" at bounding box center [1203, 337] width 96 height 31
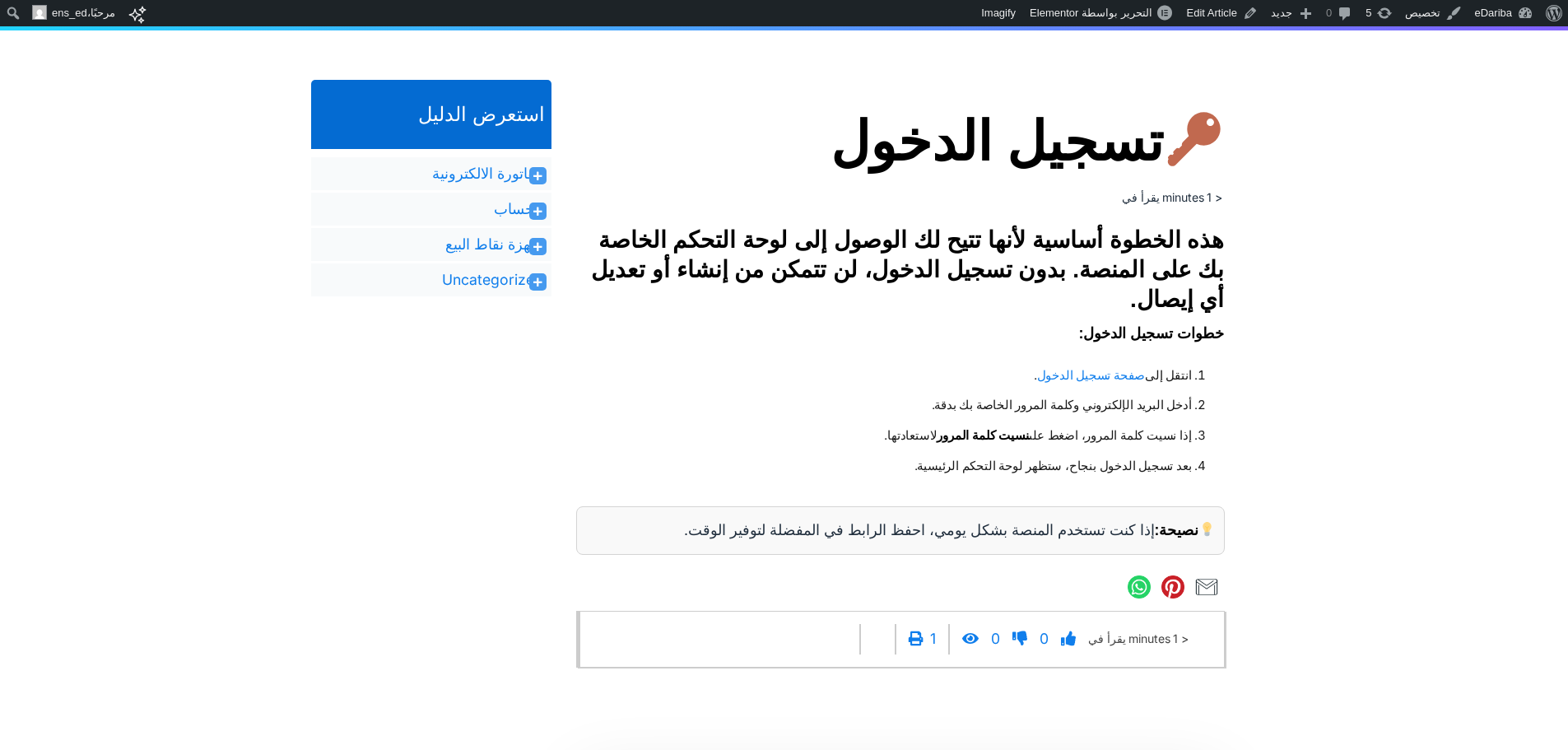
scroll to position [369, 0]
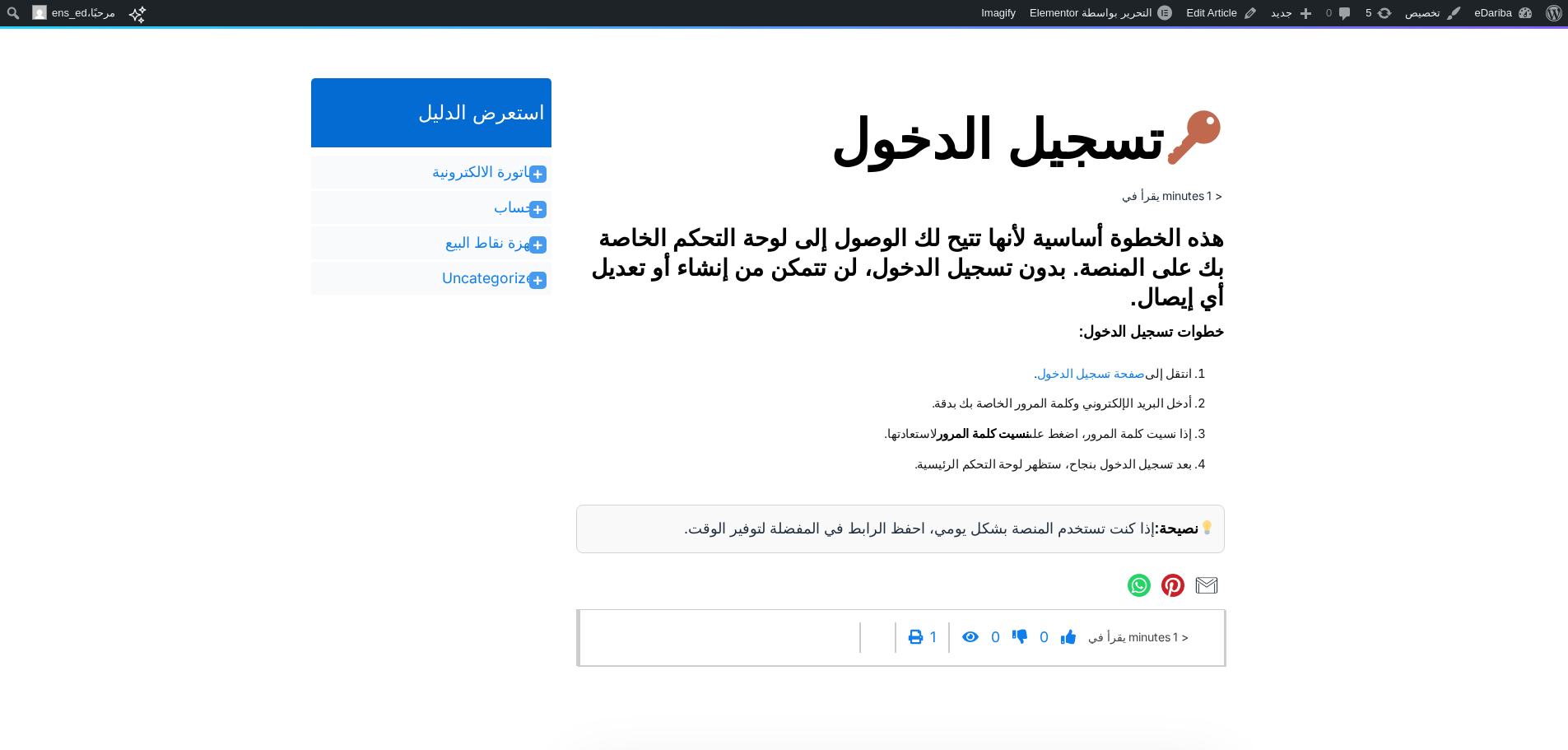
click at [1011, 263] on h3 "هذه الخطوة أساسية لأنها تتيح لك الوصول إلى لوحة التحكم الخاصة بك على المنصة. بد…" at bounding box center [900, 268] width 649 height 89
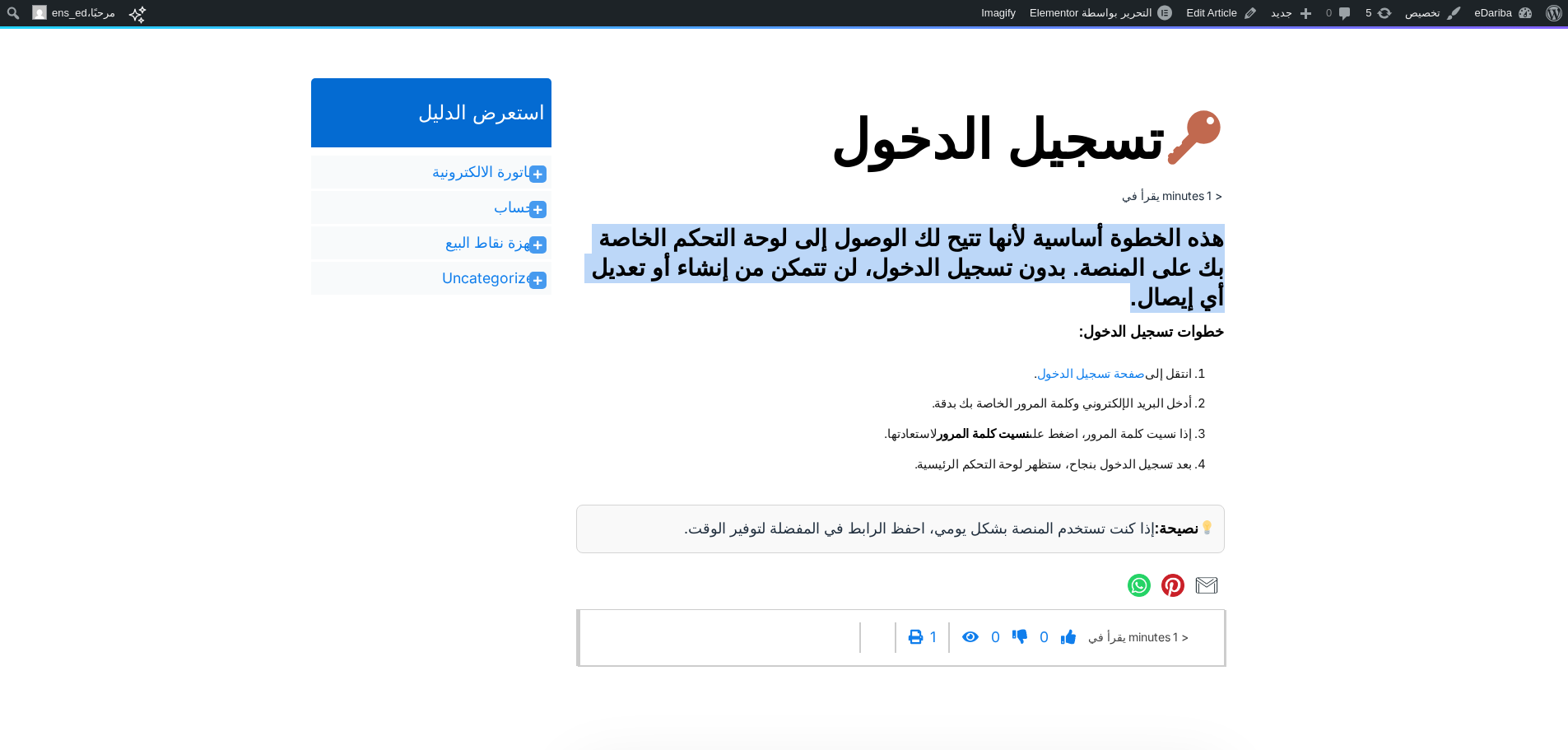
click at [1011, 263] on h3 "هذه الخطوة أساسية لأنها تتيح لك الوصول إلى لوحة التحكم الخاصة بك على المنصة. بد…" at bounding box center [900, 268] width 649 height 89
click at [1086, 282] on h3 "هذه الخطوة أساسية لأنها تتيح لك الوصول إلى لوحة التحكم الخاصة بك على المنصة. بد…" at bounding box center [900, 268] width 649 height 89
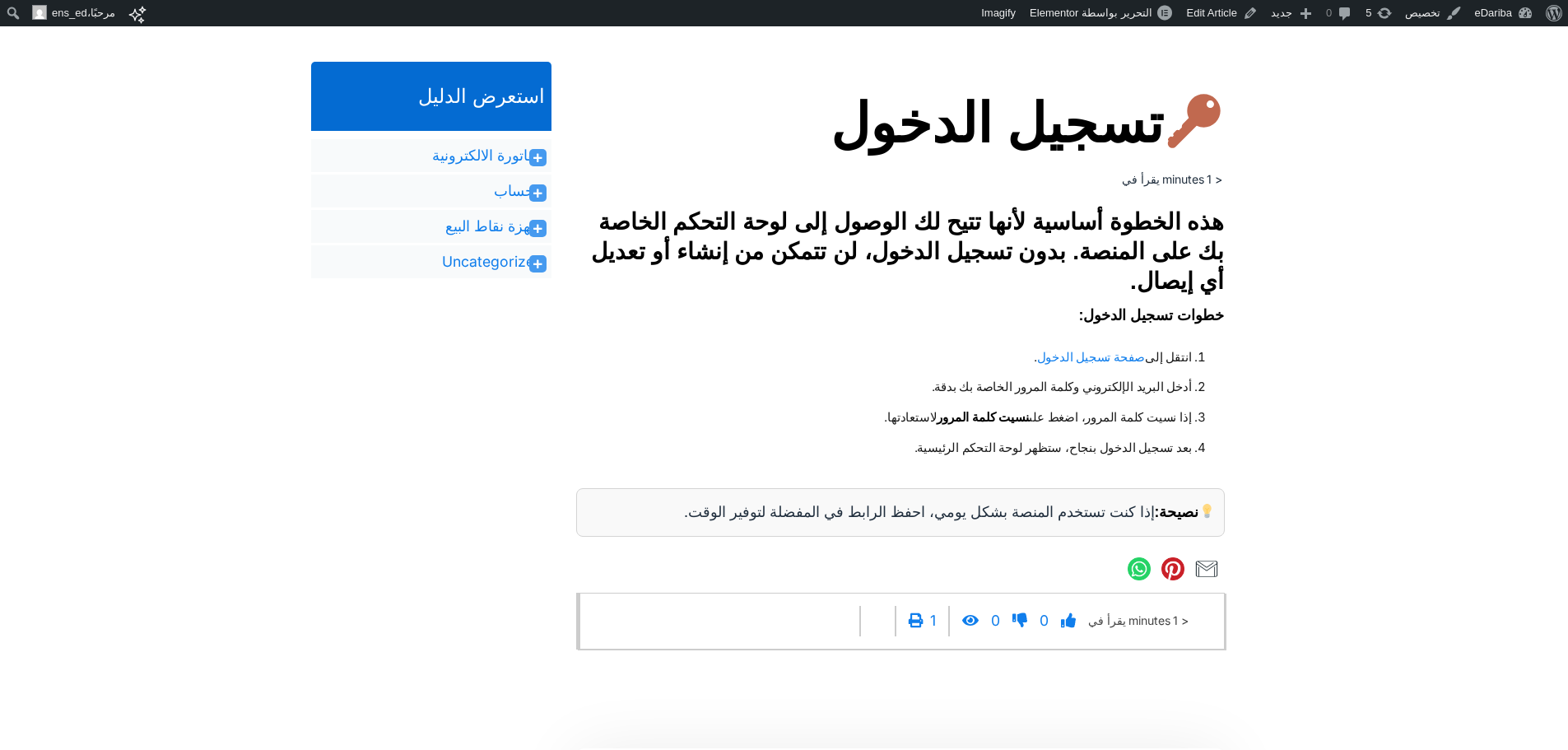
scroll to position [386, 0]
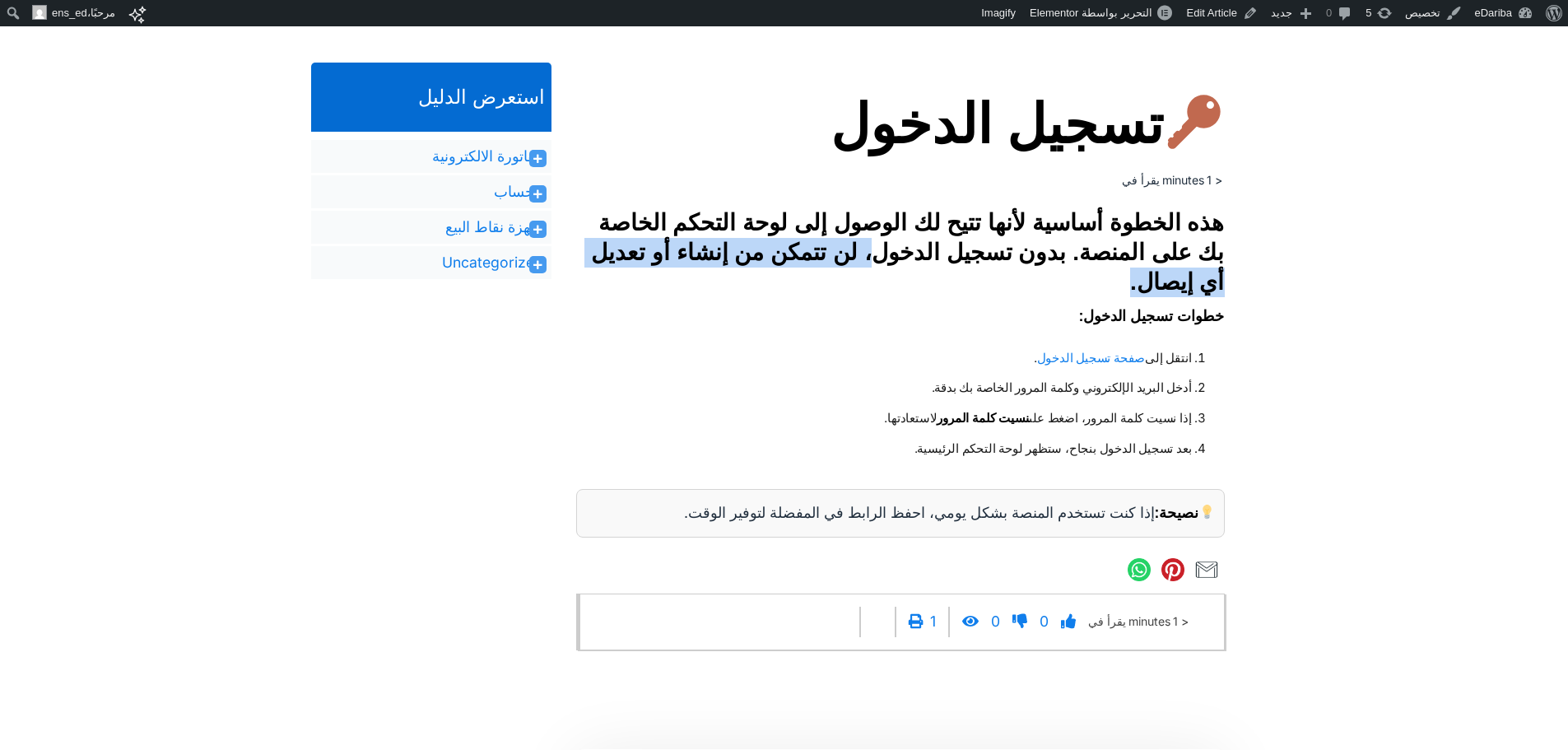
drag, startPoint x: 917, startPoint y: 253, endPoint x: 1162, endPoint y: 276, distance: 246.1
click at [1162, 276] on h3 "هذه الخطوة أساسية لأنها تتيح لك الوصول إلى لوحة التحكم الخاصة بك على المنصة. بد…" at bounding box center [900, 253] width 649 height 89
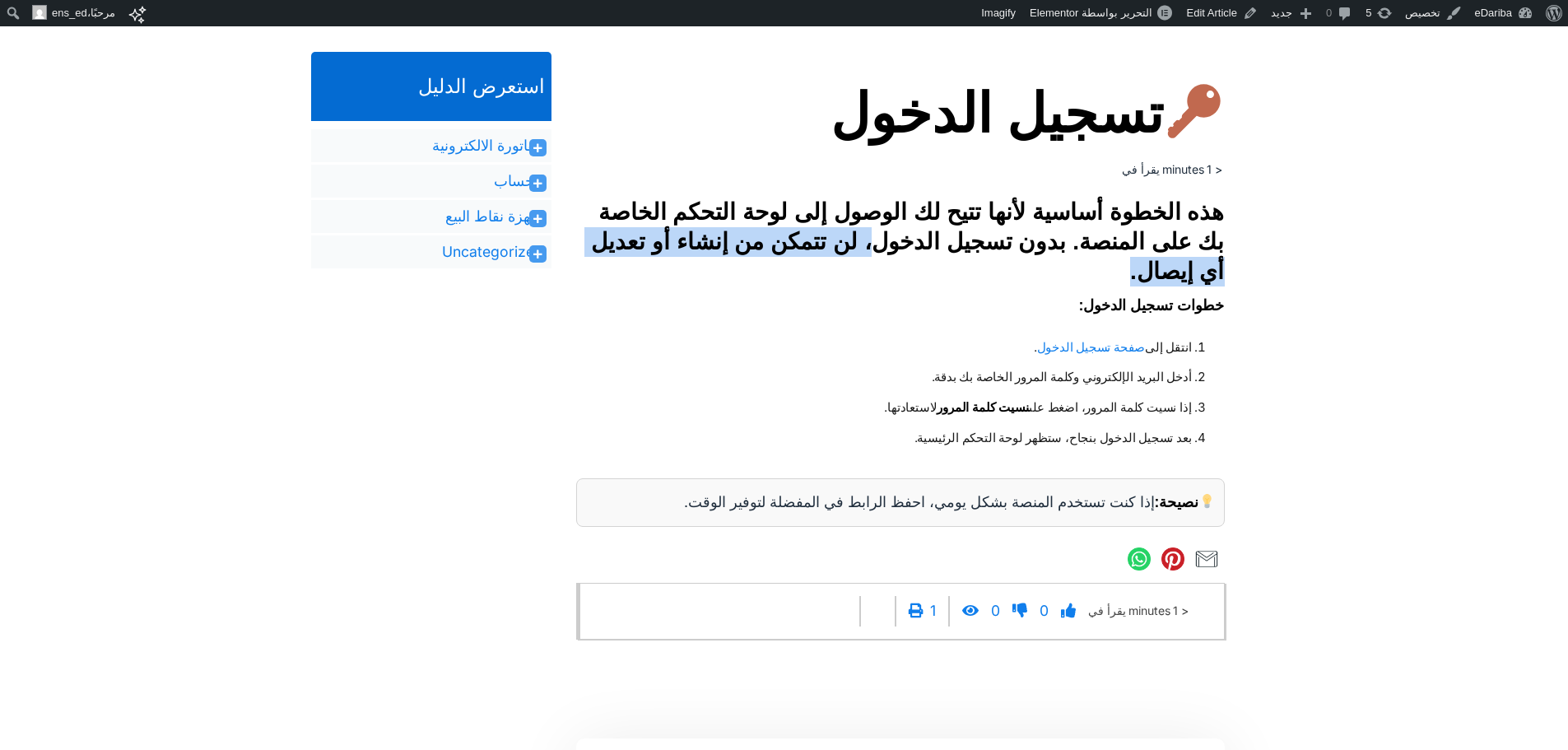
scroll to position [395, 0]
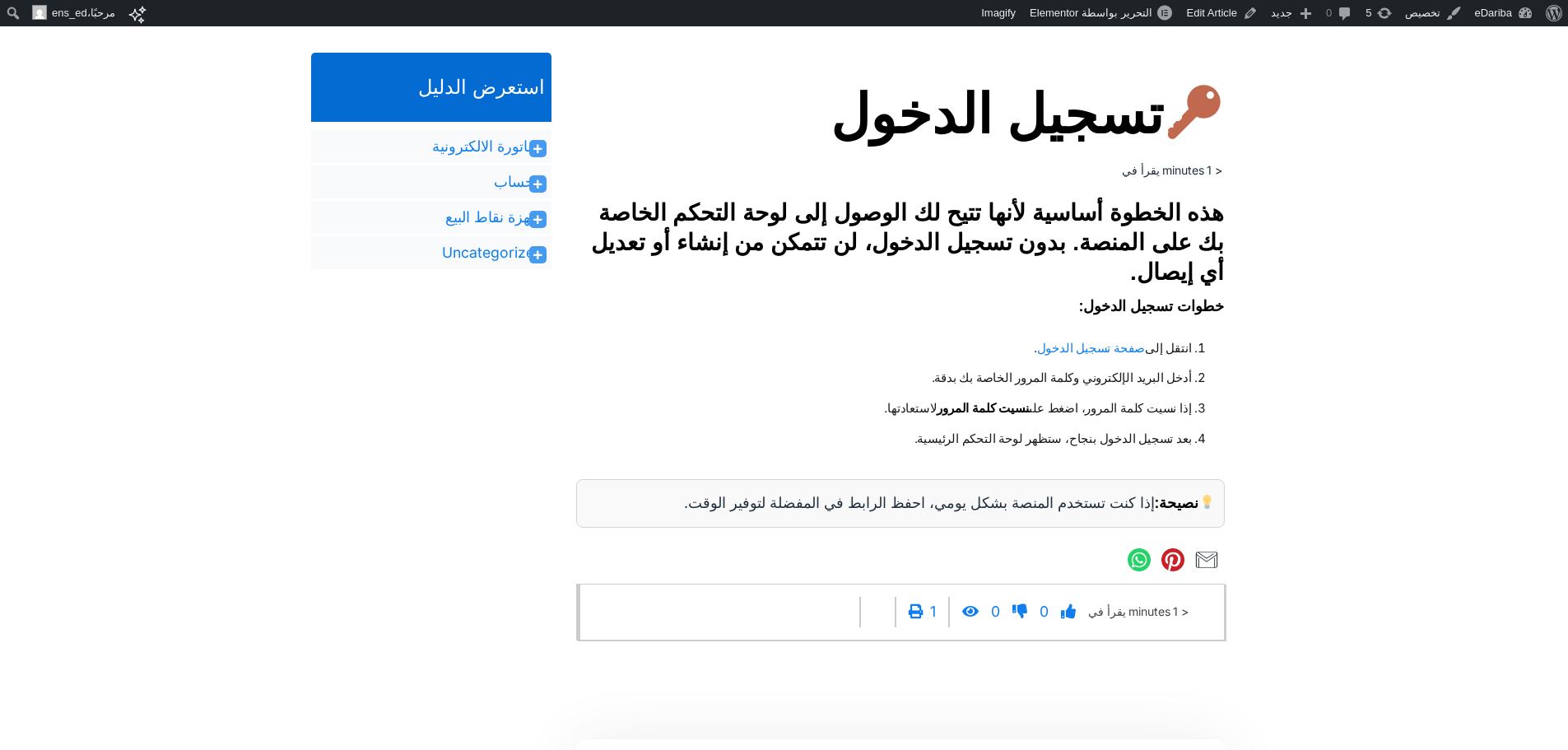
click at [1155, 495] on strong "نصيحة:" at bounding box center [1185, 502] width 61 height 16
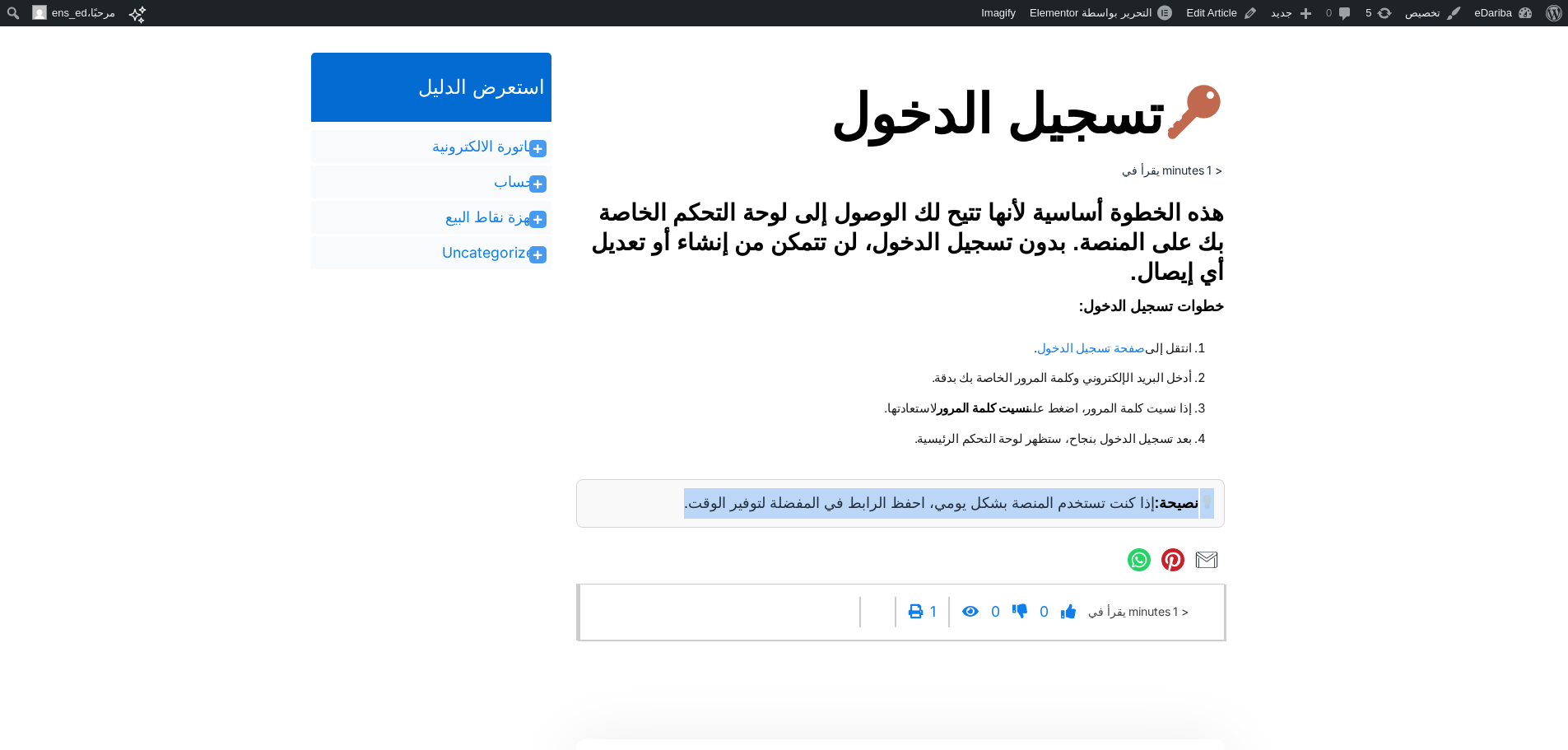
click at [1155, 495] on strong "نصيحة:" at bounding box center [1185, 502] width 61 height 16
click at [712, 507] on div "نصيحة: إذا كنت تستخدم المنصة بشكل يومي، احفظ الرابط في المفضلة لتوفير الوقت." at bounding box center [900, 503] width 649 height 49
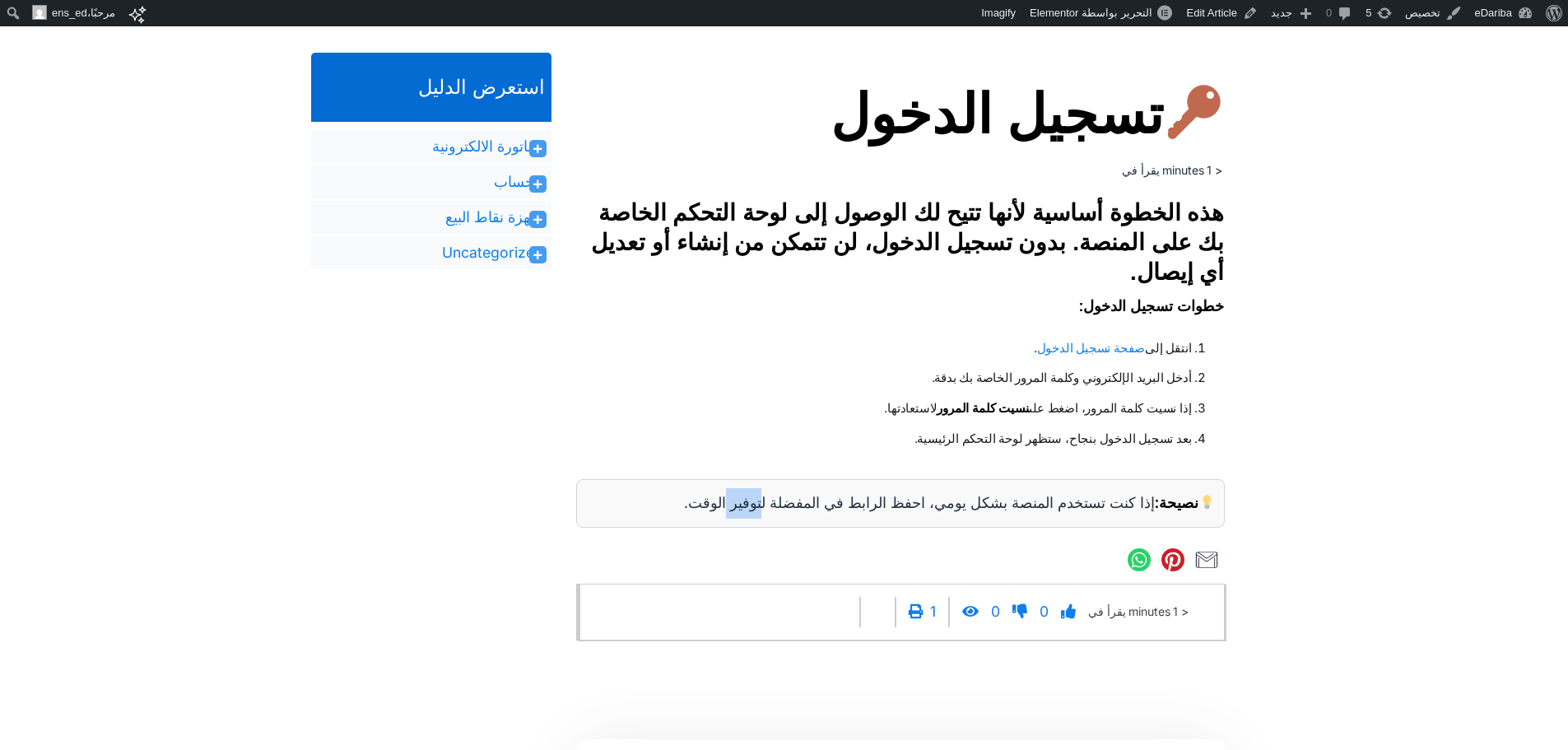
click at [712, 507] on div "نصيحة: إذا كنت تستخدم المنصة بشكل يومي، احفظ الرابط في المفضلة لتوفير الوقت." at bounding box center [900, 503] width 649 height 49
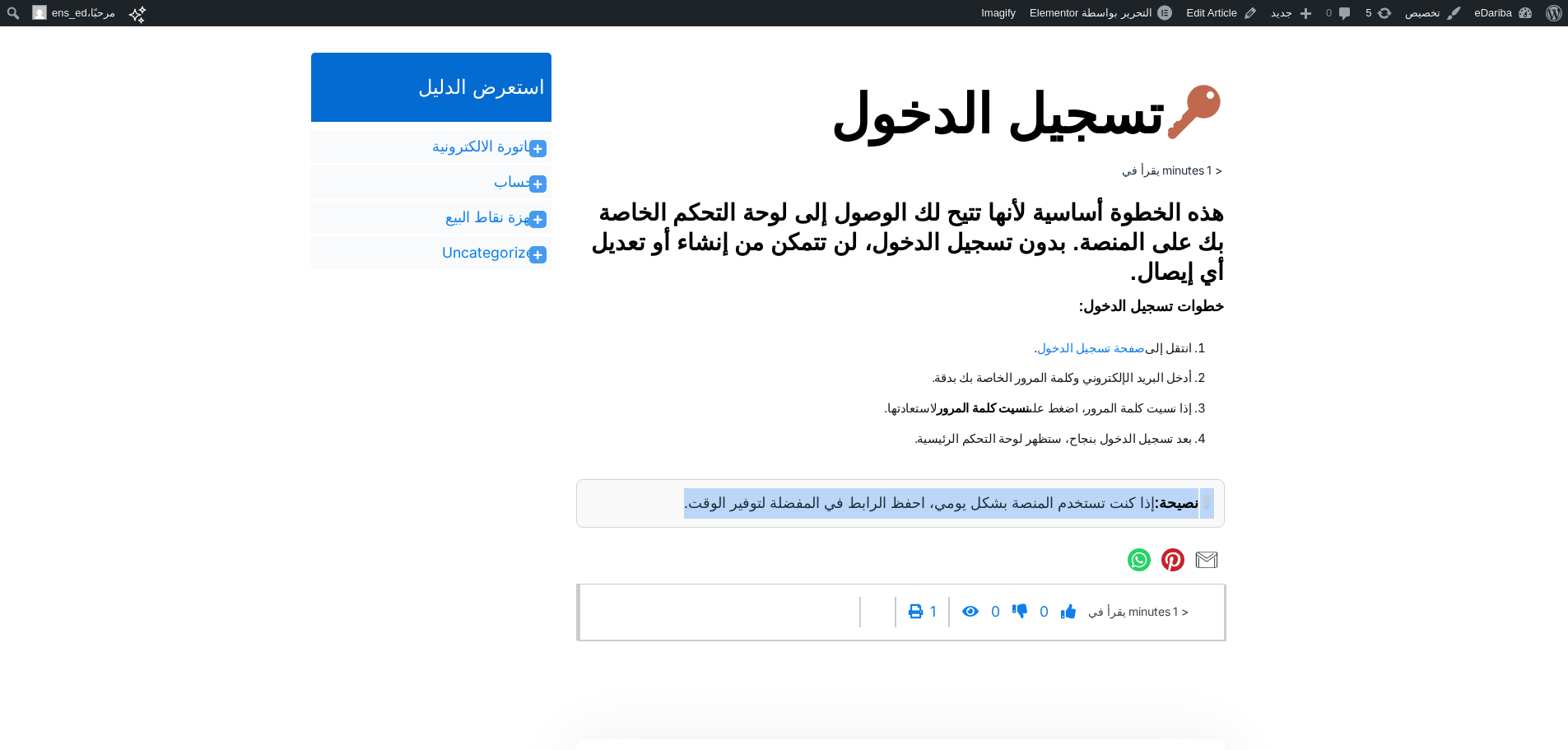
click at [712, 507] on div "نصيحة: إذا كنت تستخدم المنصة بشكل يومي، احفظ الرابط في المفضلة لتوفير الوقت." at bounding box center [900, 503] width 649 height 49
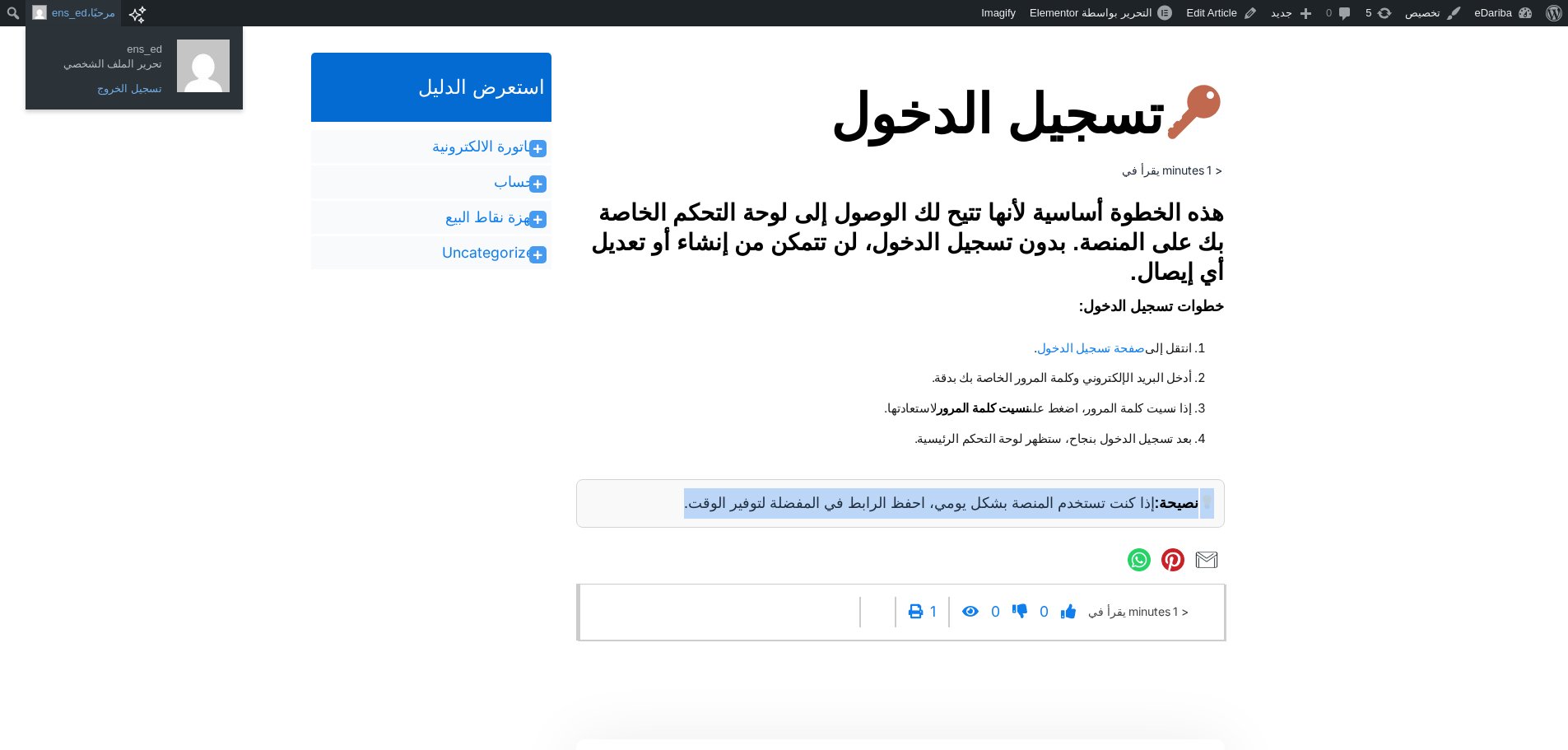
click at [126, 91] on link "تسجيل الخروج" at bounding box center [104, 89] width 132 height 21
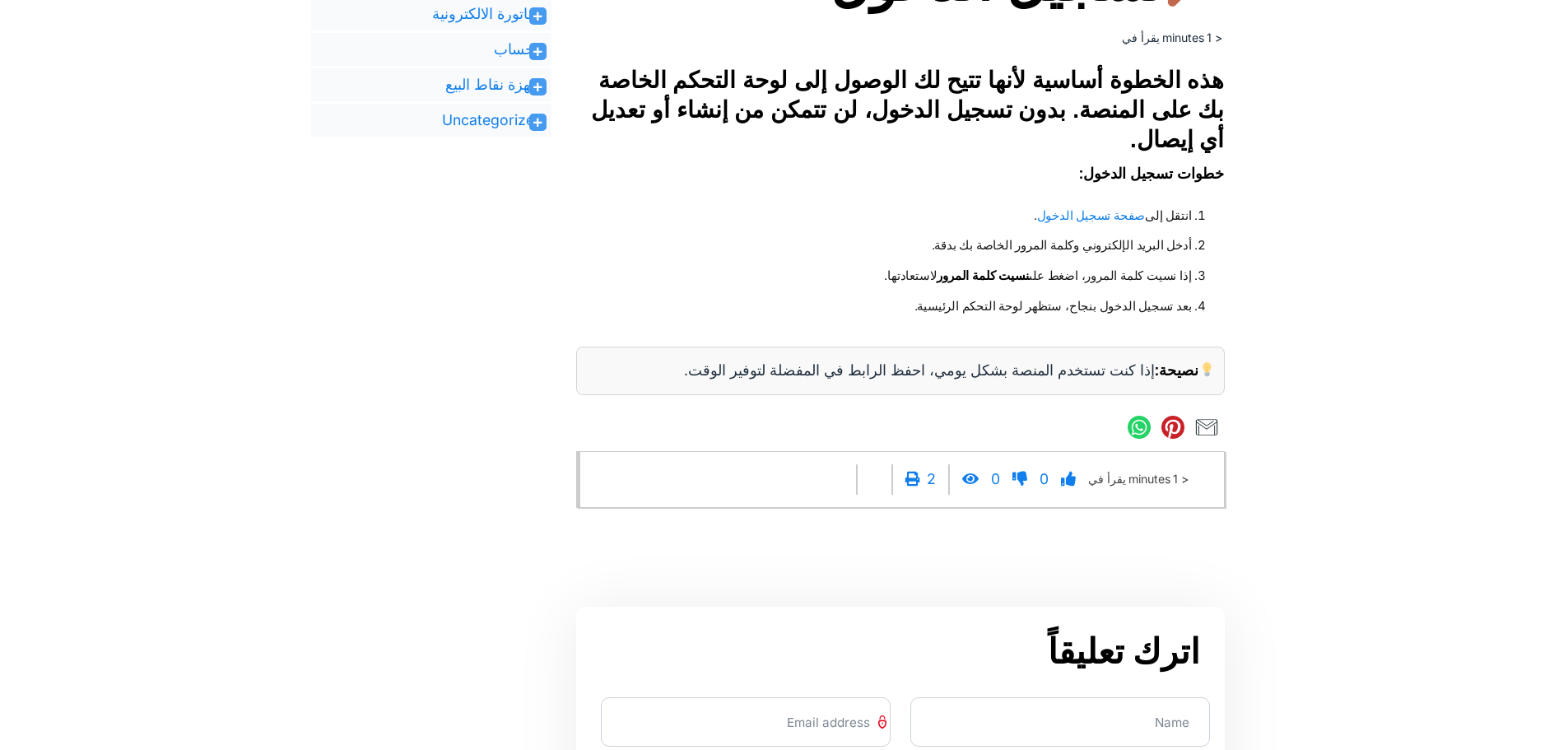
scroll to position [500, 0]
click at [998, 273] on strong "نسيت كلمة المرور" at bounding box center [983, 276] width 92 height 14
drag, startPoint x: 998, startPoint y: 273, endPoint x: 932, endPoint y: 274, distance: 66.0
click at [937, 274] on strong "نسيت كلمة المرور" at bounding box center [983, 276] width 92 height 14
click at [1080, 252] on li "أدخل البريد الإلكتروني وكلمة المرور الخاصة بك بدقة." at bounding box center [899, 247] width 585 height 31
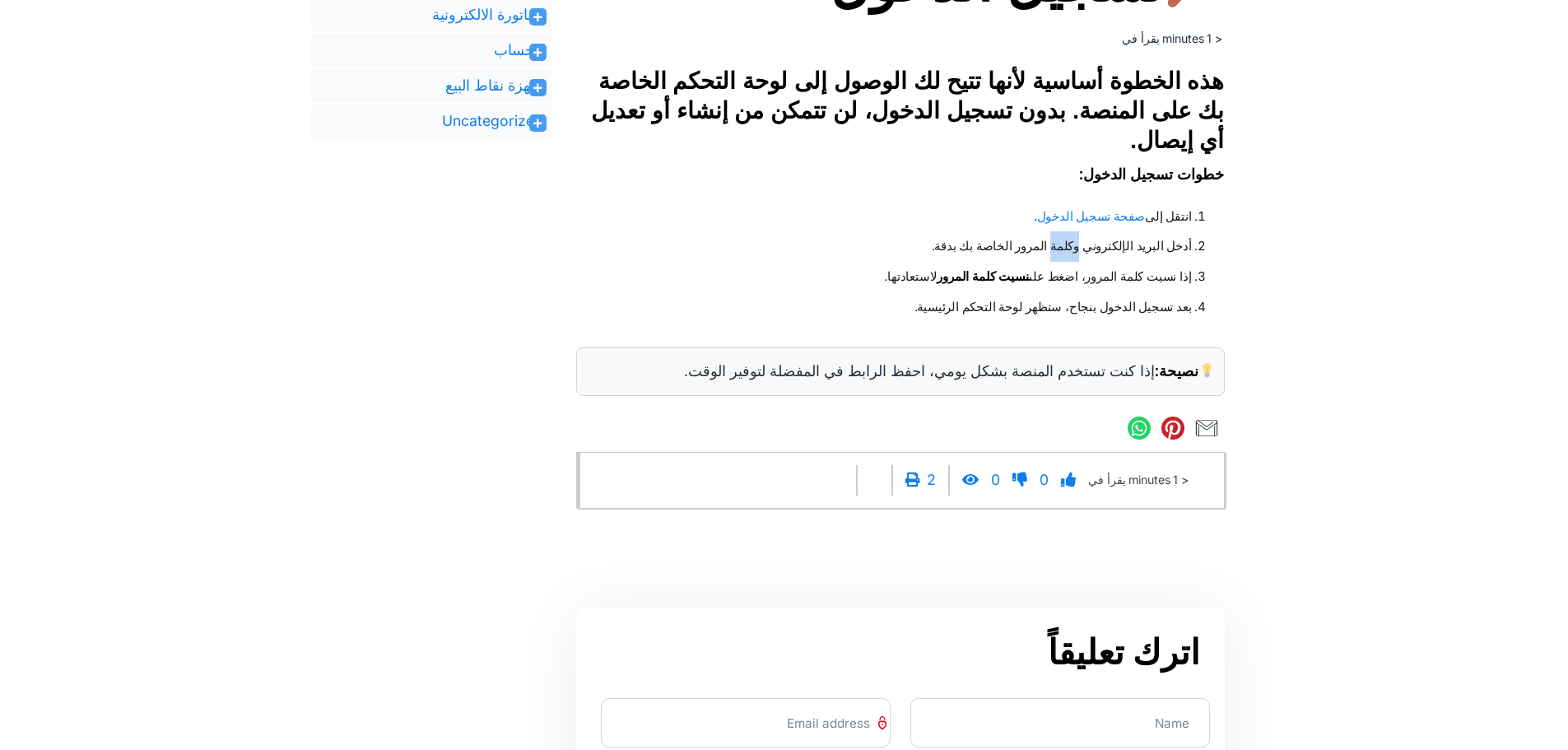
click at [1080, 252] on li "أدخل البريد الإلكتروني وكلمة المرور الخاصة بك بدقة." at bounding box center [899, 247] width 585 height 31
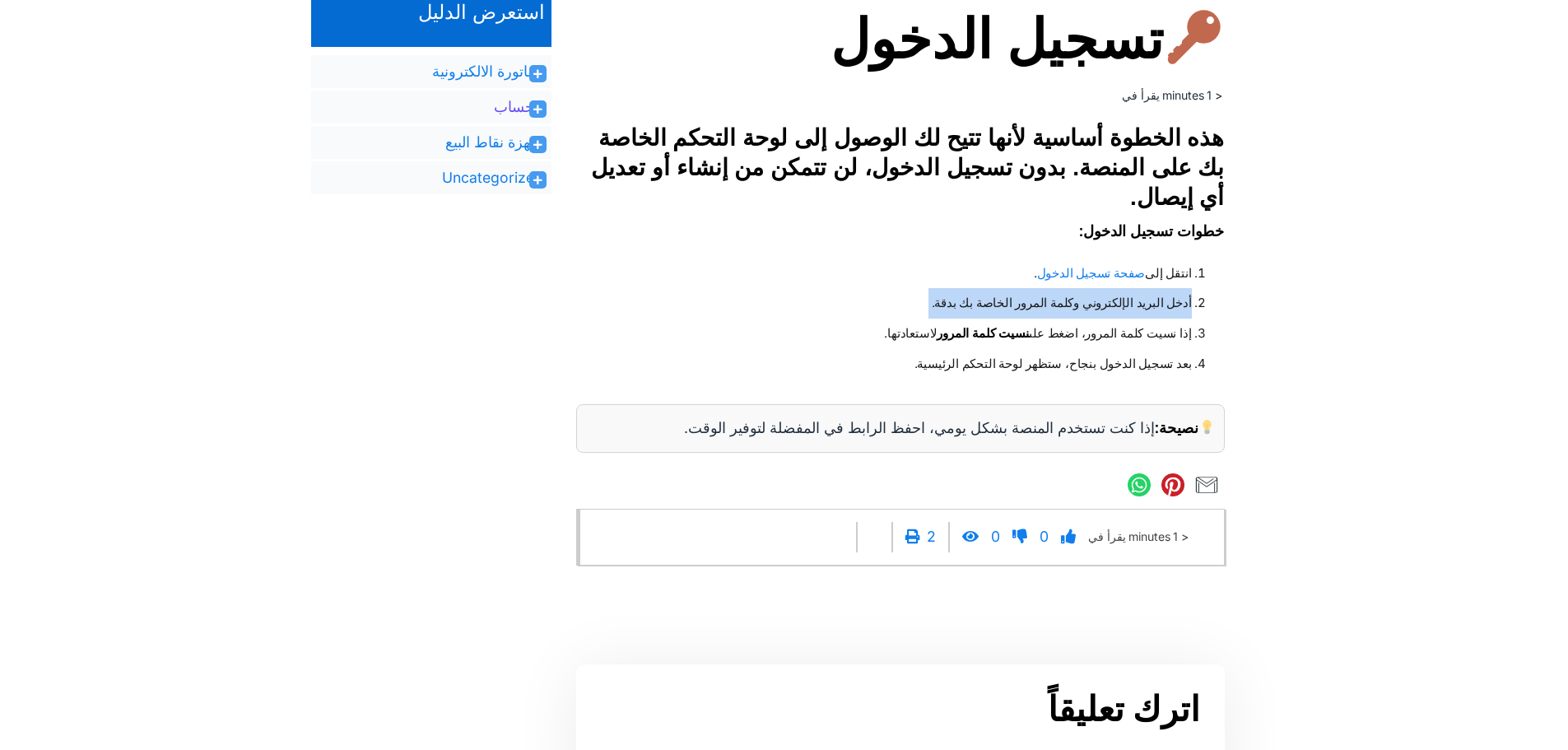
scroll to position [446, 0]
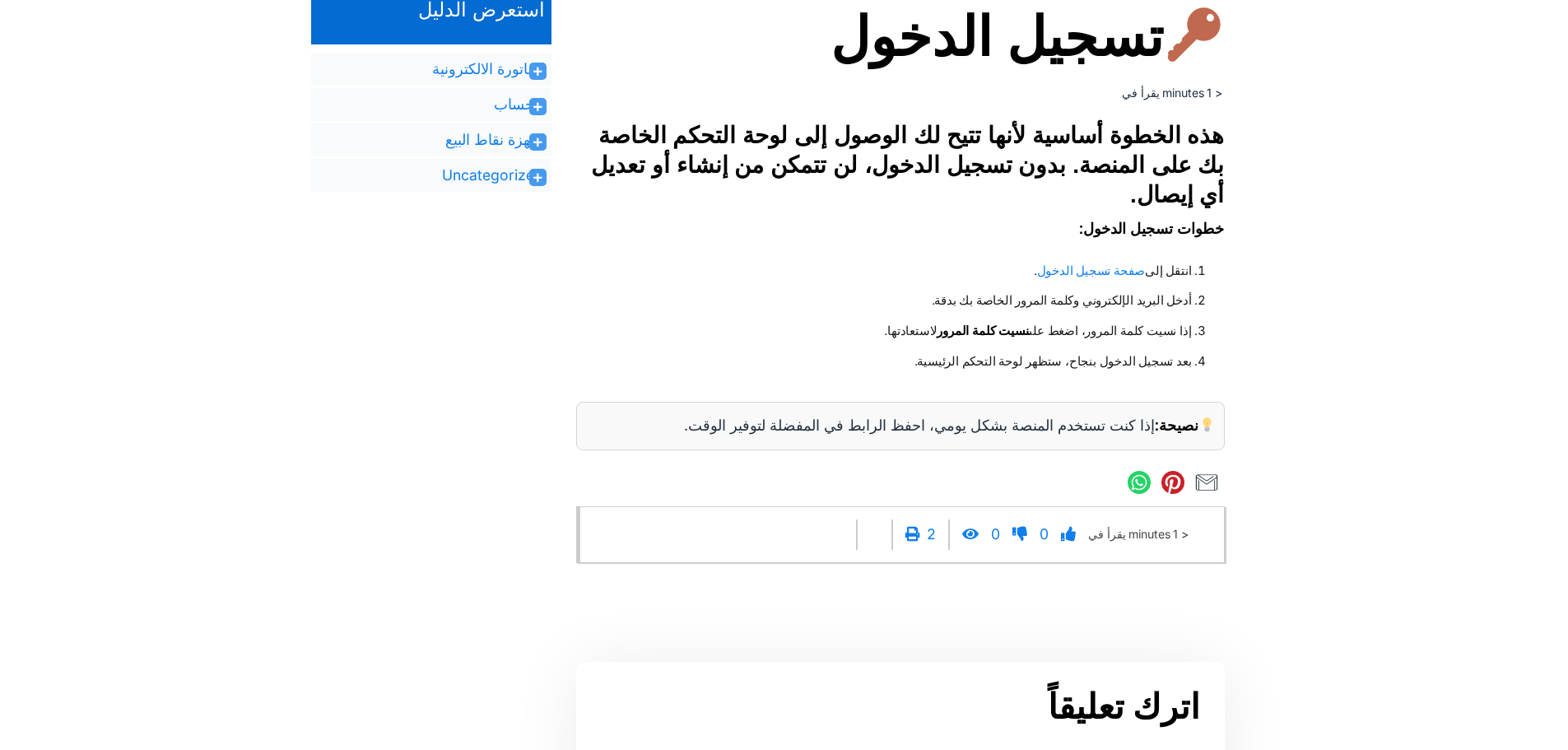
click at [1006, 321] on li "إذا نسيت كلمة المرور، اضغط على نسيت كلمة المرور لاستعادتها." at bounding box center [899, 331] width 585 height 31
drag, startPoint x: 1006, startPoint y: 321, endPoint x: 935, endPoint y: 332, distance: 71.8
click at [935, 332] on li "إذا نسيت كلمة المرور، اضغط على نسيت كلمة المرور لاستعادتها." at bounding box center [899, 331] width 585 height 31
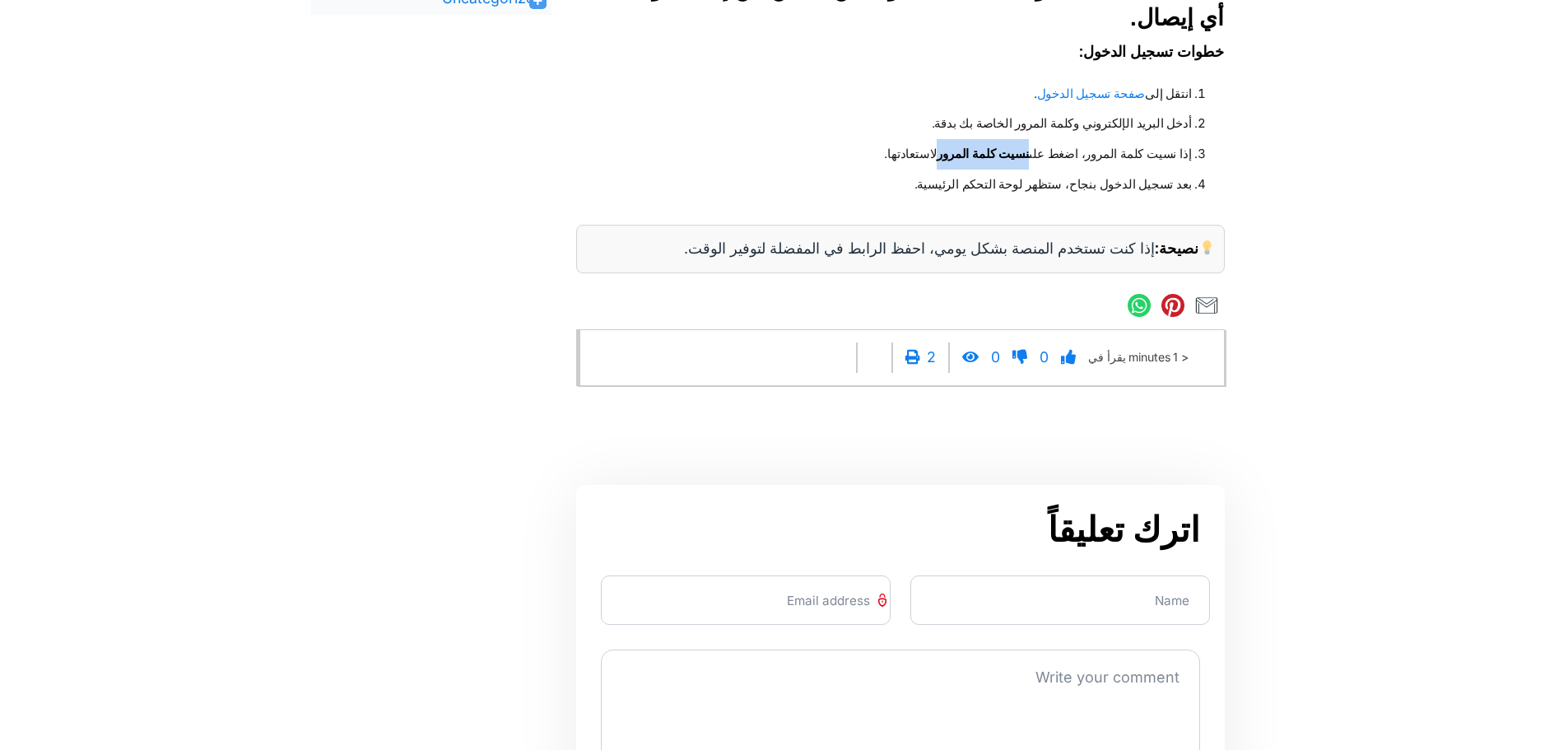
scroll to position [624, 0]
click at [1017, 261] on div "نصيحة: إذا كنت تستخدم المنصة بشكل يومي، احفظ الرابط في المفضلة لتوفير الوقت." at bounding box center [900, 248] width 649 height 49
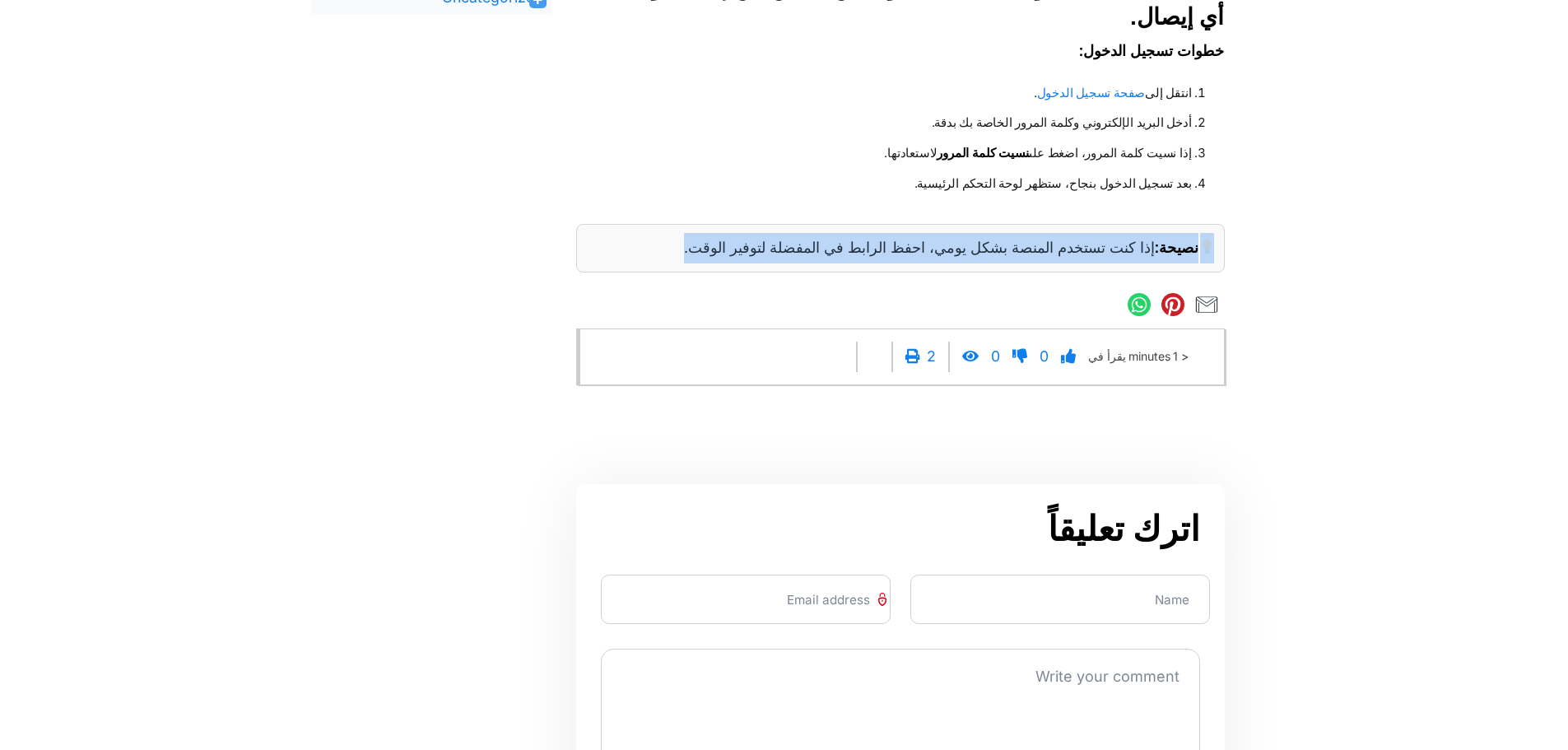
click at [1017, 261] on div "نصيحة: إذا كنت تستخدم المنصة بشكل يومي، احفظ الرابط في المفضلة لتوفير الوقت." at bounding box center [900, 248] width 649 height 49
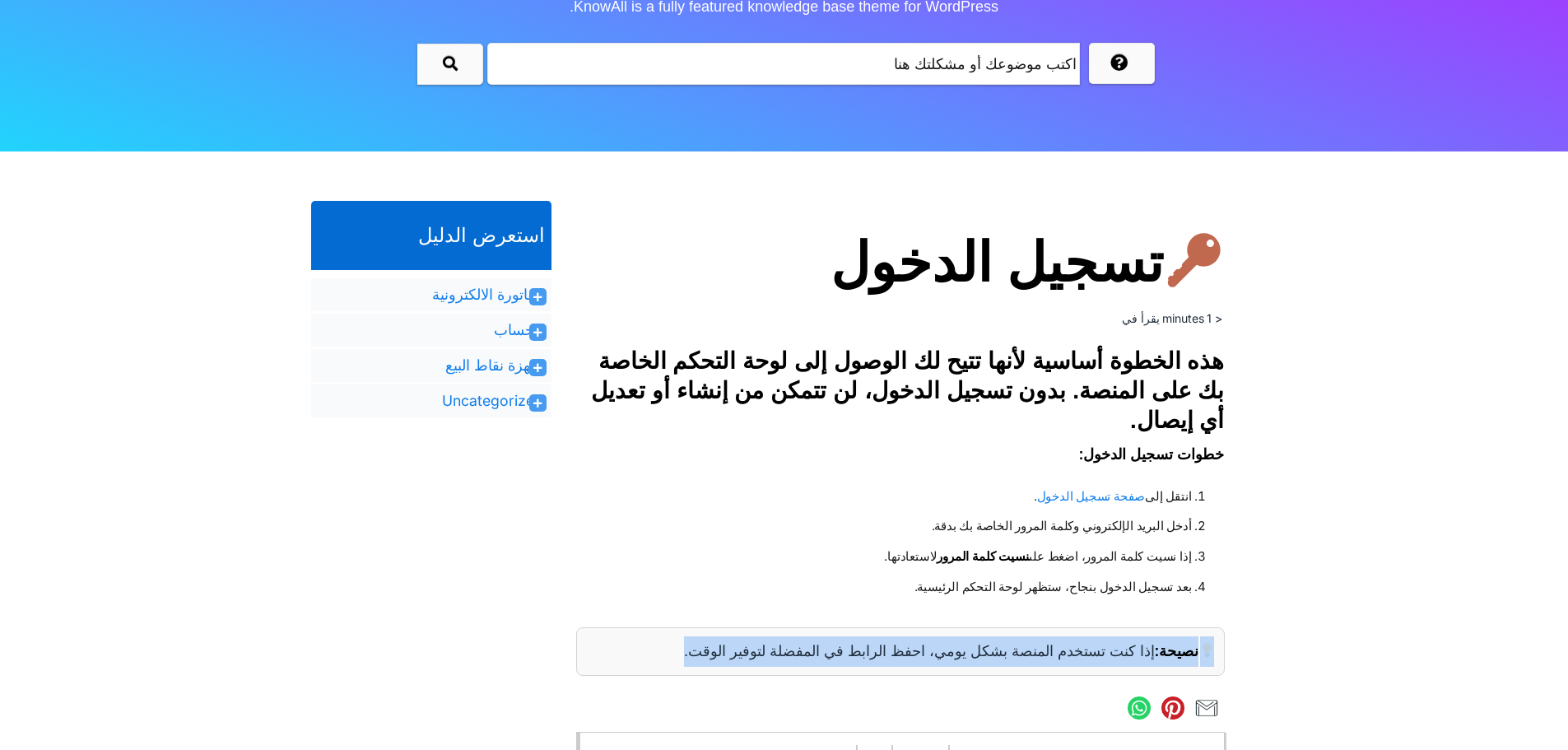
scroll to position [0, 0]
